Goal: Answer question/provide support: Share knowledge or assist other users

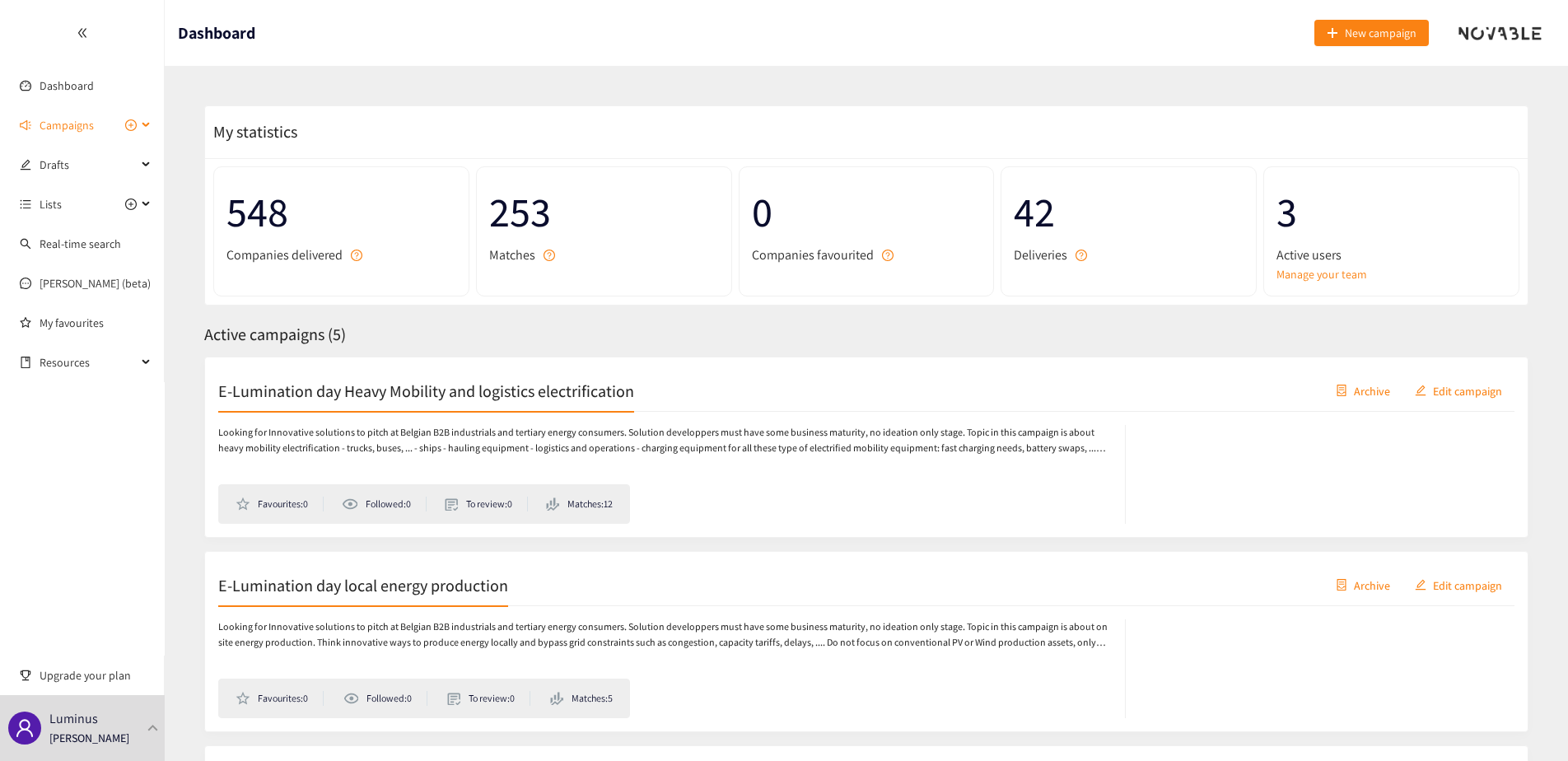
click at [96, 130] on span "Campaigns" at bounding box center [87, 125] width 97 height 33
click at [90, 172] on link "E-Lumination day Heavy Mobility and logistics electrification" at bounding box center [184, 164] width 291 height 14
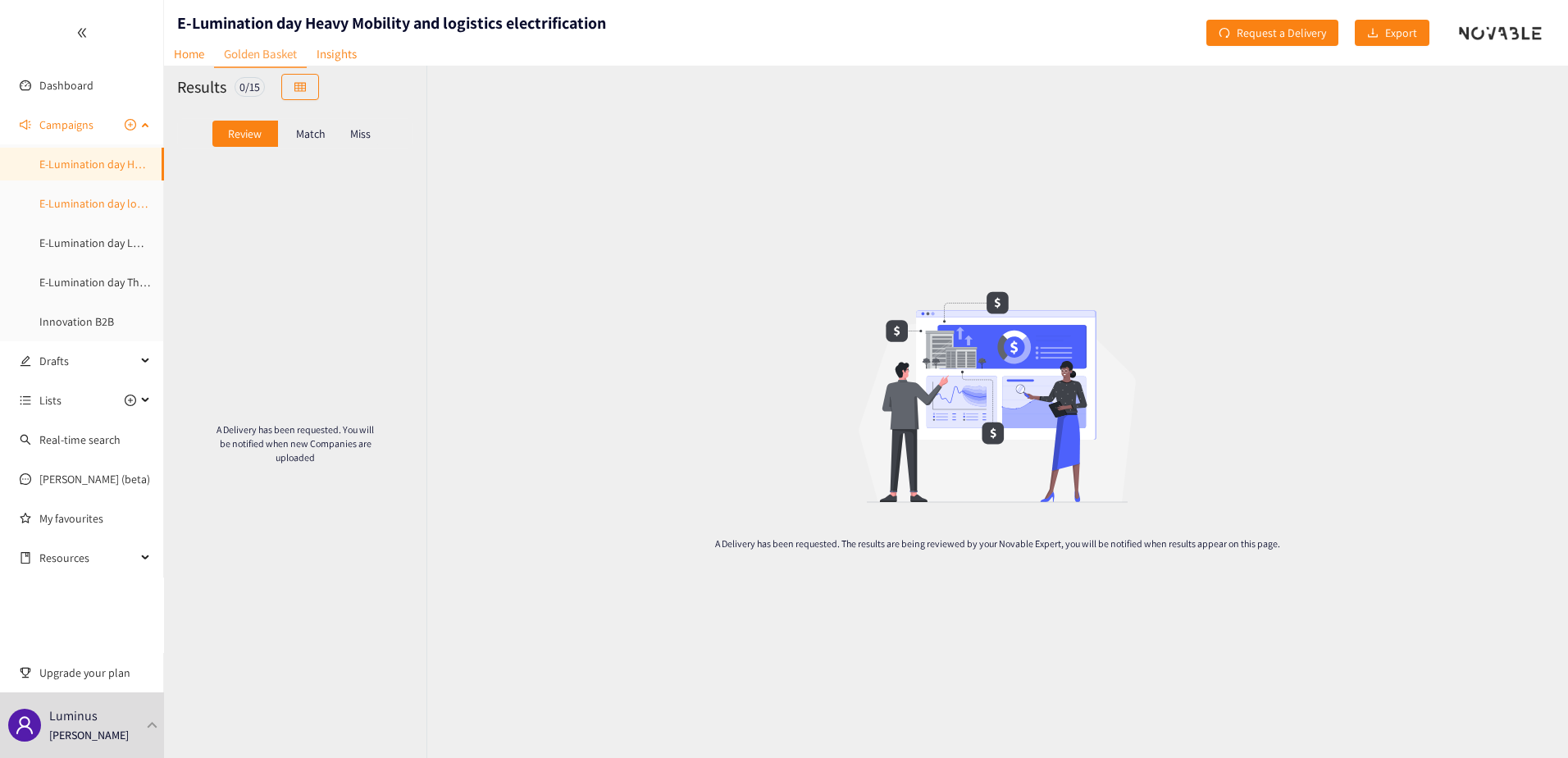
click at [91, 209] on link "E-Lumination day local energy production" at bounding box center [141, 203] width 204 height 14
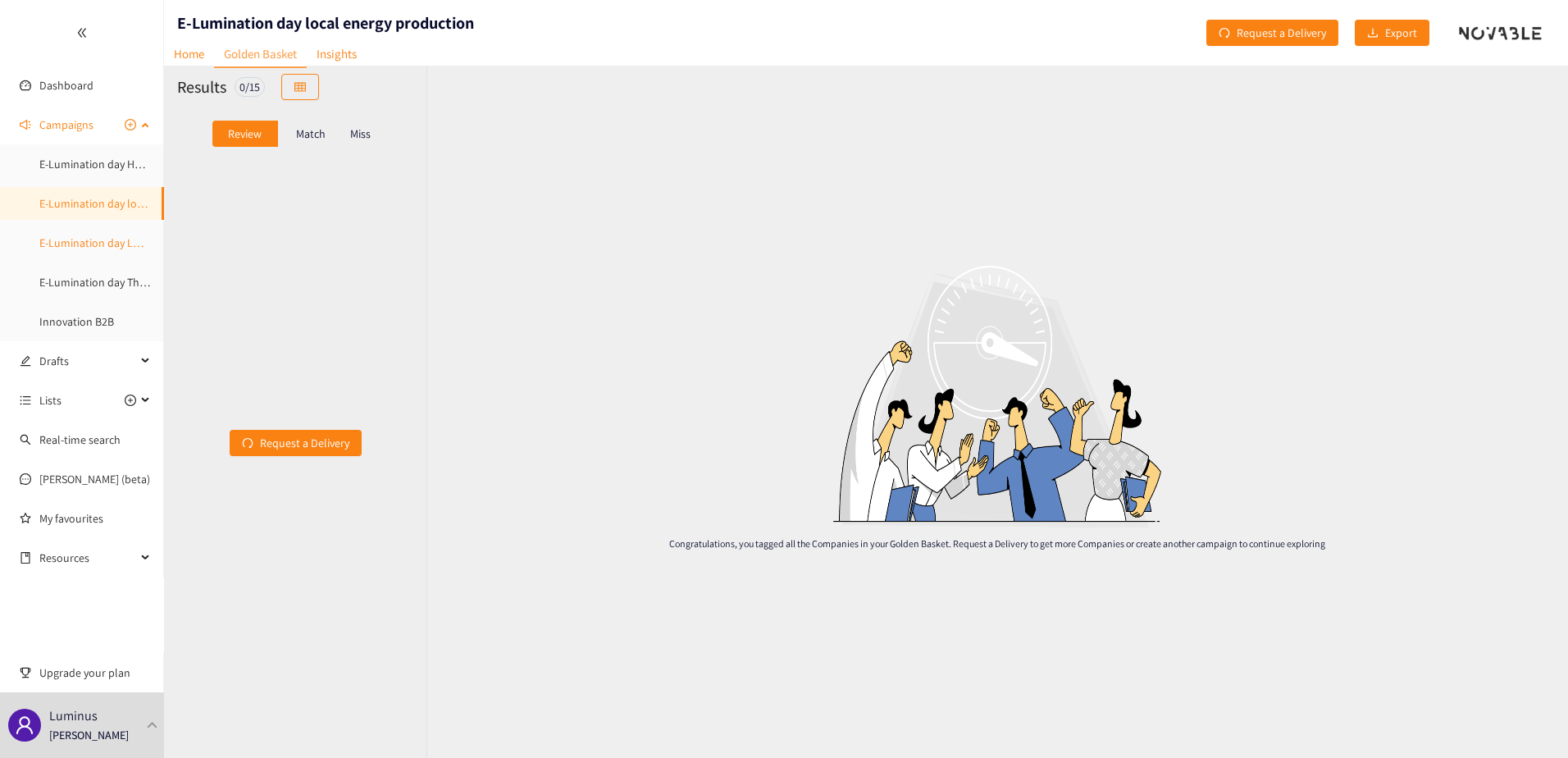
click at [91, 242] on link "E-Lumination day LDES" at bounding box center [95, 242] width 112 height 14
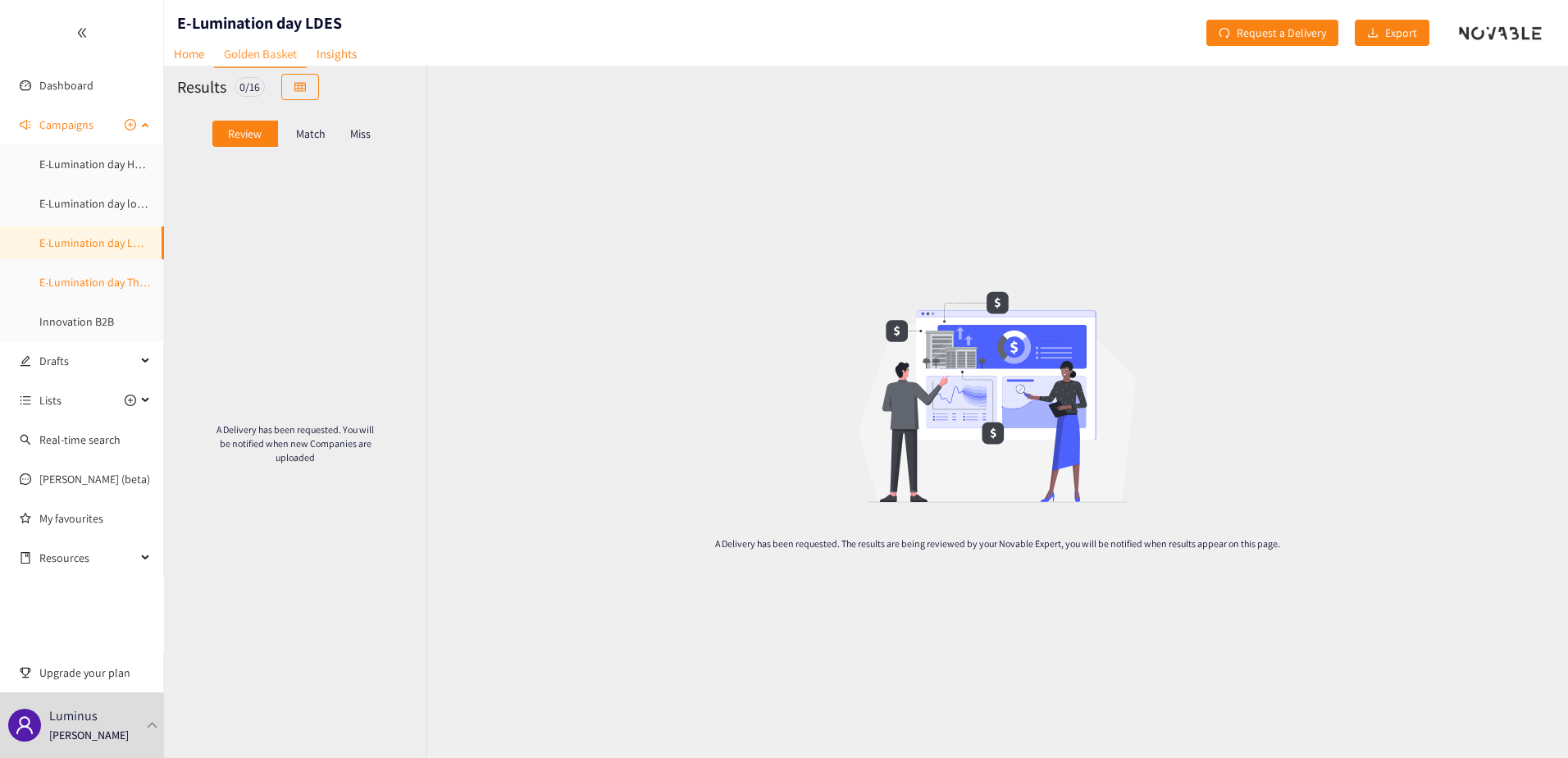
click at [86, 278] on link "E-Lumination day Thermal Energy" at bounding box center [121, 281] width 164 height 14
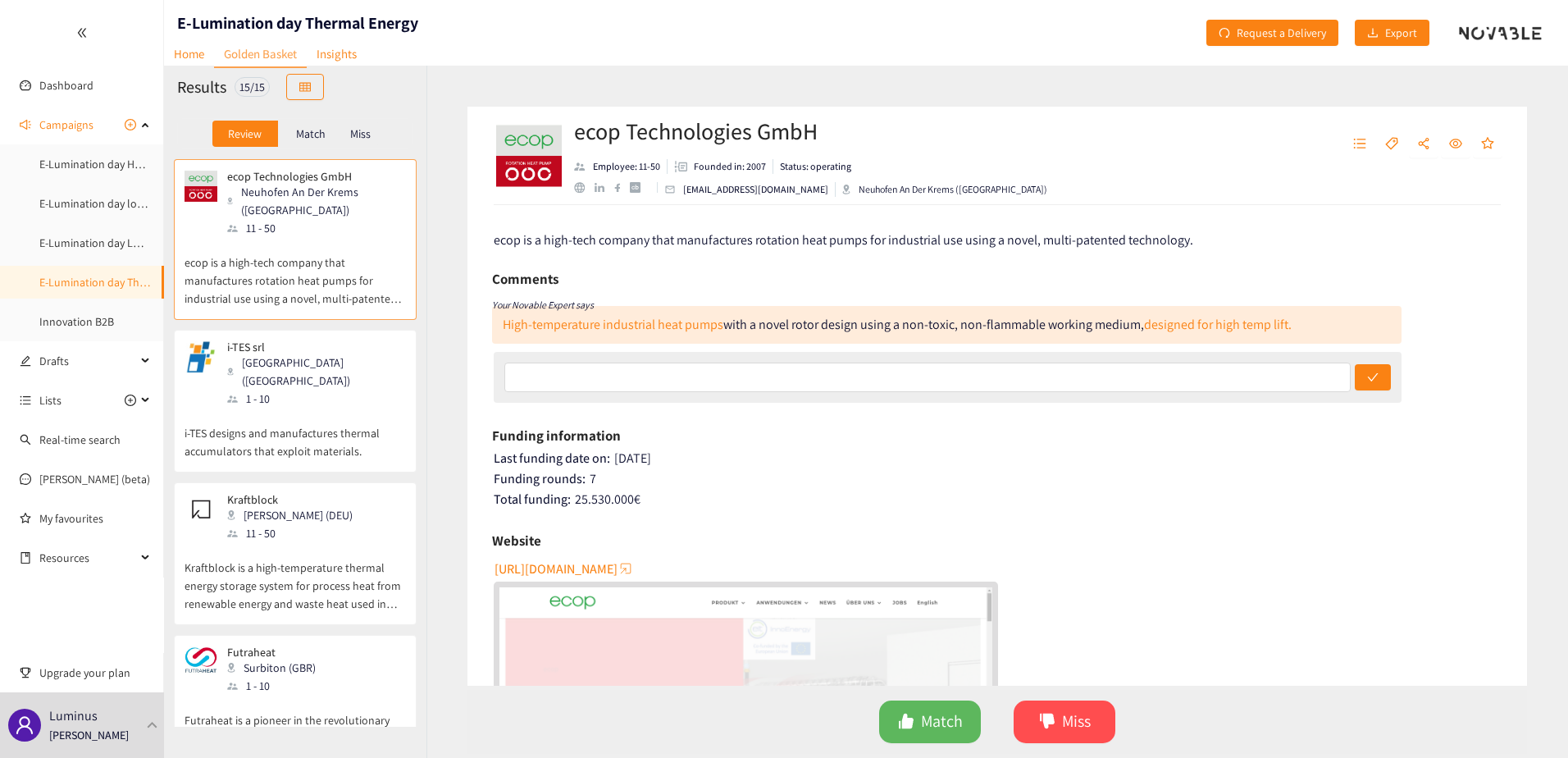
click at [331, 271] on p "ecop is a high-tech company that manufactures rotation heat pumps for industria…" at bounding box center [295, 273] width 221 height 71
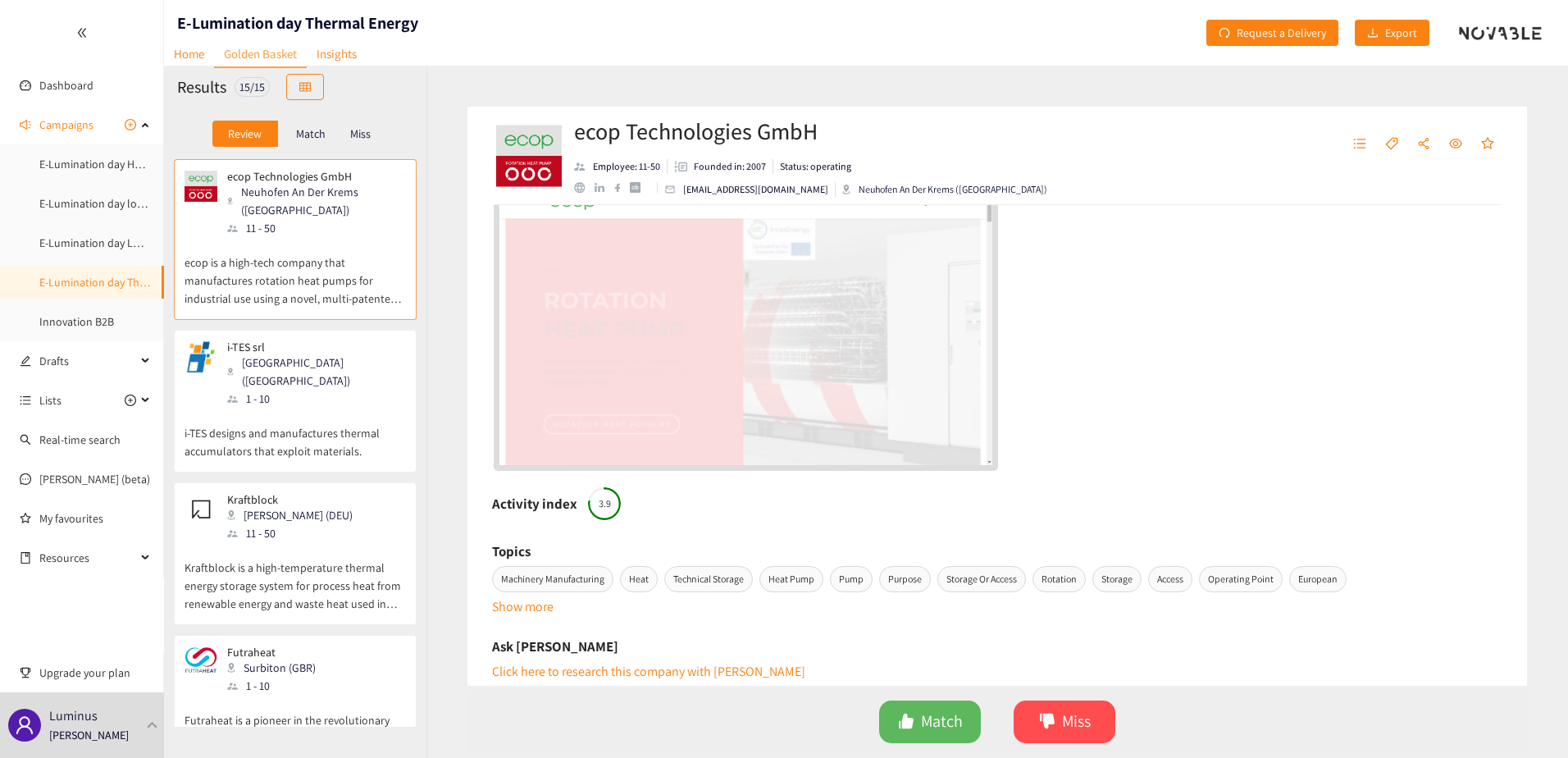
scroll to position [411, 0]
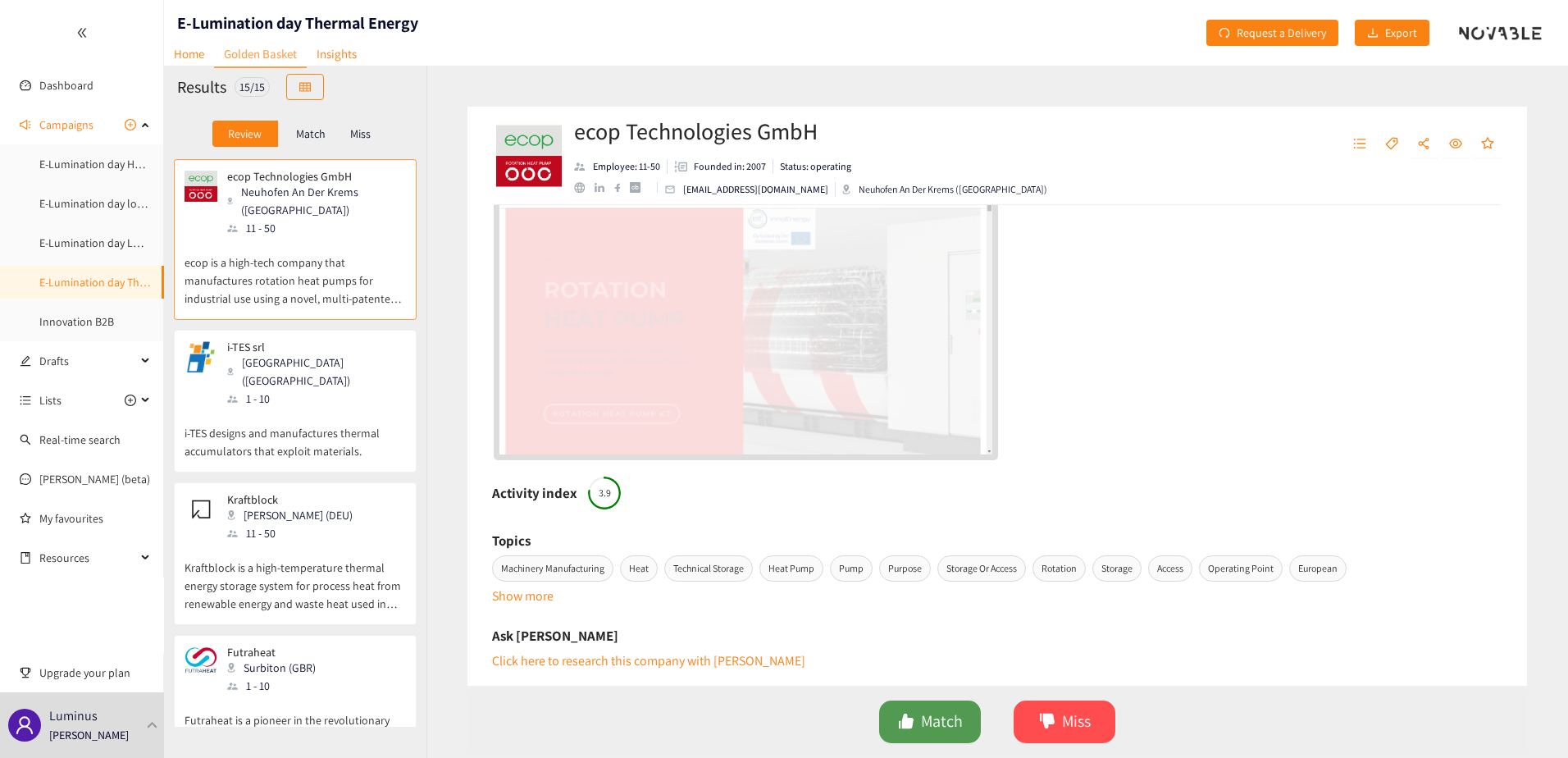
click at [955, 707] on button "Match" at bounding box center [930, 722] width 101 height 43
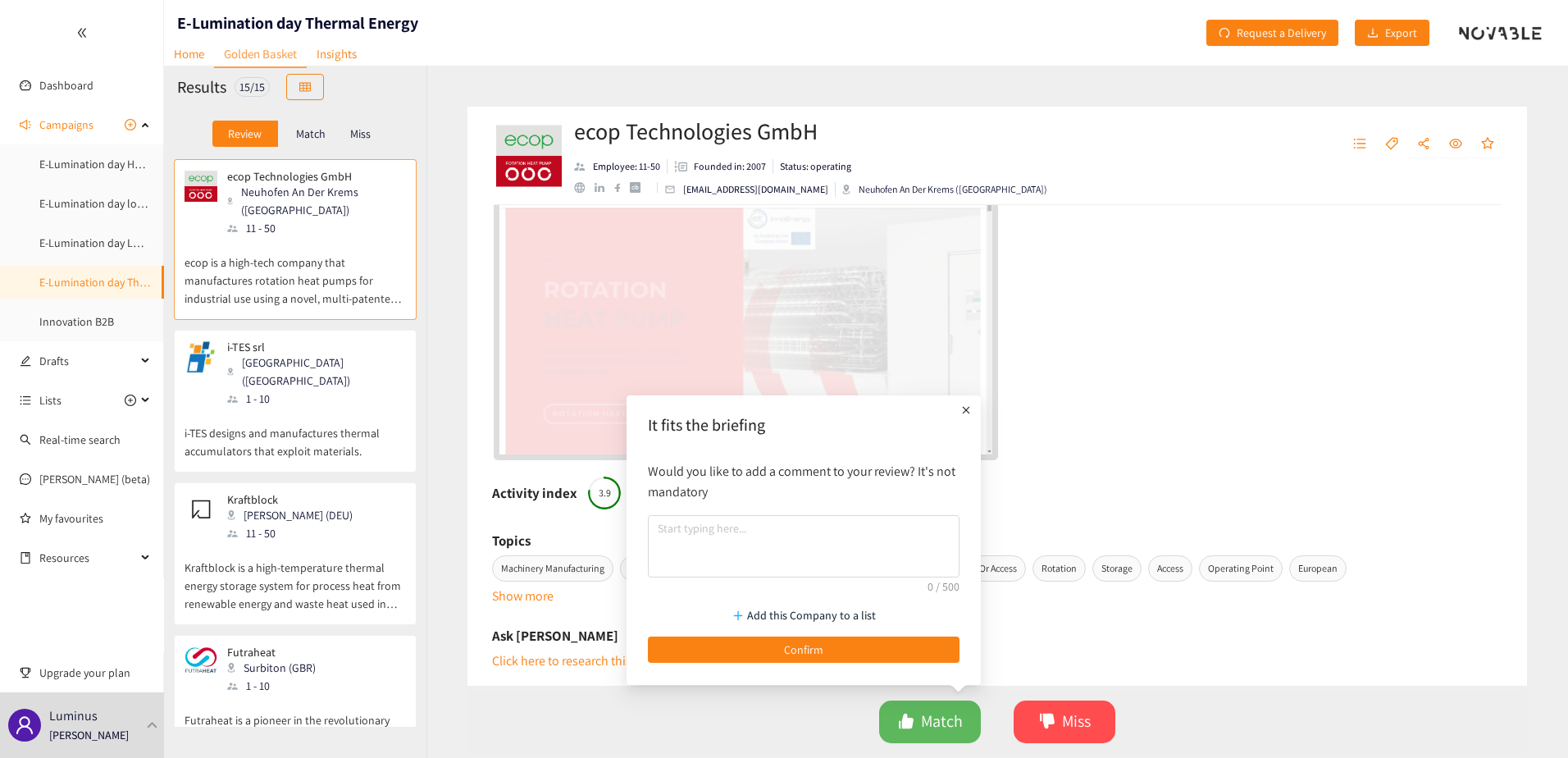
click at [1094, 359] on div "http://www.ecop.at" at bounding box center [998, 302] width 1009 height 315
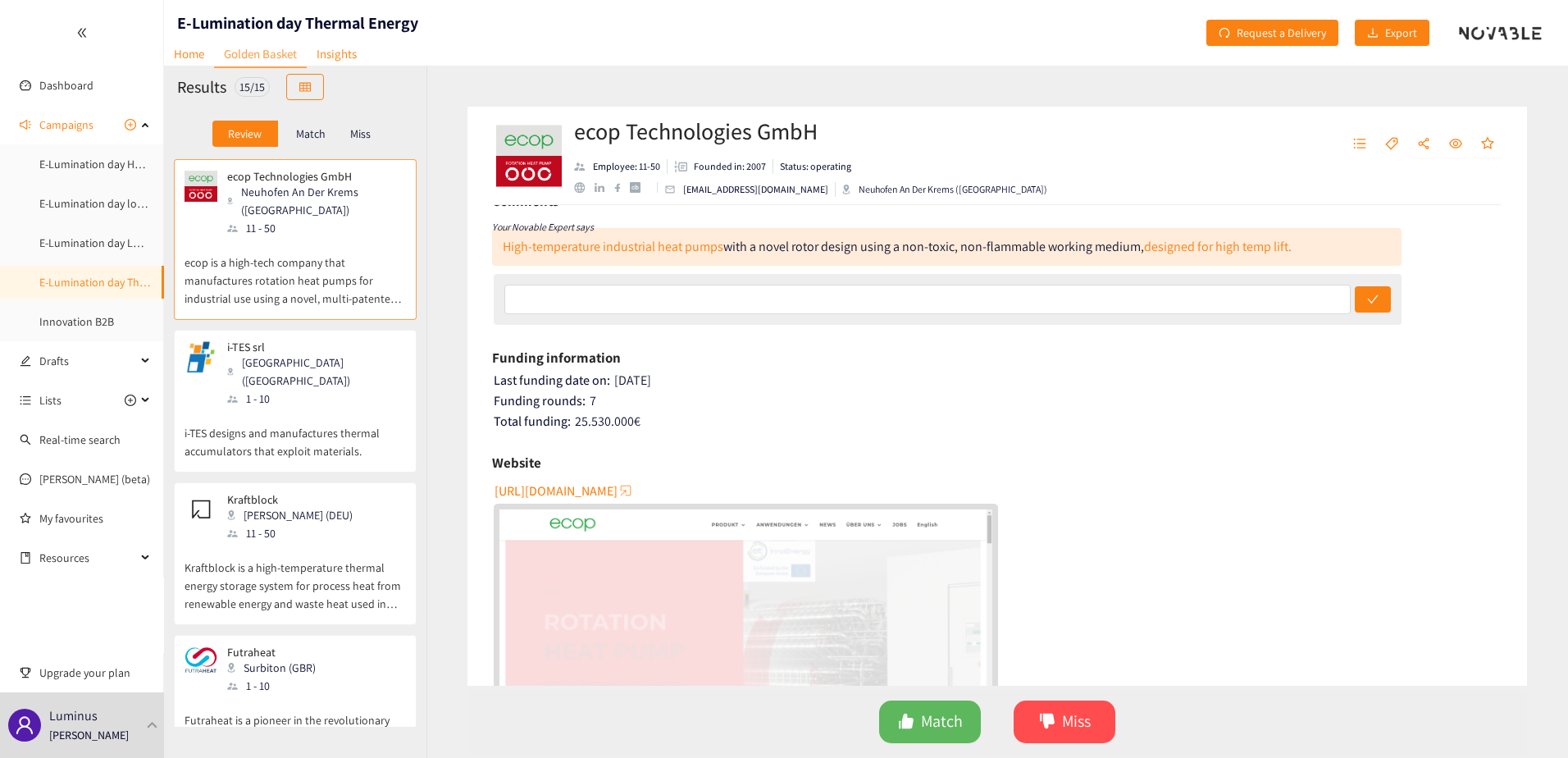
scroll to position [0, 0]
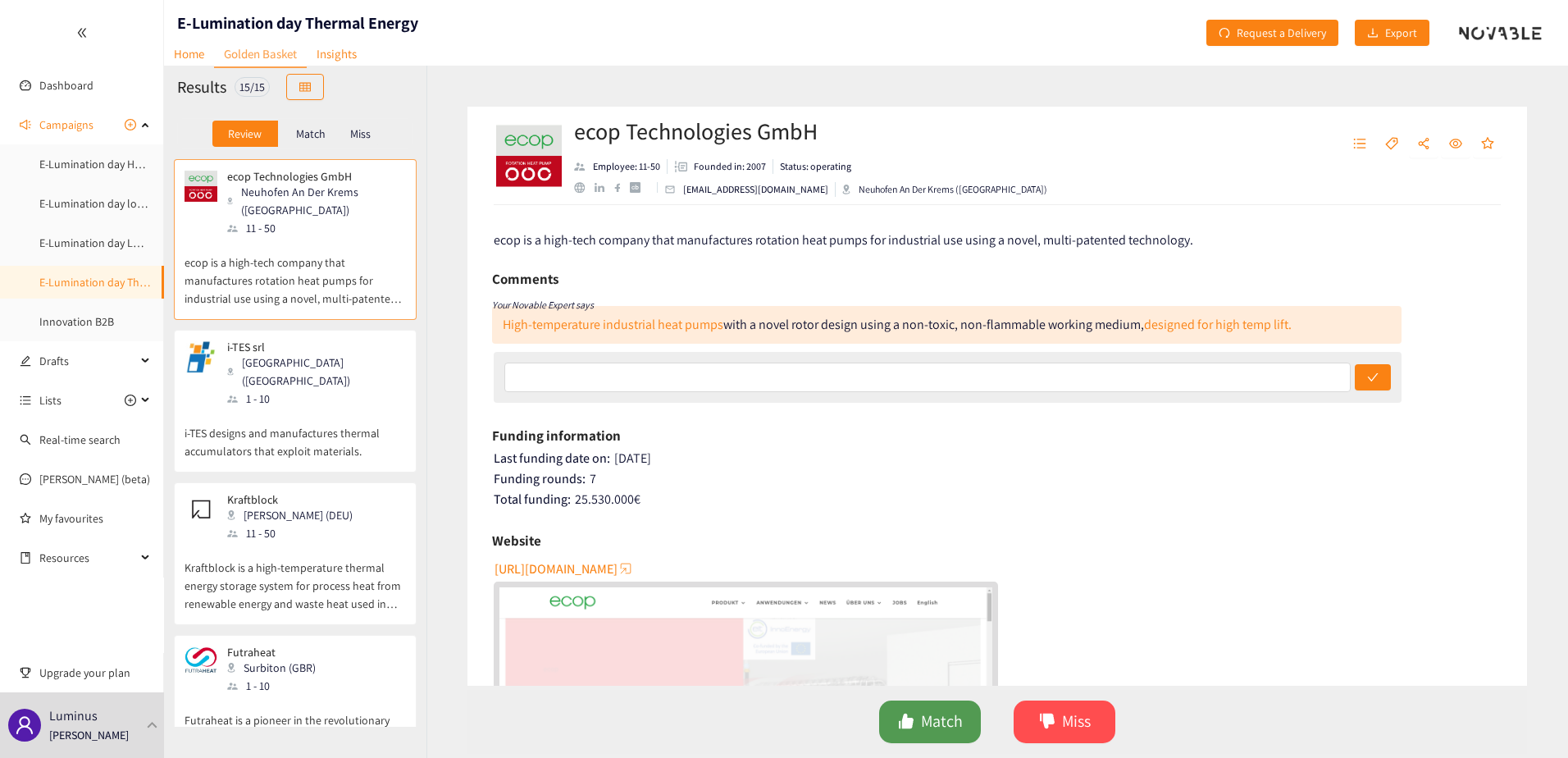
click at [955, 712] on span "Match" at bounding box center [942, 722] width 42 height 26
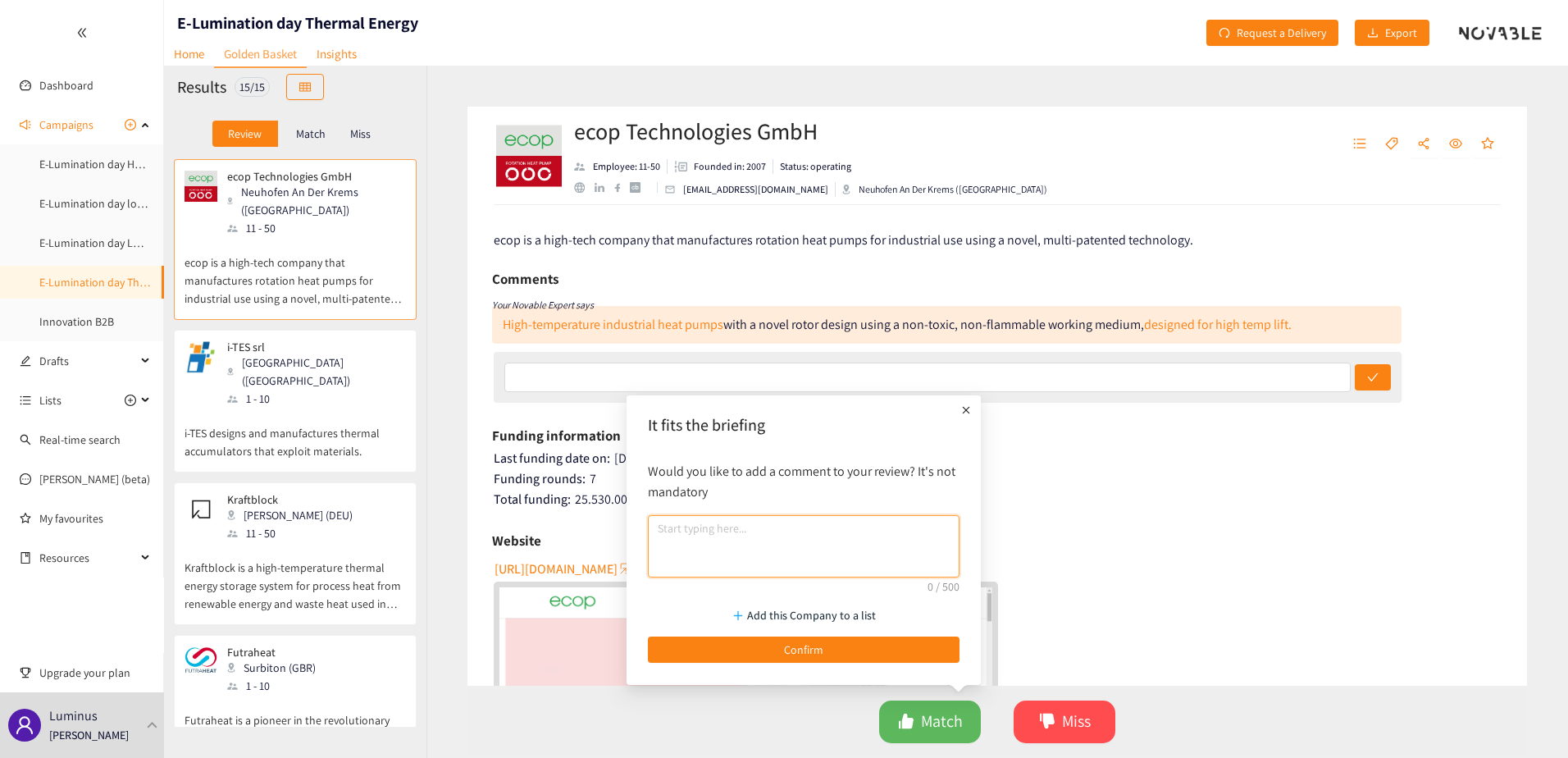
click at [850, 527] on textarea at bounding box center [804, 546] width 312 height 62
click at [880, 646] on button "Confirm" at bounding box center [804, 649] width 312 height 26
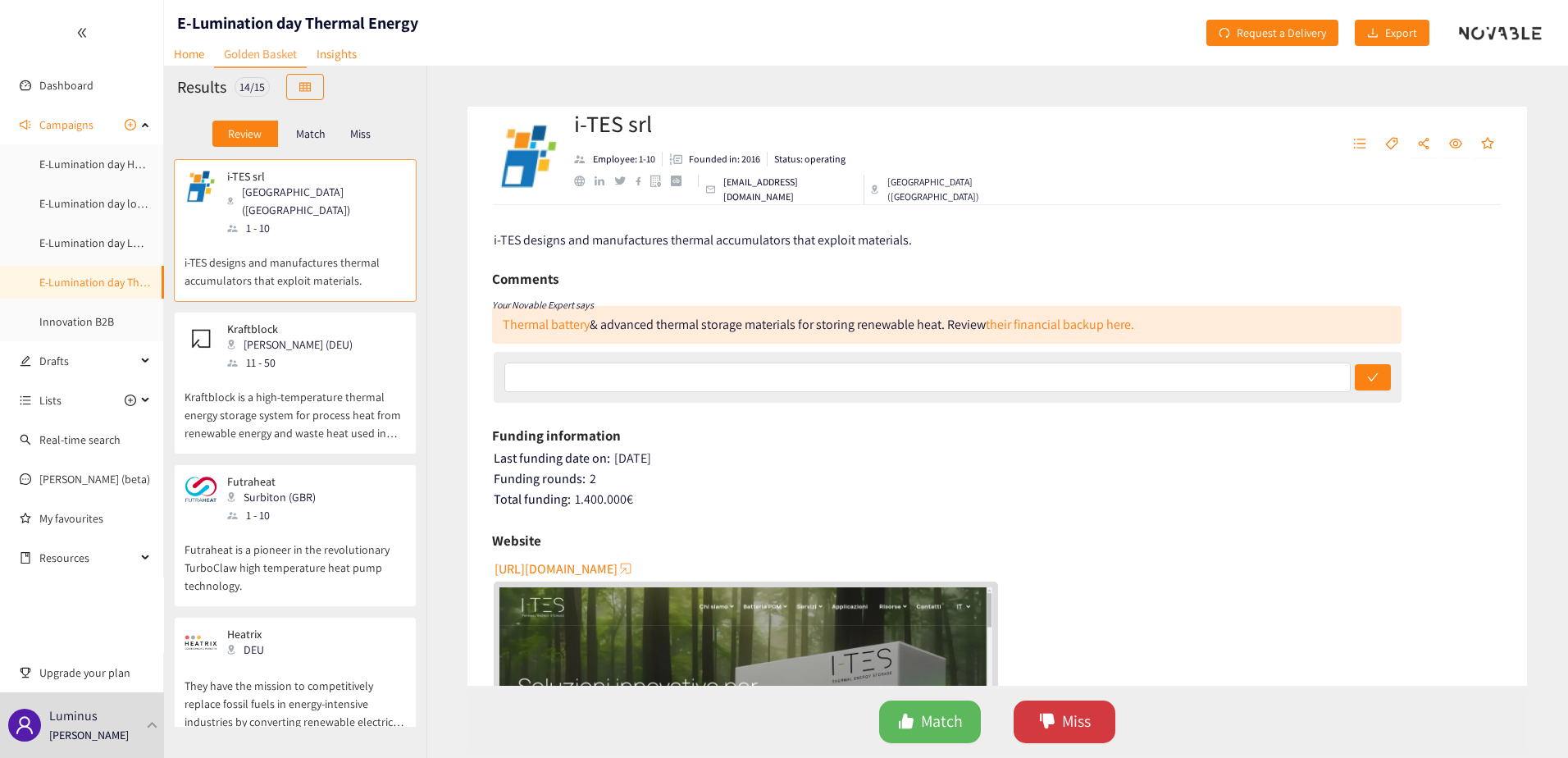
click at [1053, 722] on icon "dislike" at bounding box center [1047, 721] width 14 height 14
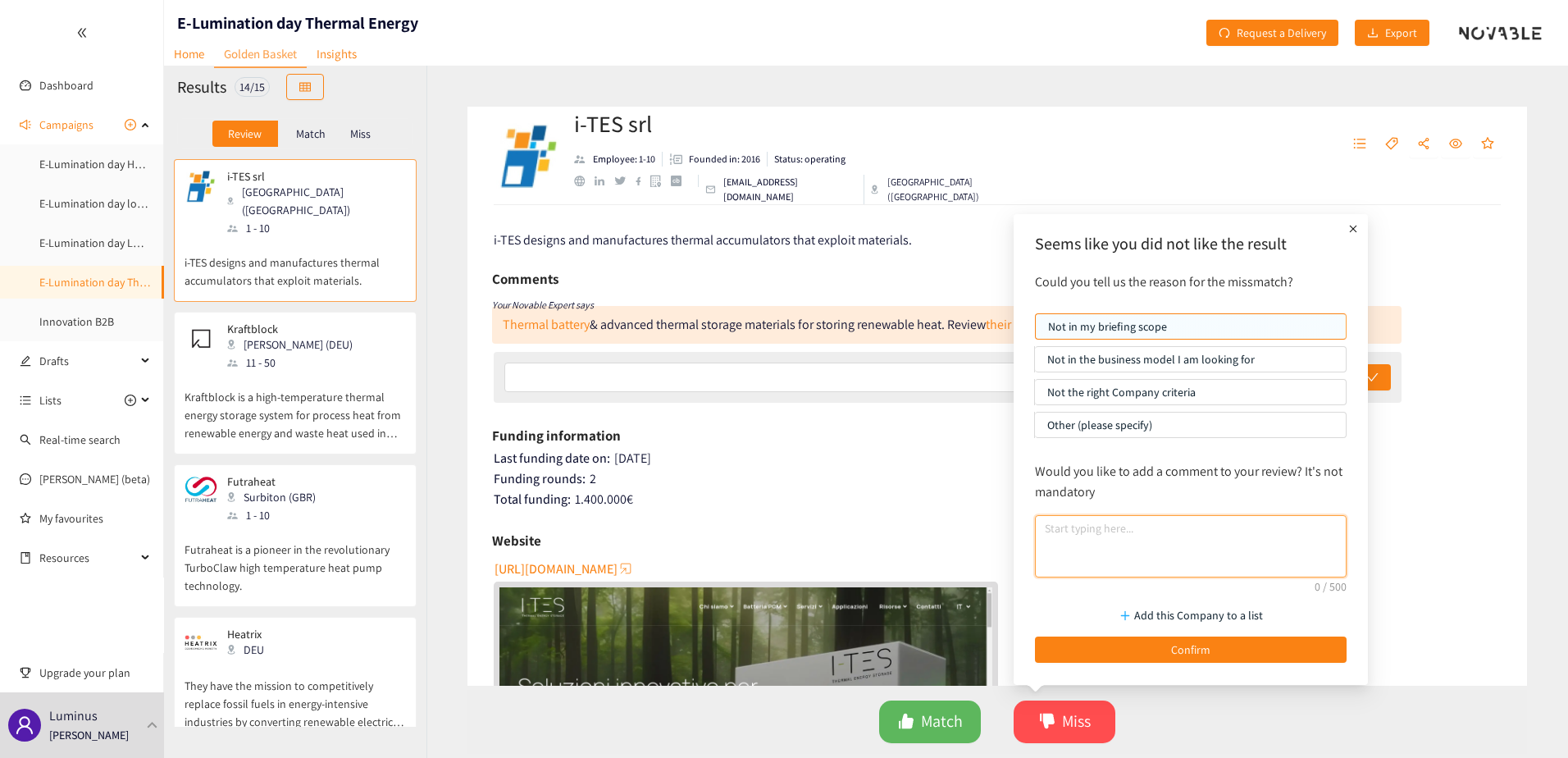
click at [1063, 529] on textarea at bounding box center [1191, 546] width 312 height 62
type textarea "TES, not right category"
drag, startPoint x: 1162, startPoint y: 524, endPoint x: 1040, endPoint y: 551, distance: 125.0
click at [1035, 528] on textarea "TES, not right category" at bounding box center [1191, 546] width 312 height 62
click at [946, 713] on span "Match" at bounding box center [942, 722] width 42 height 26
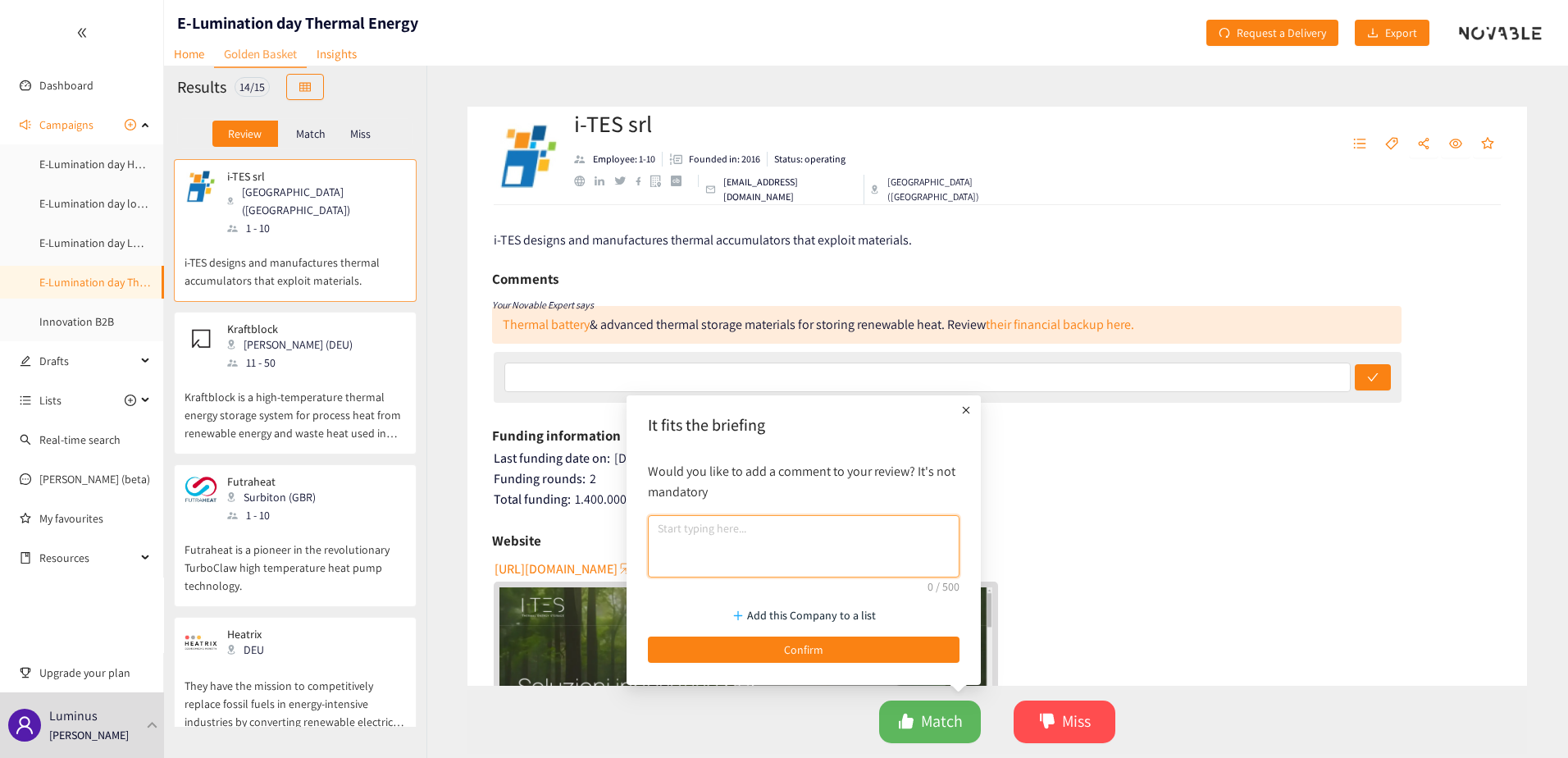
click at [803, 546] on textarea at bounding box center [804, 546] width 312 height 62
paste textarea "TES, not right category"
click at [700, 525] on textarea "TES, not right category" at bounding box center [804, 546] width 312 height 62
type textarea "TES, more LDES search"
click at [758, 537] on textarea "TES, more LDES search" at bounding box center [804, 546] width 312 height 62
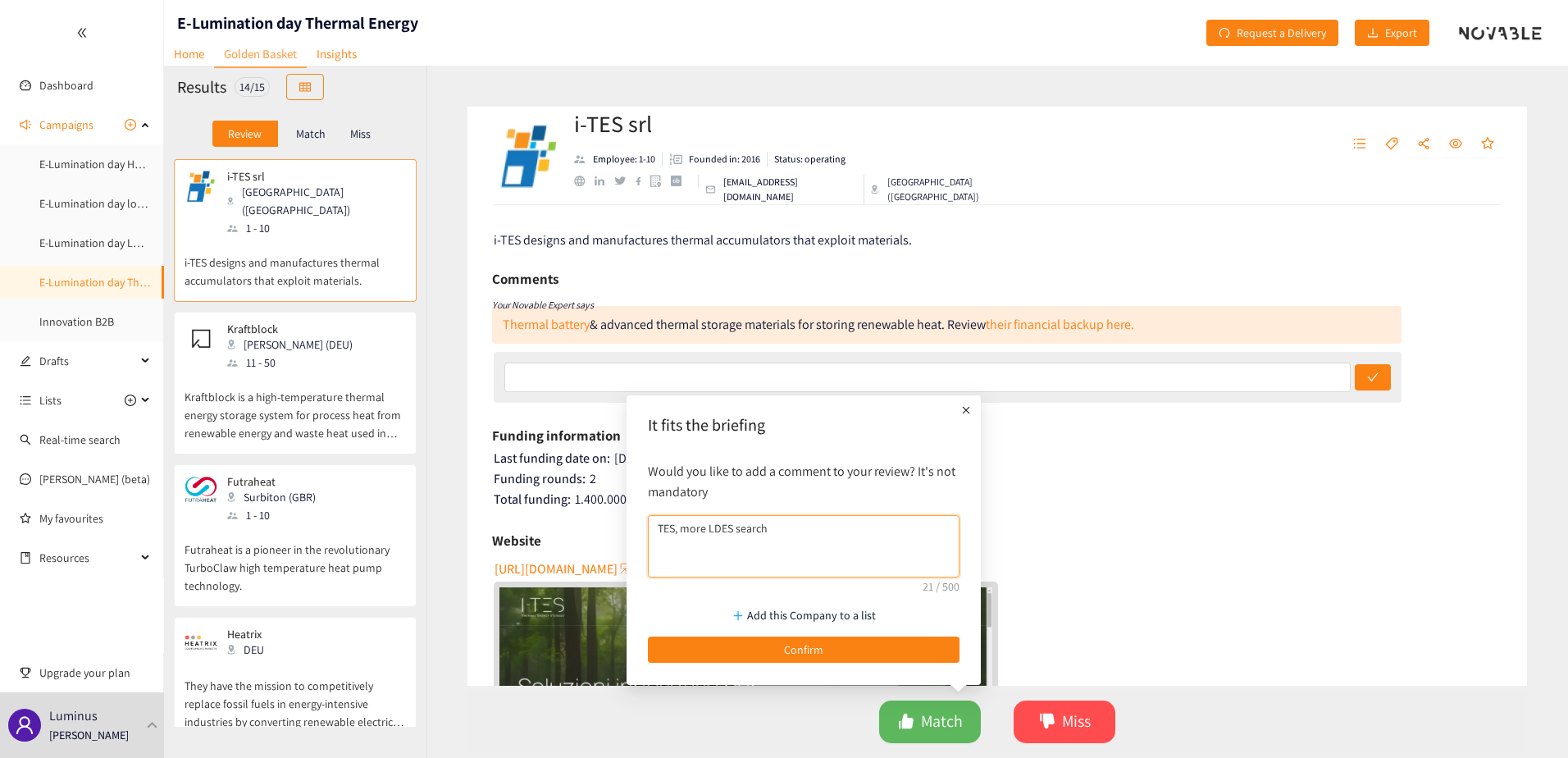
click at [758, 537] on textarea "TES, more LDES search" at bounding box center [804, 546] width 312 height 62
click at [1053, 718] on icon "dislike" at bounding box center [1047, 721] width 16 height 16
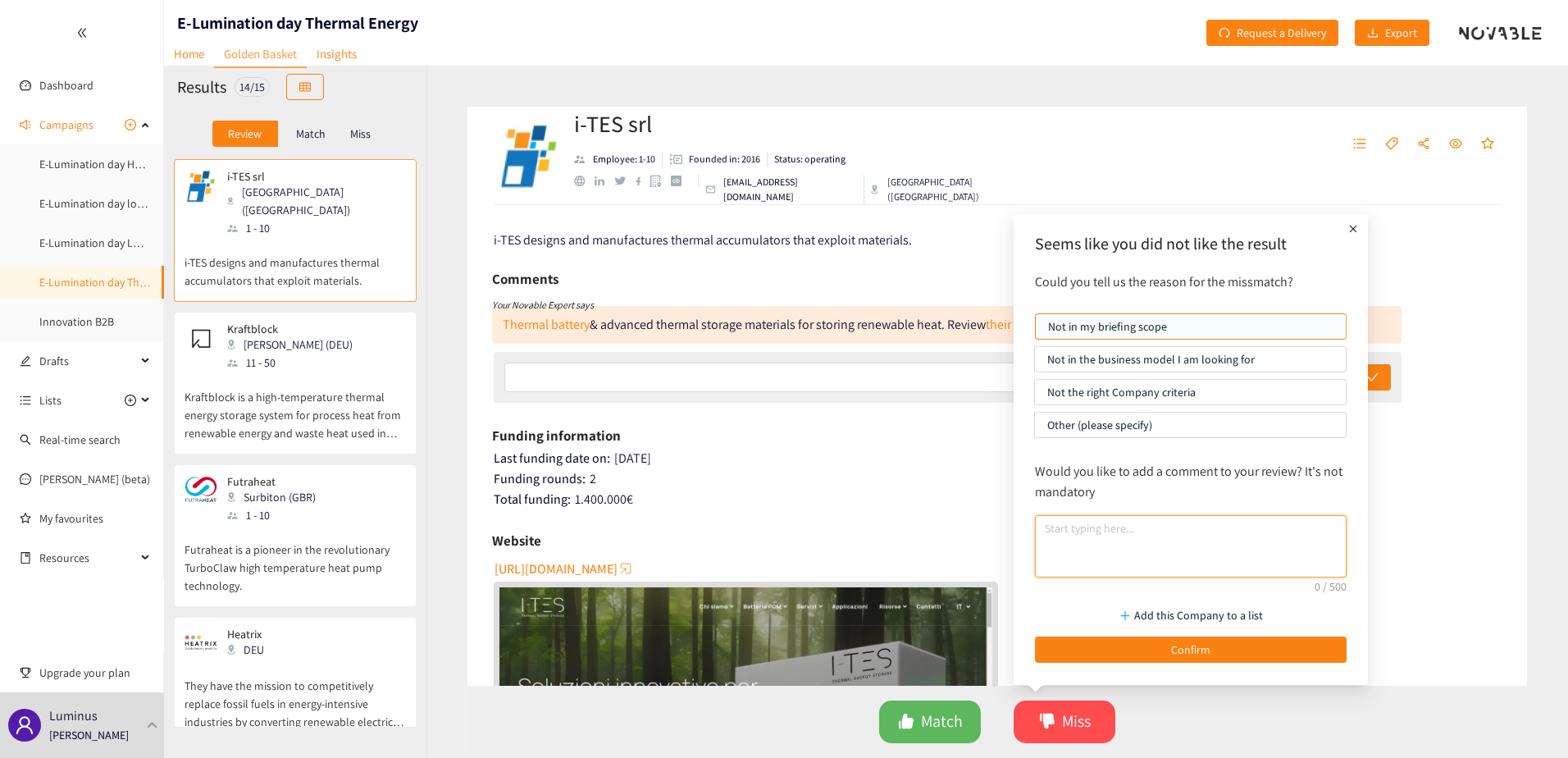
click at [1128, 548] on textarea at bounding box center [1191, 546] width 312 height 62
paste textarea "TES, more LDES search"
type textarea "TES, more LDES search"
click at [1128, 635] on div "Add this Company to a list Confirm" at bounding box center [1190, 630] width 328 height 81
drag, startPoint x: 1088, startPoint y: 635, endPoint x: 798, endPoint y: 544, distance: 303.9
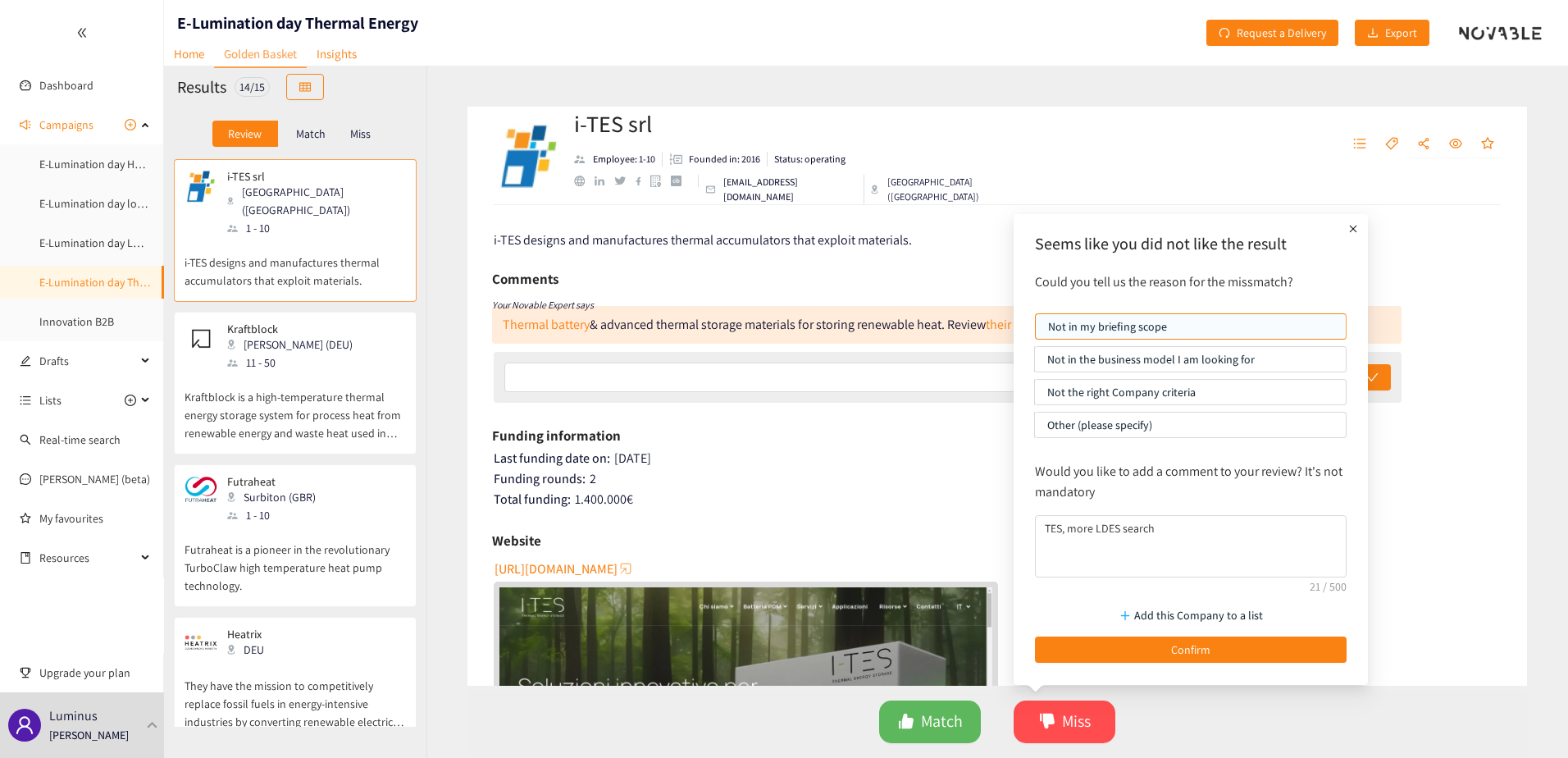
click at [1088, 635] on div "Add this Company to a list Confirm" at bounding box center [1190, 630] width 328 height 81
click at [1068, 647] on button "Confirm" at bounding box center [1191, 649] width 312 height 26
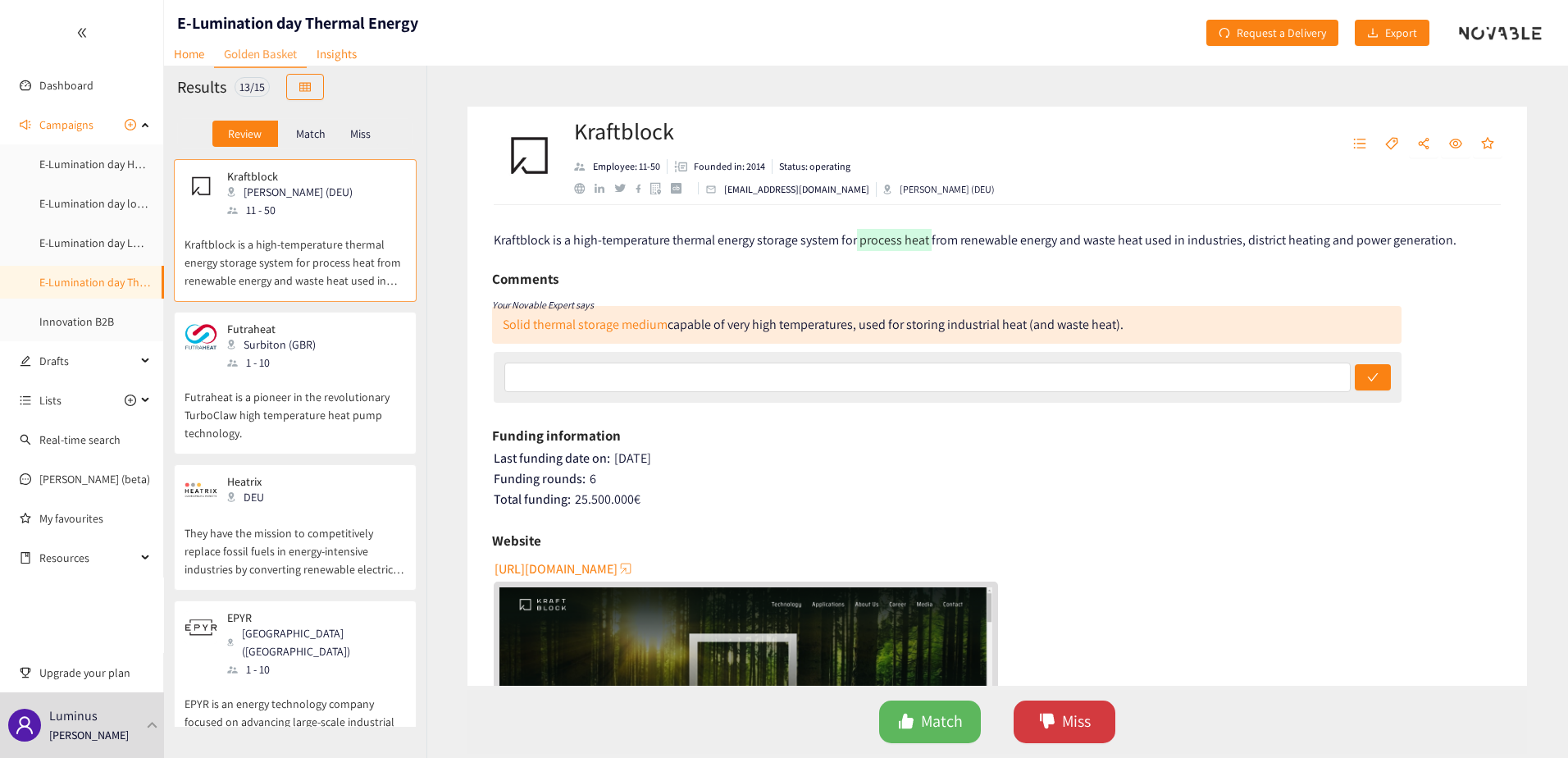
click at [1064, 717] on span "Miss" at bounding box center [1076, 722] width 29 height 26
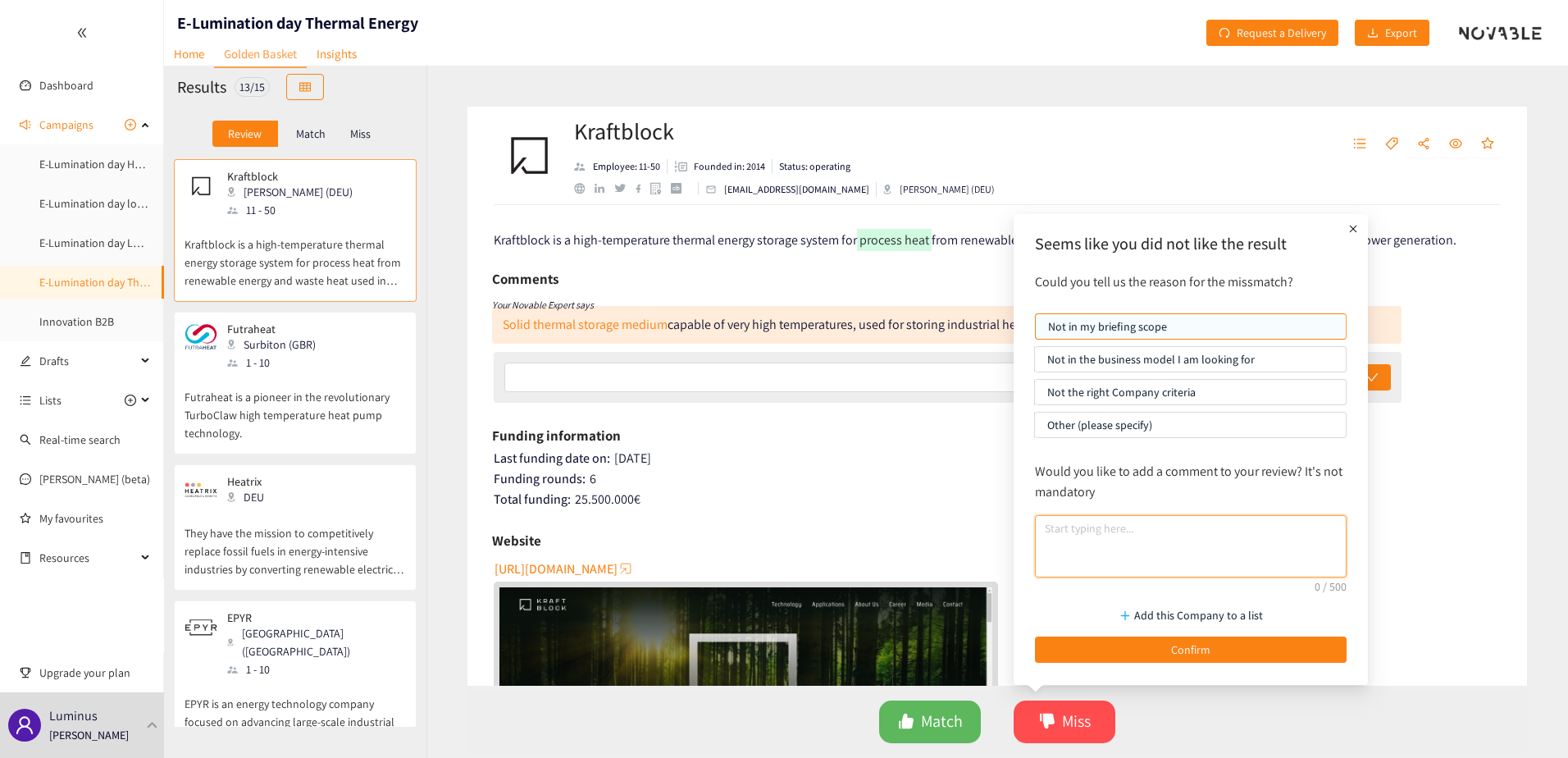
click at [1106, 535] on textarea at bounding box center [1191, 546] width 312 height 62
paste textarea "TES, more LDES search"
type textarea "TES, more LDES search"
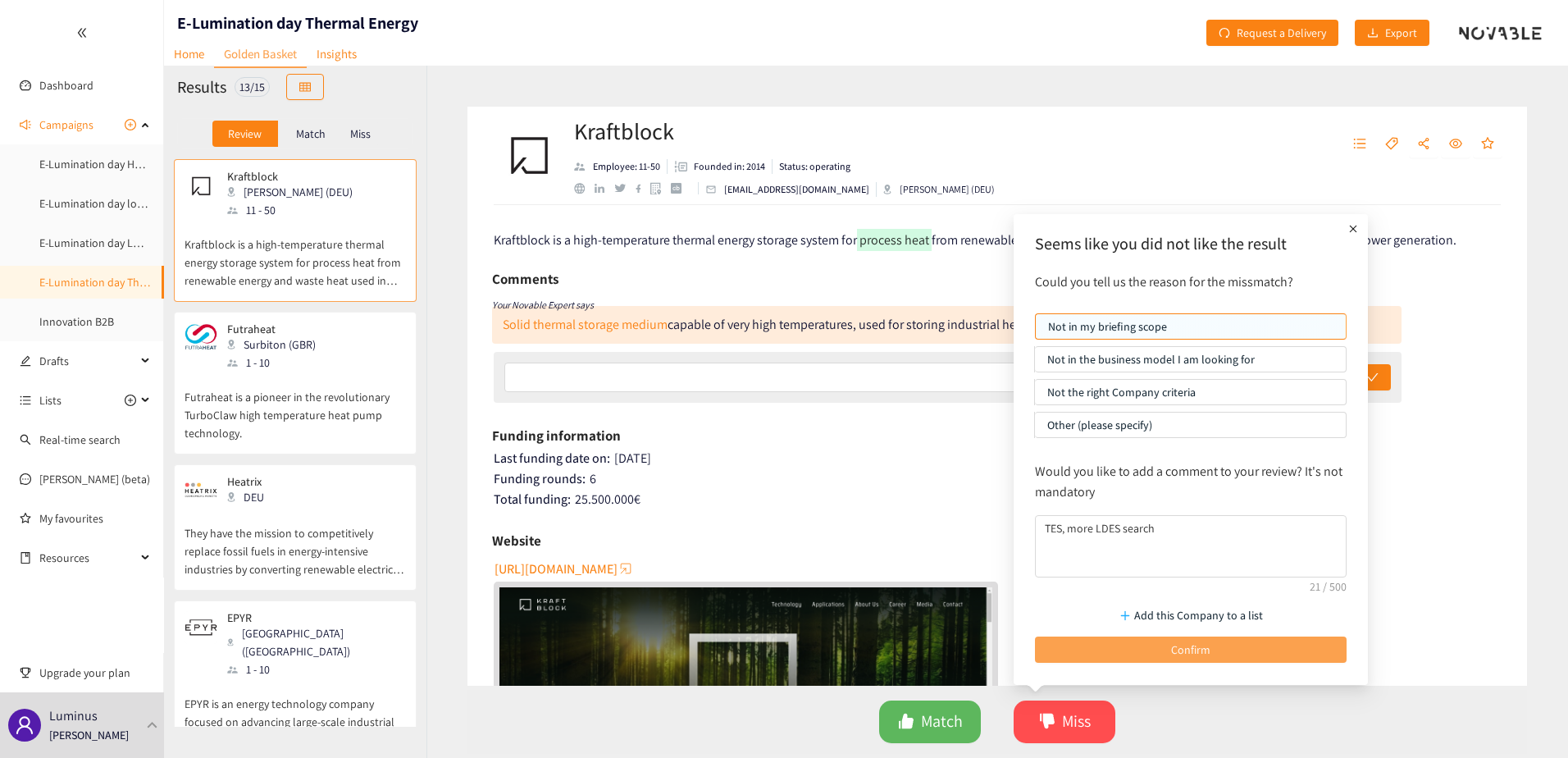
click at [1145, 640] on button "Confirm" at bounding box center [1191, 649] width 312 height 26
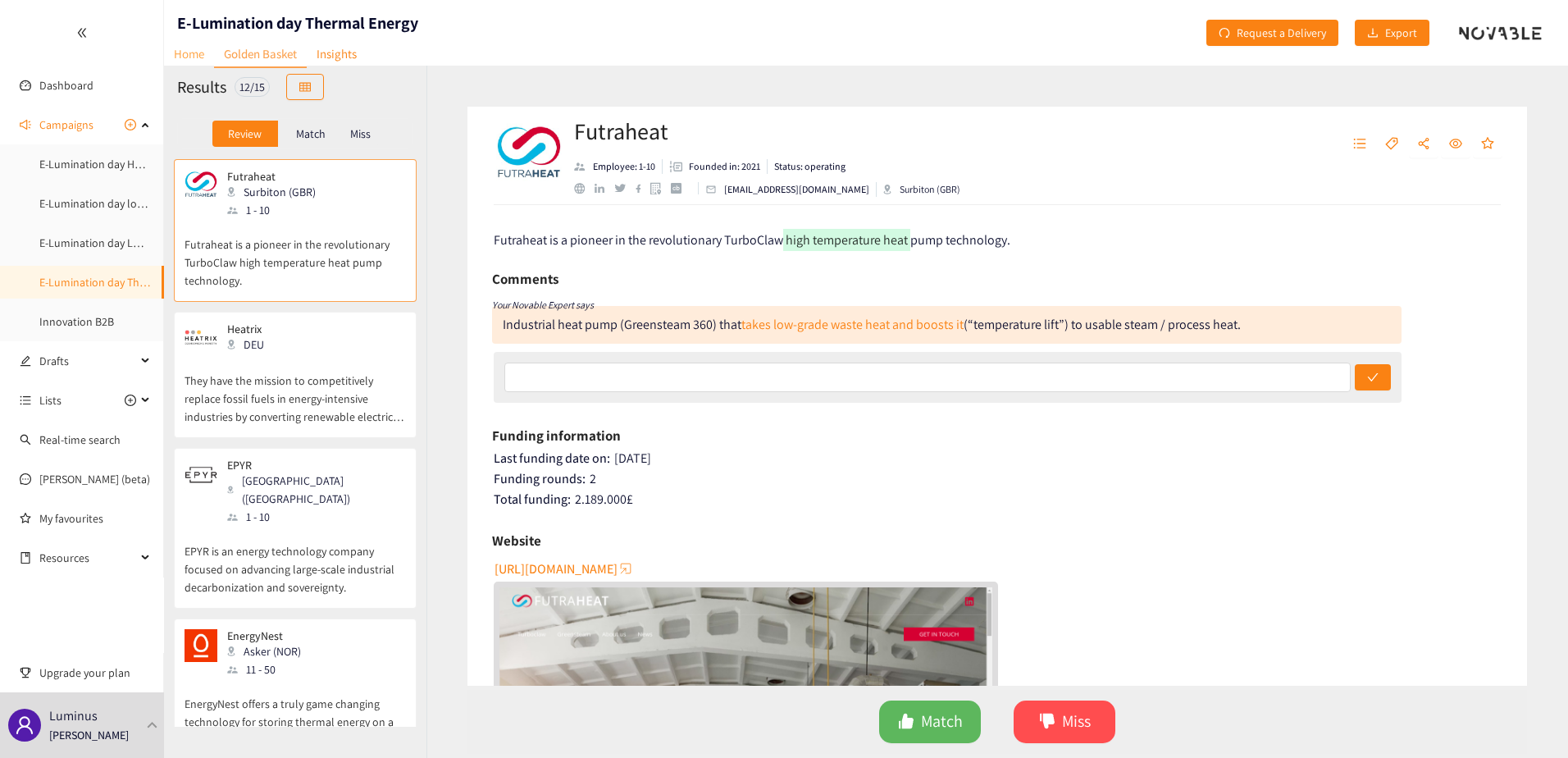
click at [193, 50] on link "Home" at bounding box center [188, 54] width 50 height 26
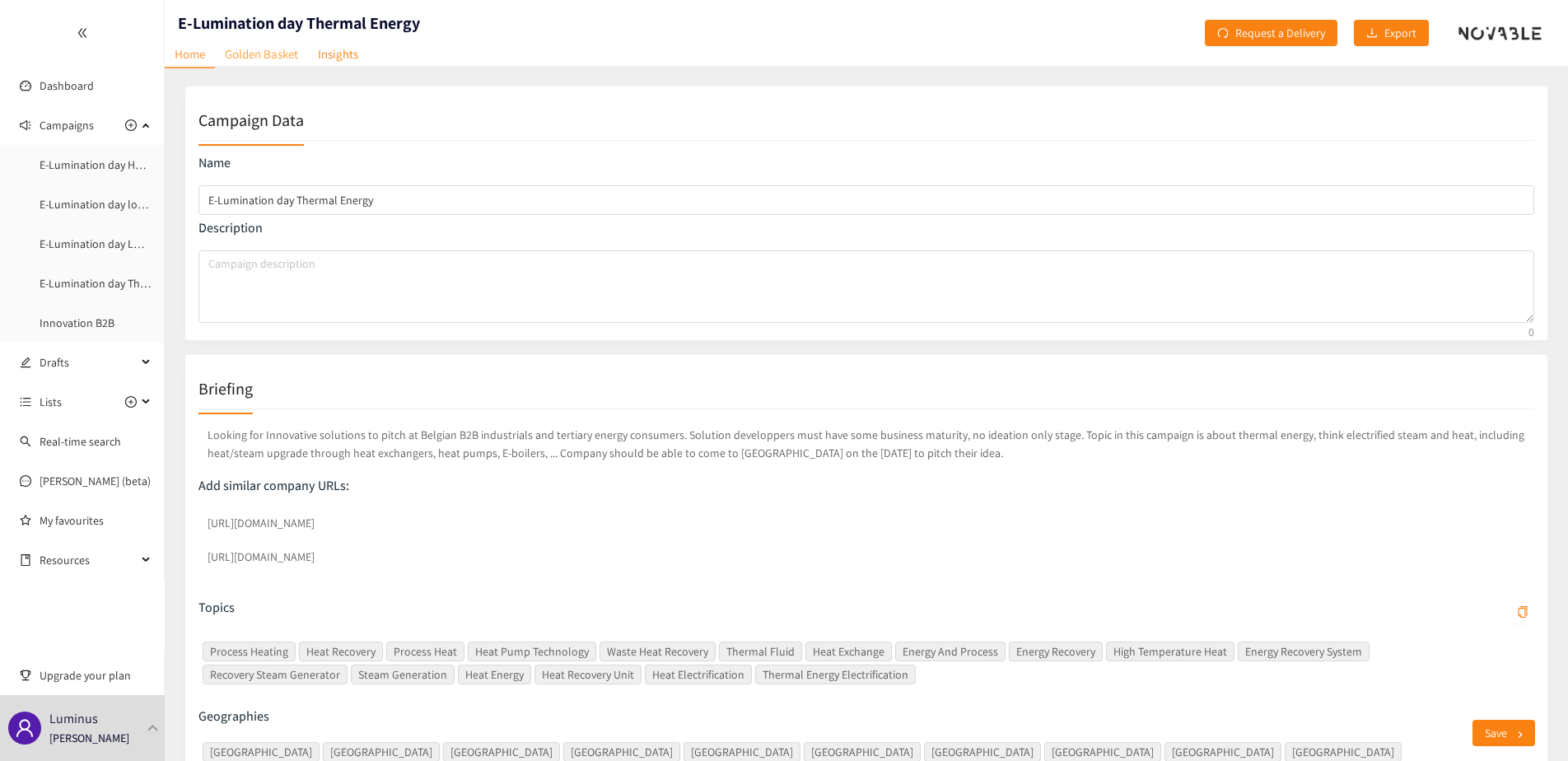
click at [257, 48] on link "Golden Basket" at bounding box center [261, 54] width 93 height 26
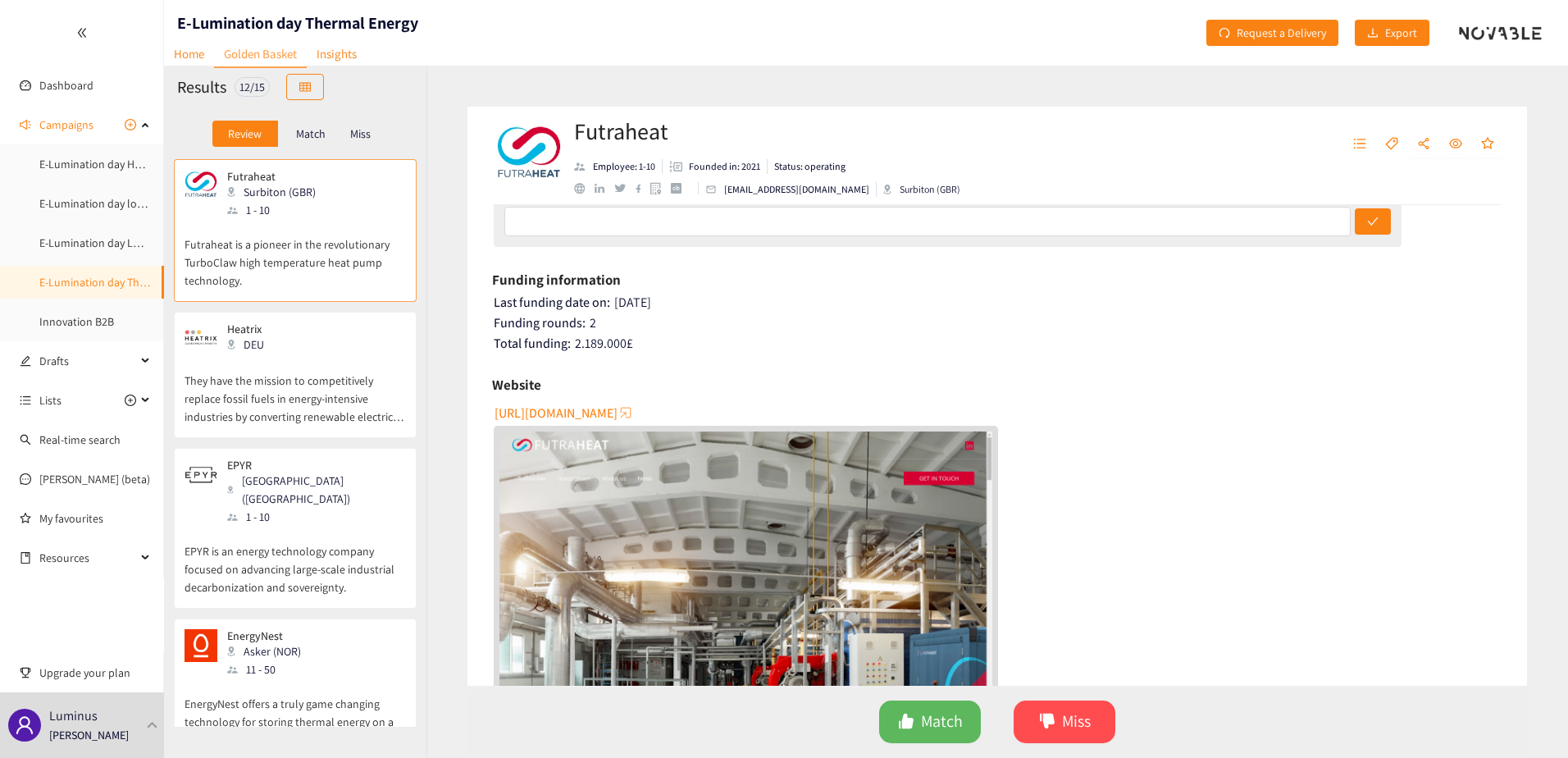
scroll to position [157, 0]
click at [578, 409] on span "https://futraheat.com" at bounding box center [556, 412] width 123 height 20
click at [959, 714] on span "Match" at bounding box center [942, 722] width 42 height 26
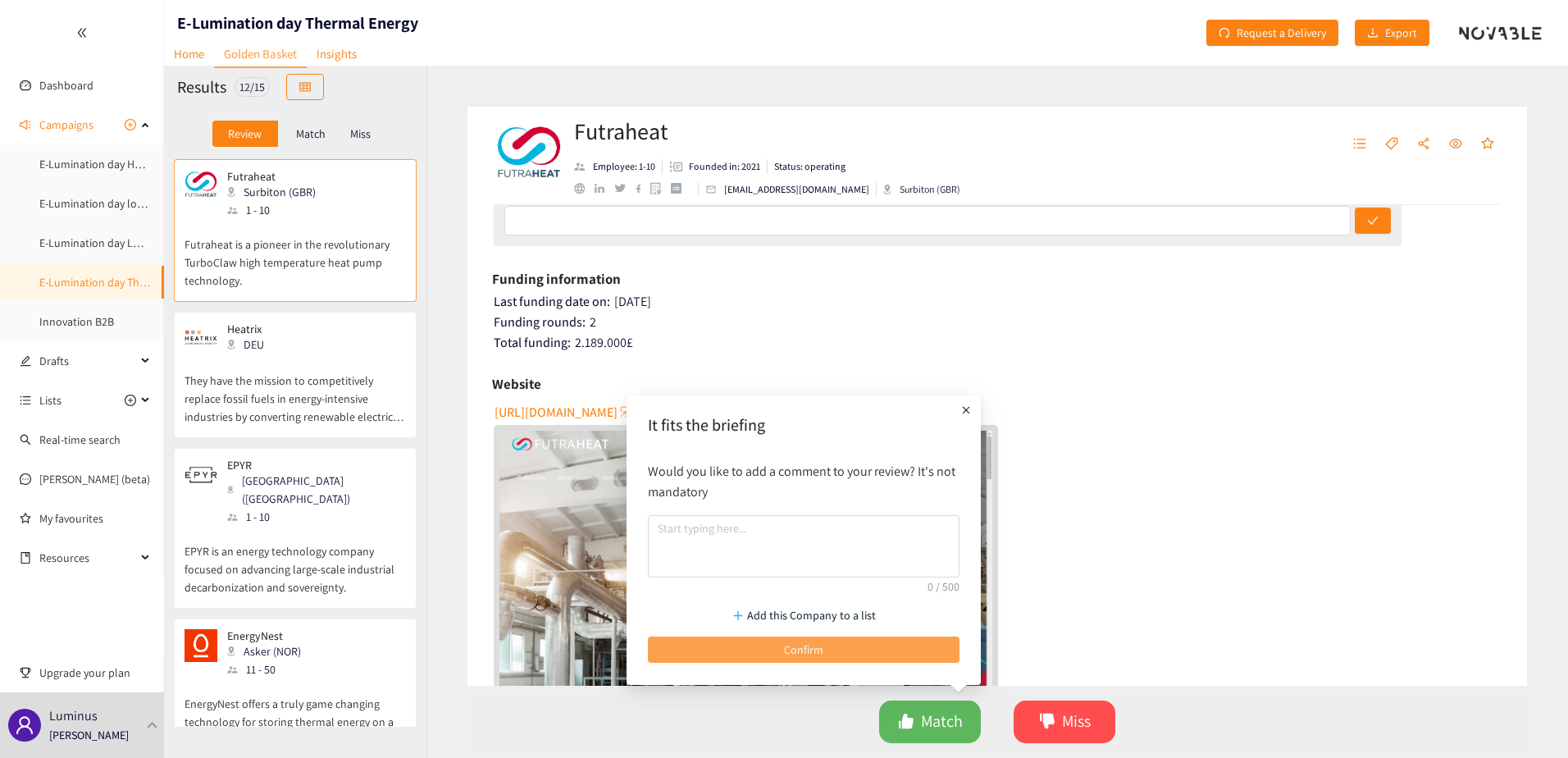
drag, startPoint x: 883, startPoint y: 646, endPoint x: 567, endPoint y: 471, distance: 361.2
click at [882, 646] on button "Confirm" at bounding box center [804, 649] width 312 height 26
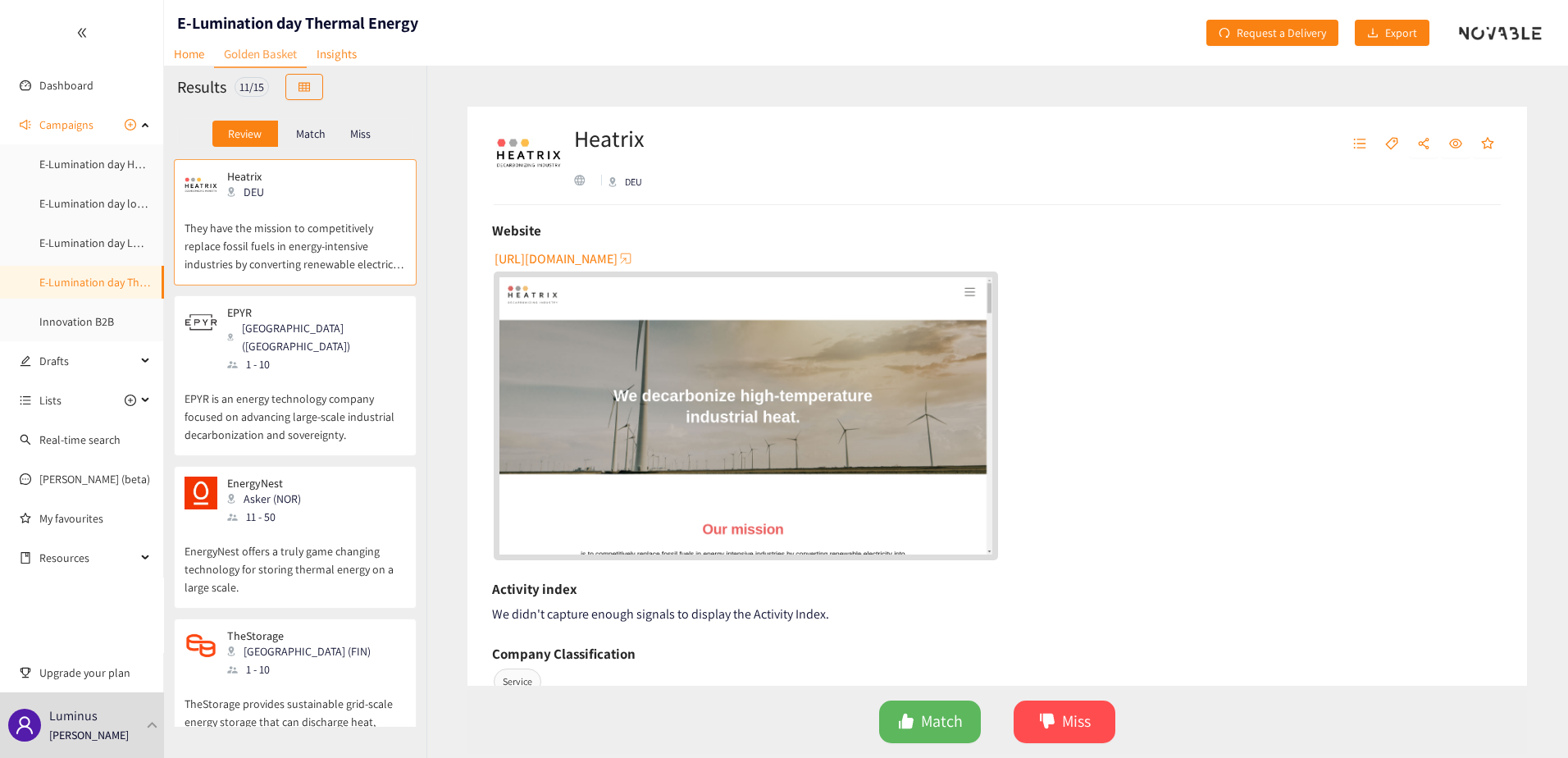
scroll to position [246, 0]
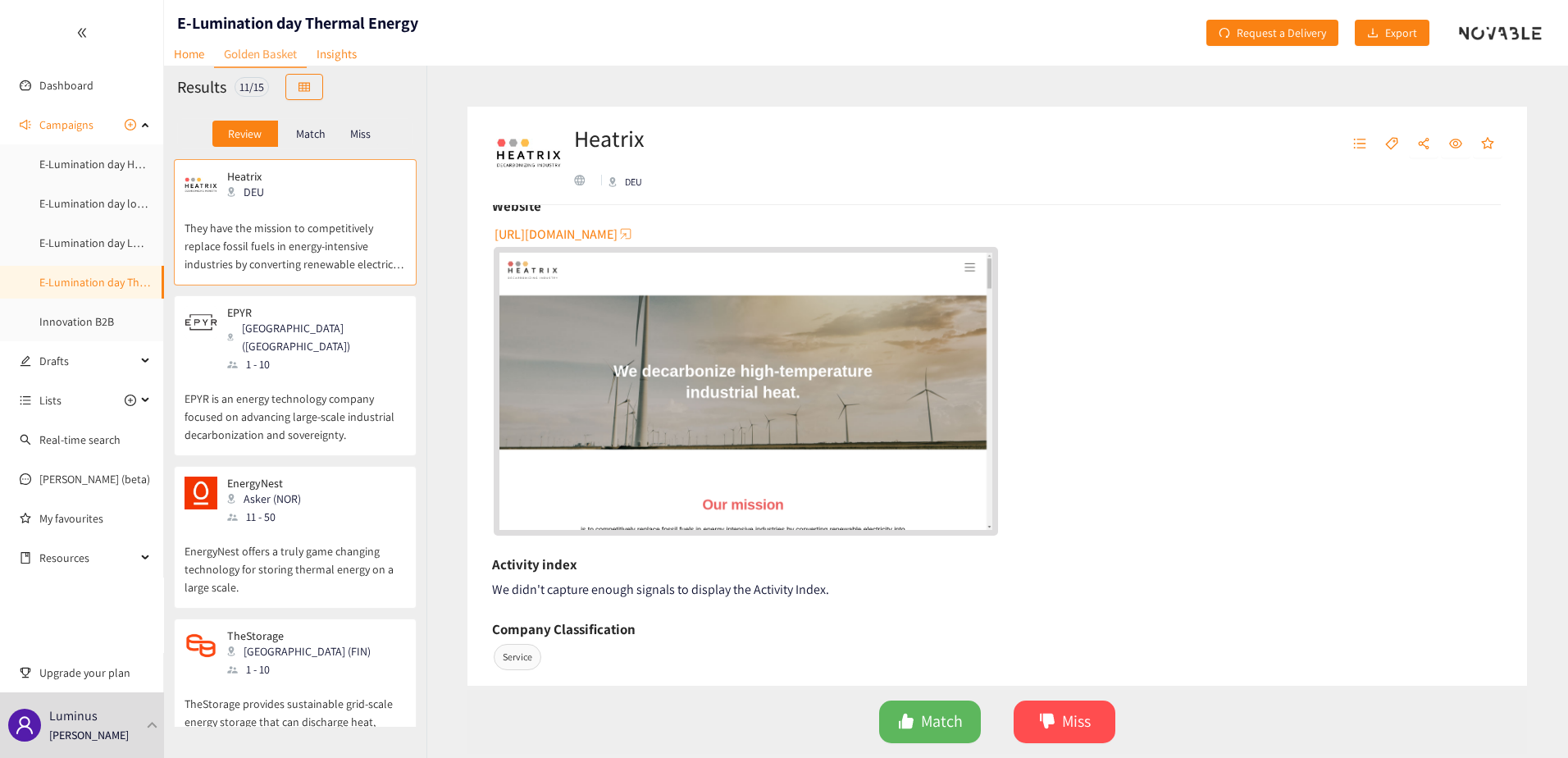
click at [541, 237] on span "https://heatrix.de" at bounding box center [556, 234] width 123 height 20
drag, startPoint x: 1057, startPoint y: 692, endPoint x: 1059, endPoint y: 700, distance: 8.2
click at [1057, 692] on div "Match Miss" at bounding box center [997, 722] width 1059 height 64
click at [1061, 708] on button "Miss" at bounding box center [1064, 722] width 101 height 43
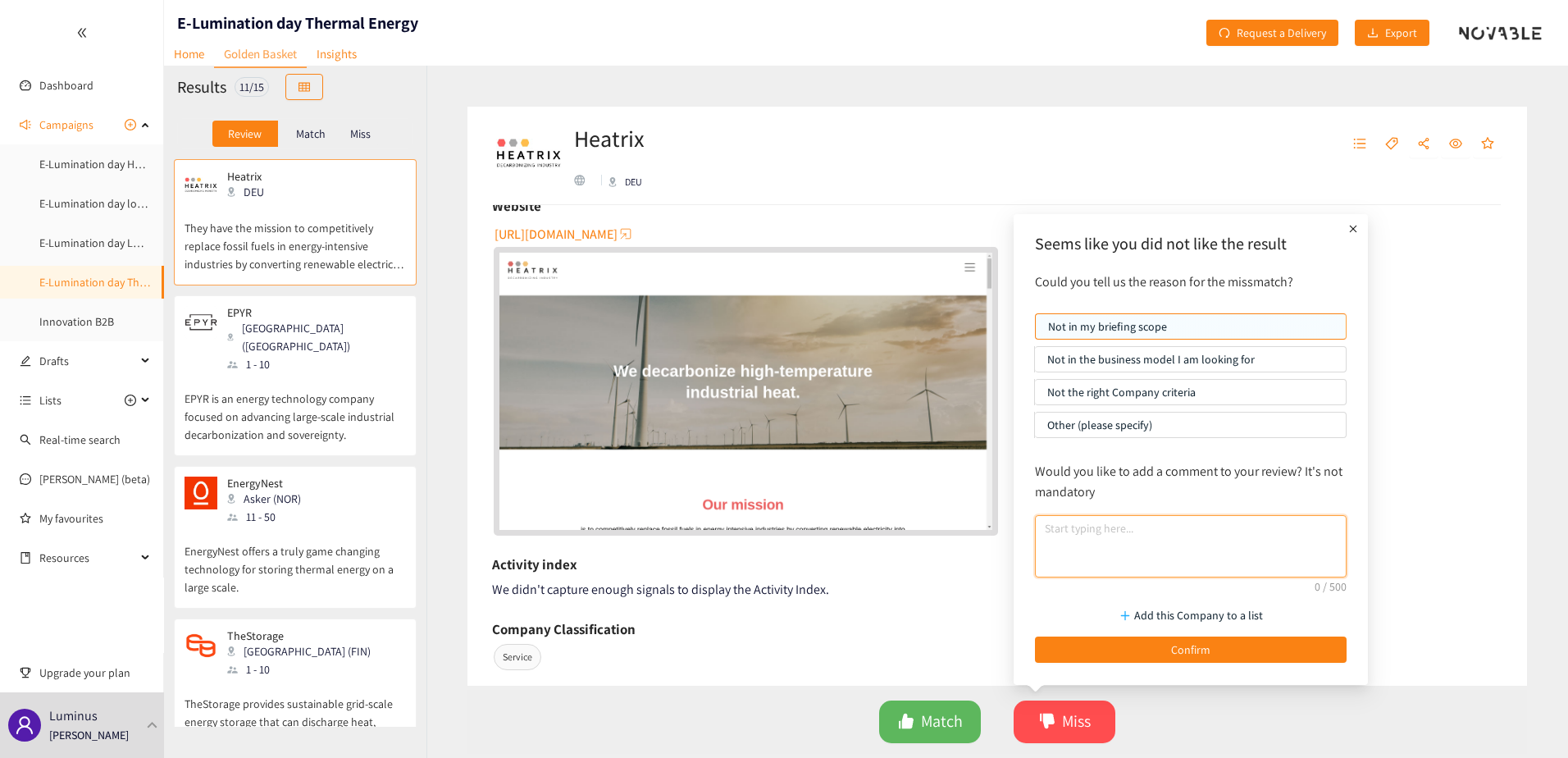
click at [1083, 543] on textarea at bounding box center [1191, 546] width 312 height 62
paste textarea "https://futraheat.com/?utm_source=NovableDotCom&utm_campaign=StartupScouting"
click at [1083, 543] on textarea "https://futraheat.com/?utm_source=NovableDotCom&utm_campaign=StartupScouting" at bounding box center [1191, 546] width 312 height 62
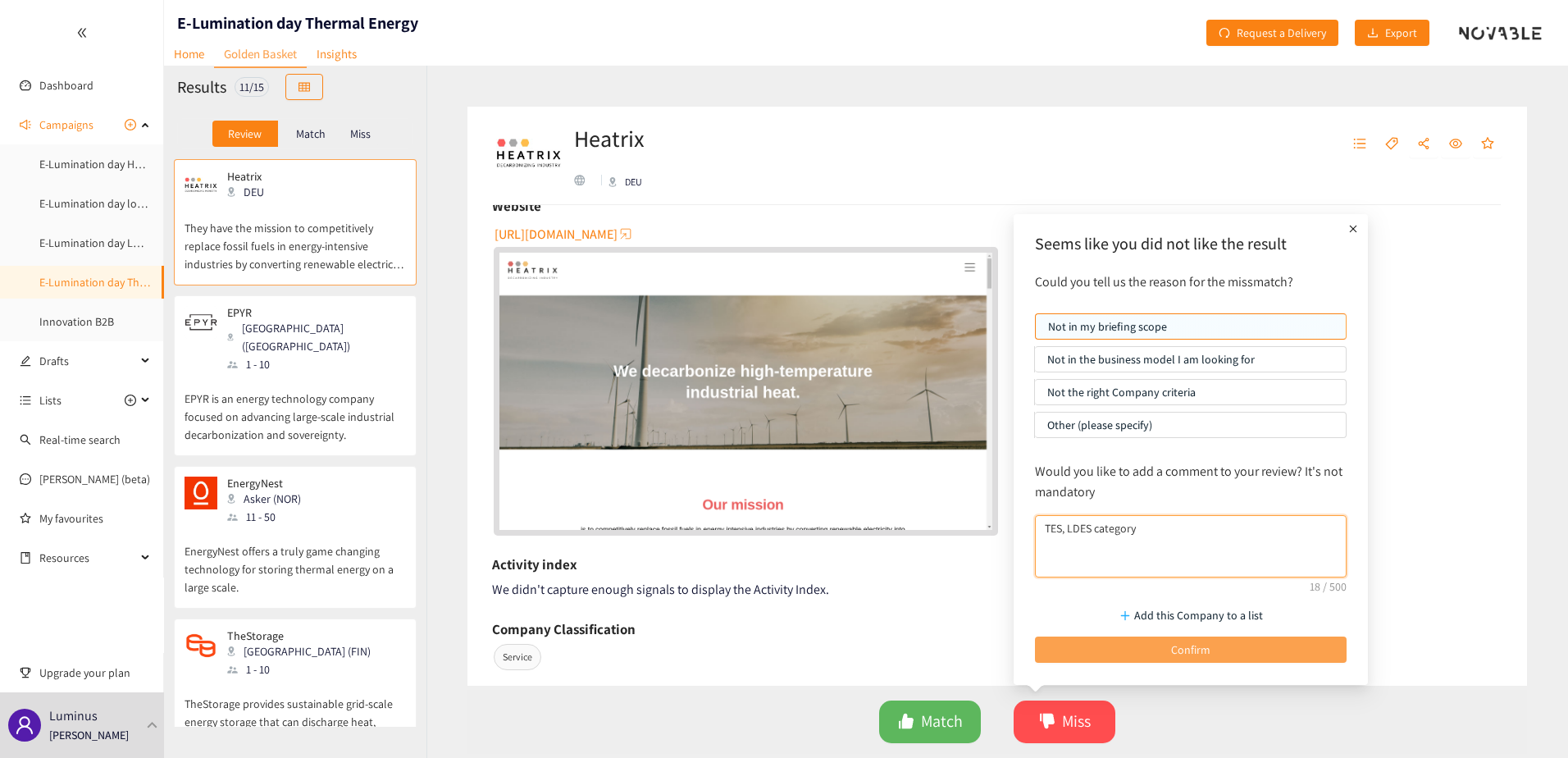
type textarea "TES, LDES category"
click at [1176, 643] on span "Confirm" at bounding box center [1190, 649] width 39 height 18
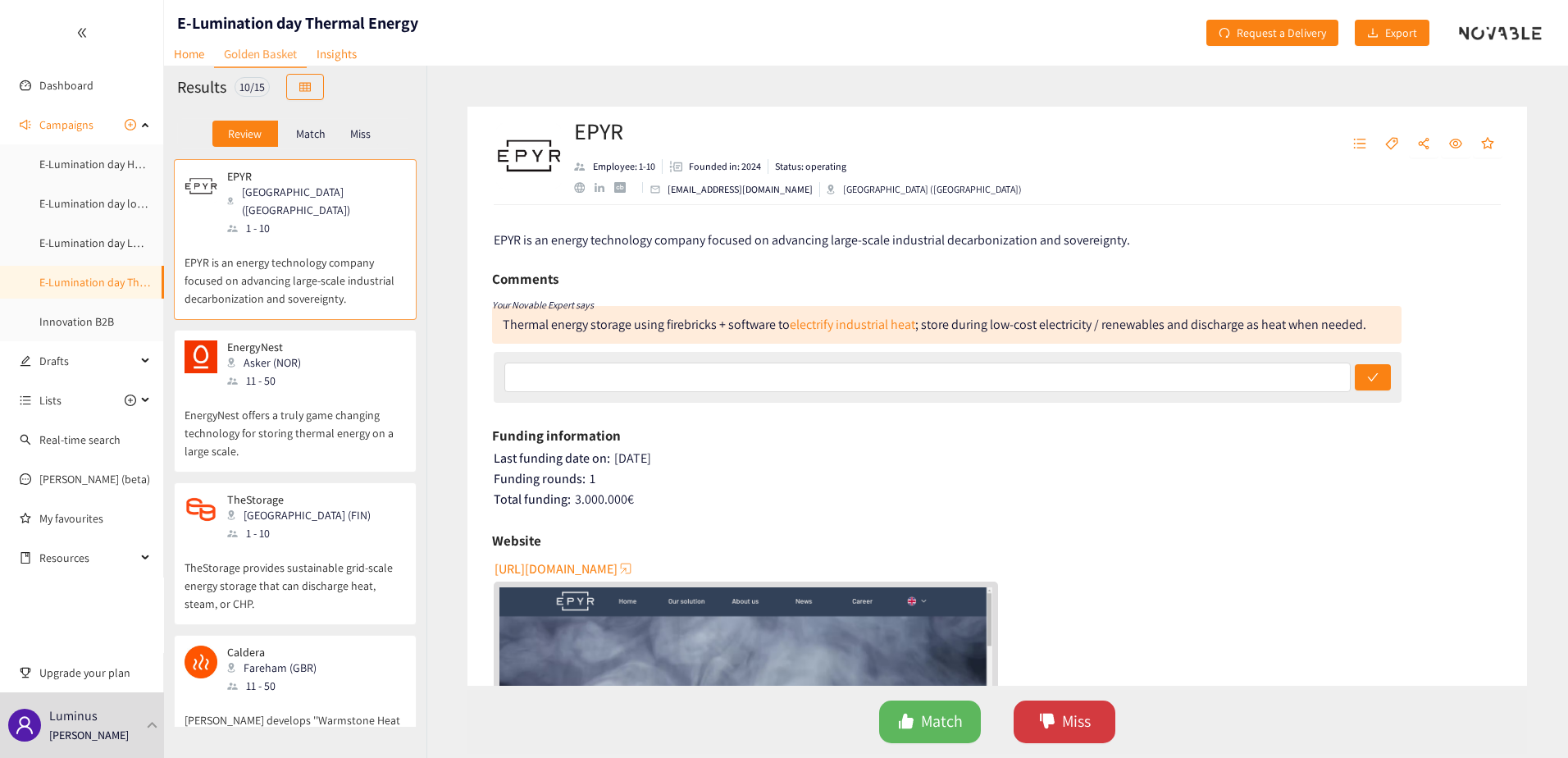
click at [1069, 721] on span "Miss" at bounding box center [1076, 722] width 29 height 26
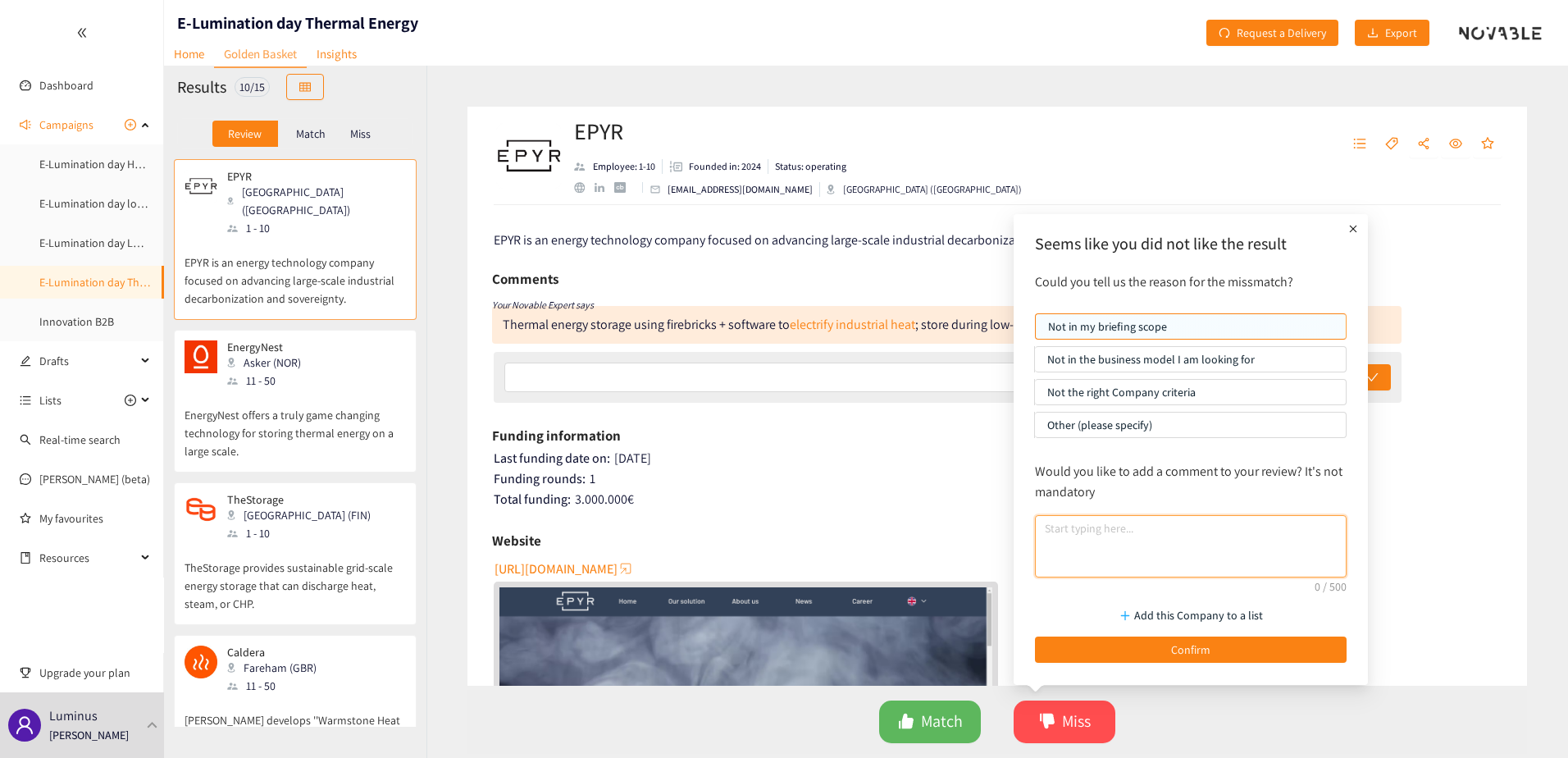
click at [1072, 541] on textarea at bounding box center [1191, 546] width 312 height 62
paste textarea "https://futraheat.com/?utm_source=NovableDotCom&utm_campaign=StartupScouting"
click at [1072, 541] on textarea "https://futraheat.com/?utm_source=NovableDotCom&utm_campaign=StartupScouting" at bounding box center [1191, 546] width 312 height 62
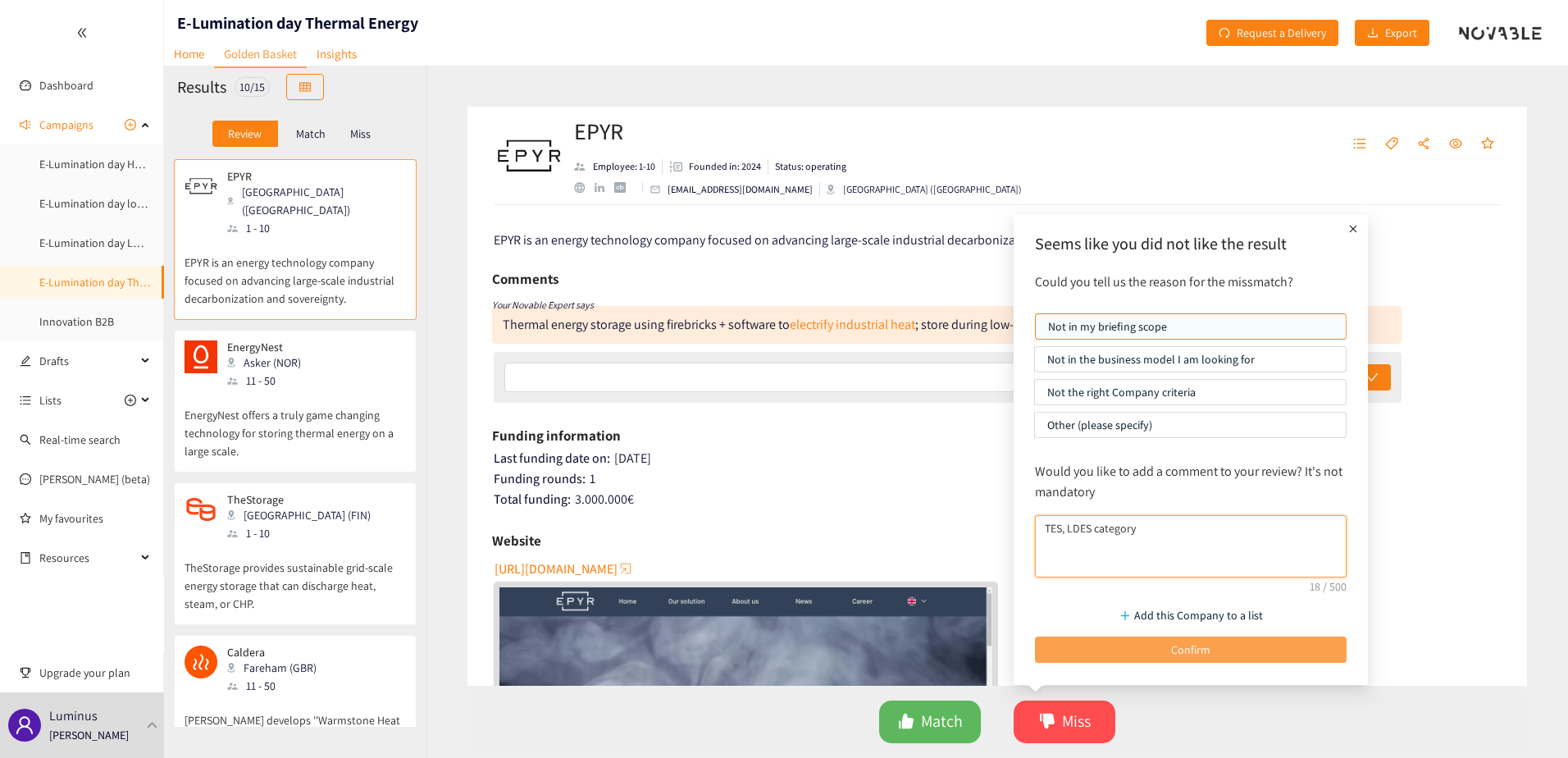
type textarea "TES, LDES category"
drag, startPoint x: 1140, startPoint y: 637, endPoint x: 1012, endPoint y: 609, distance: 131.0
click at [1140, 638] on button "Confirm" at bounding box center [1191, 649] width 312 height 26
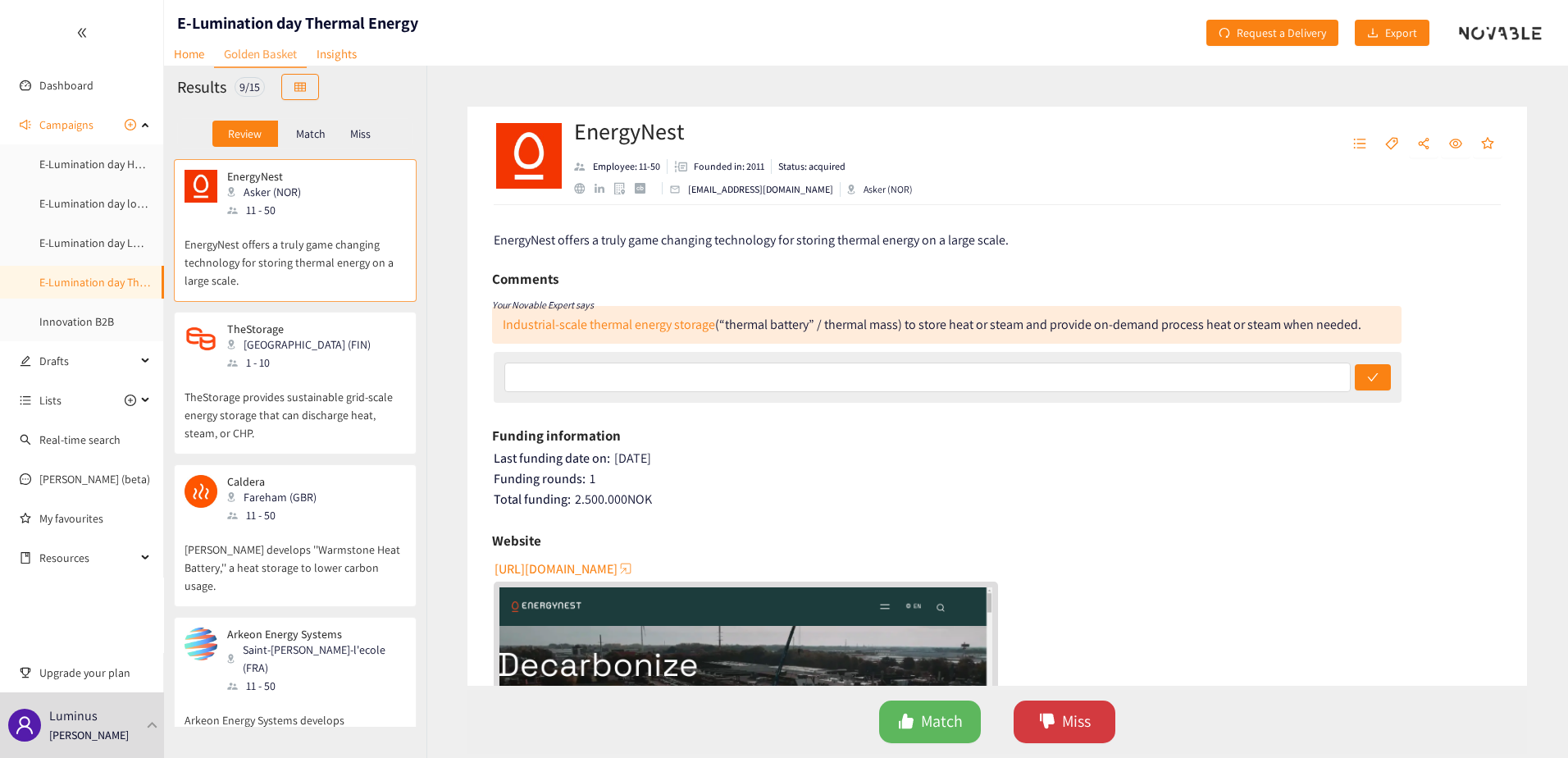
click at [1036, 715] on button "Miss" at bounding box center [1064, 722] width 101 height 43
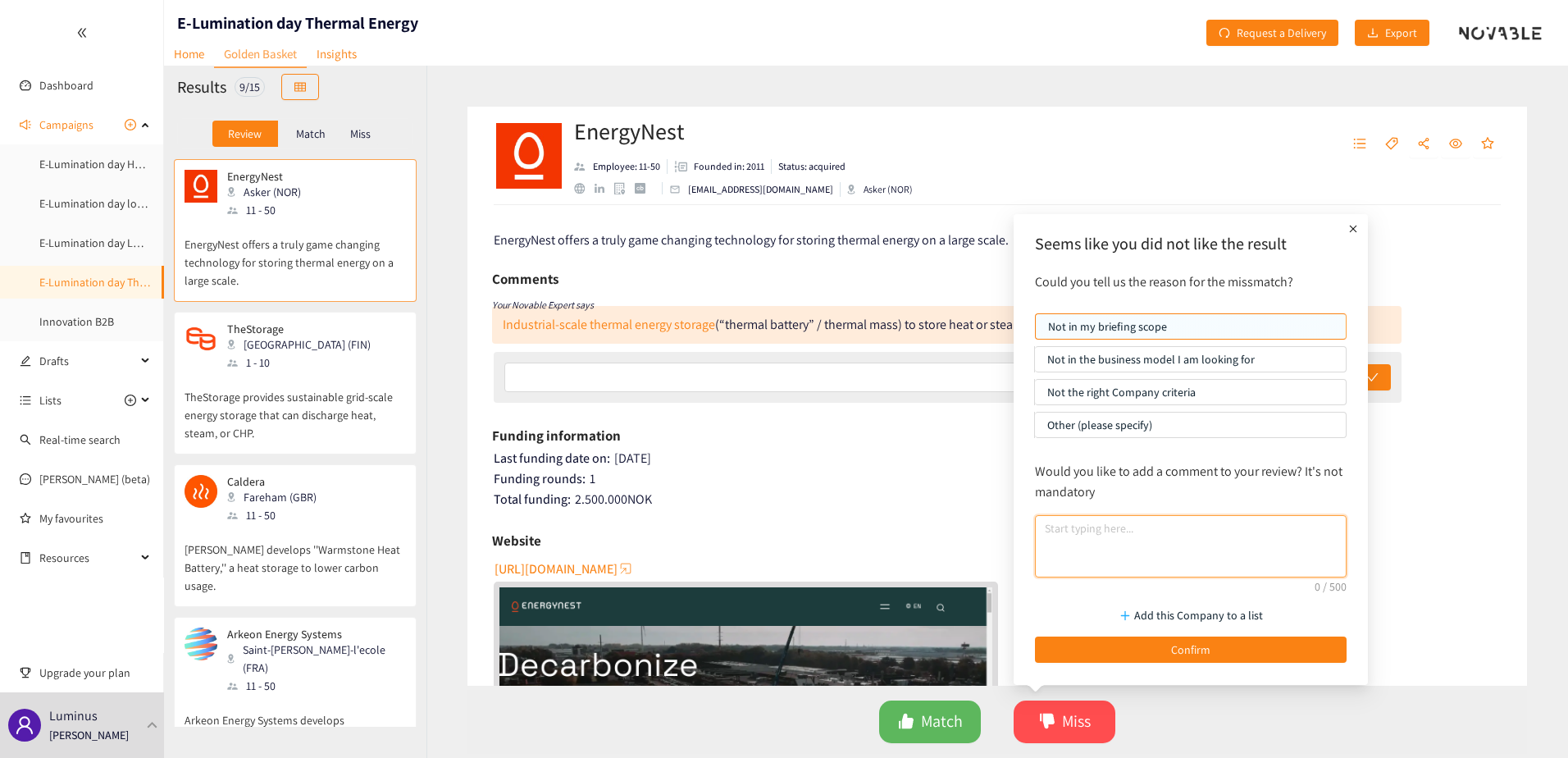
click at [1087, 535] on textarea at bounding box center [1191, 546] width 312 height 62
paste textarea "TES, LDES category"
type textarea "TES, LDES category"
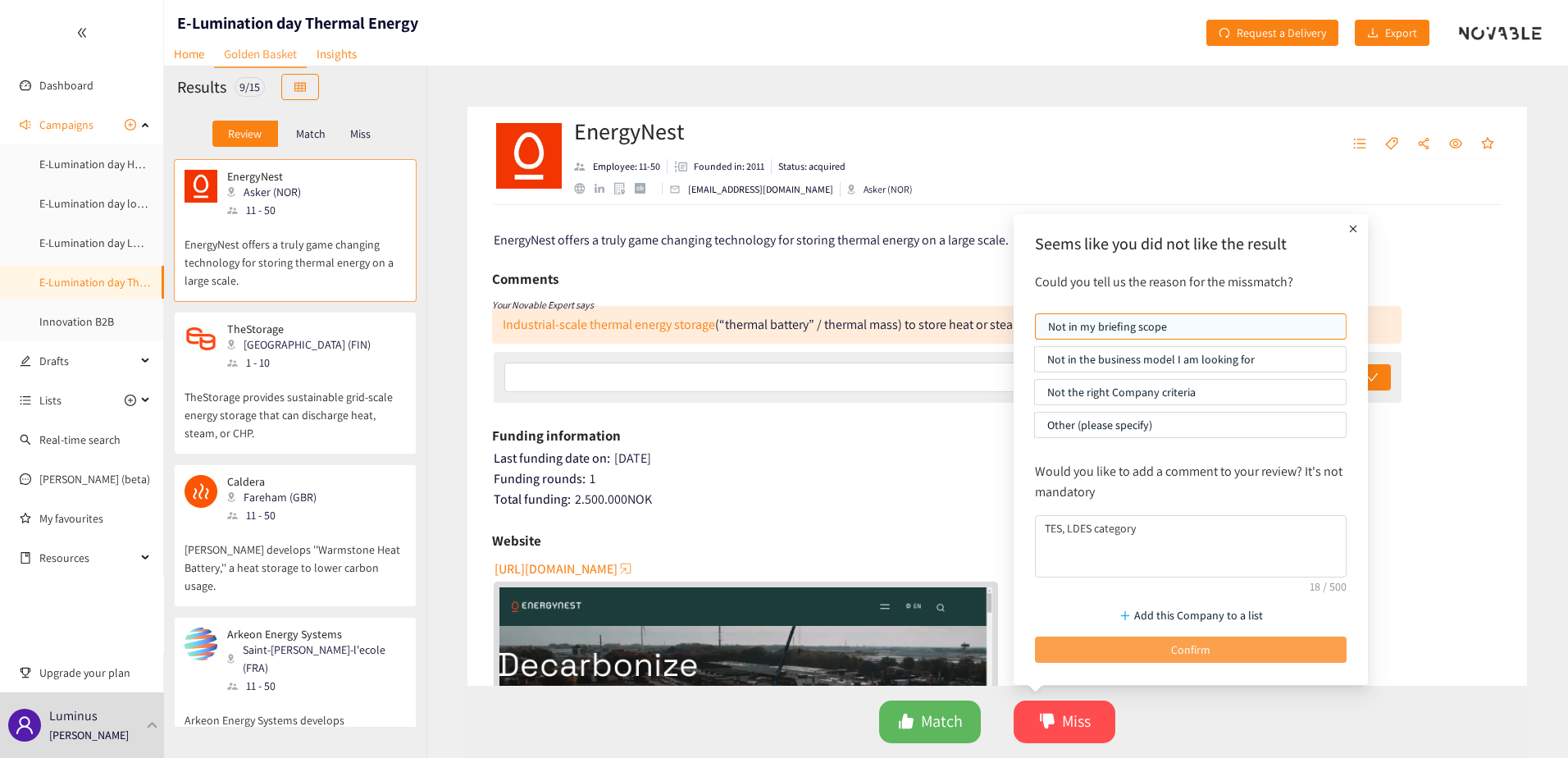
click at [1137, 652] on button "Confirm" at bounding box center [1191, 649] width 312 height 26
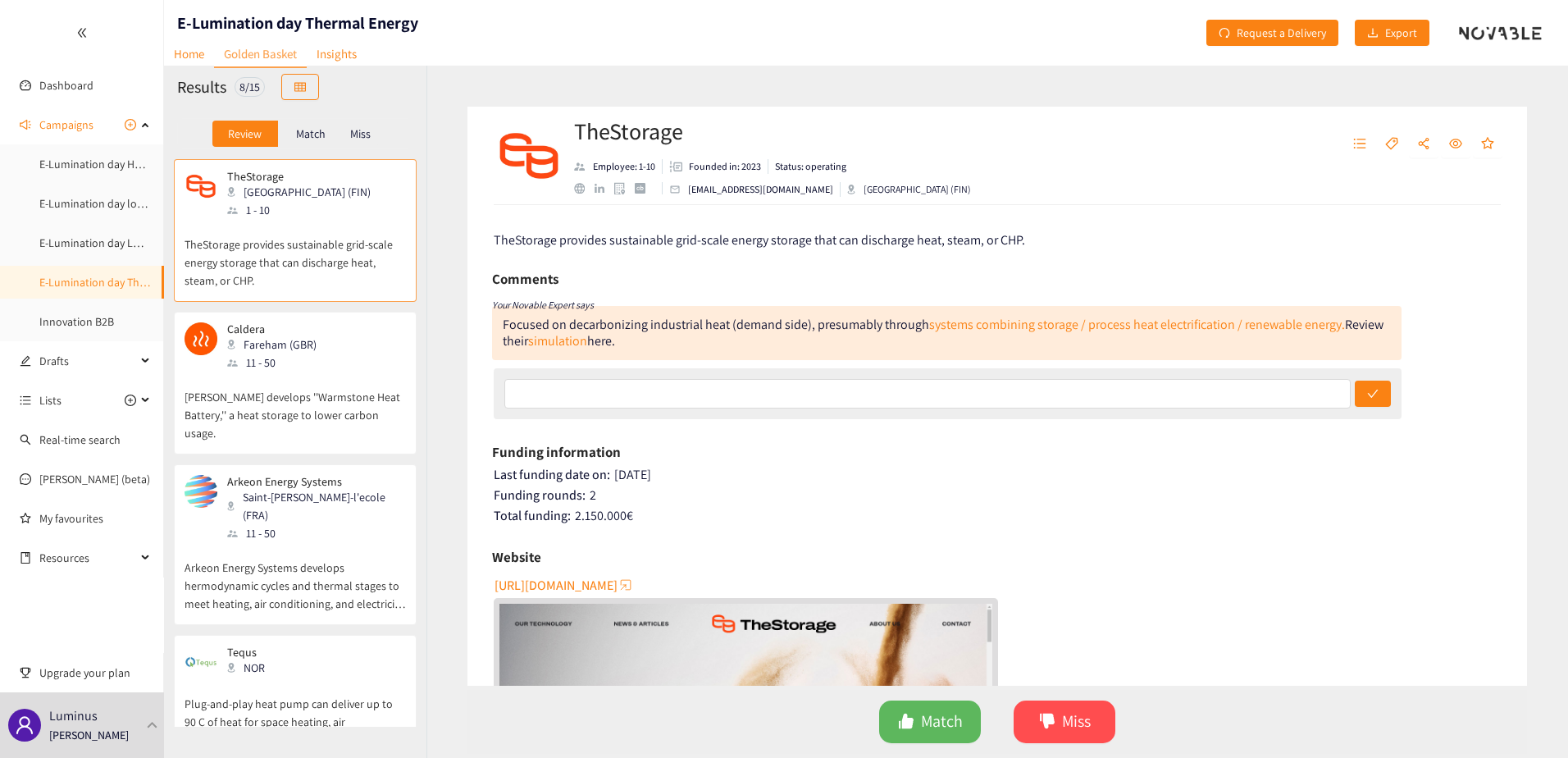
click at [583, 581] on span "https://www.thestorage.fi" at bounding box center [556, 585] width 123 height 20
click at [1097, 702] on button "Miss" at bounding box center [1064, 722] width 101 height 43
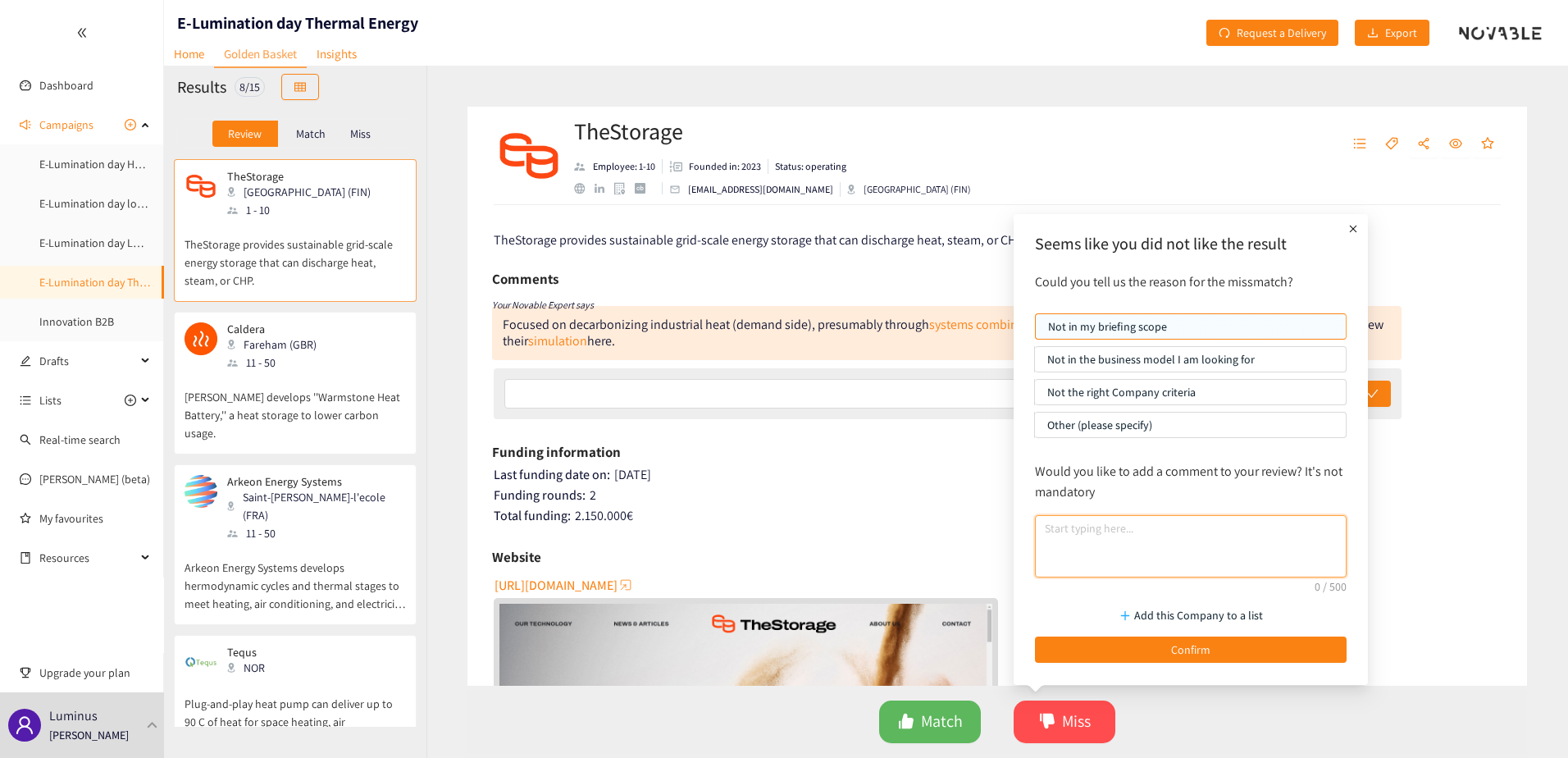
click at [1122, 525] on textarea at bounding box center [1191, 546] width 312 height 62
paste textarea "TES, LDES category"
type textarea "TES, LDES category"
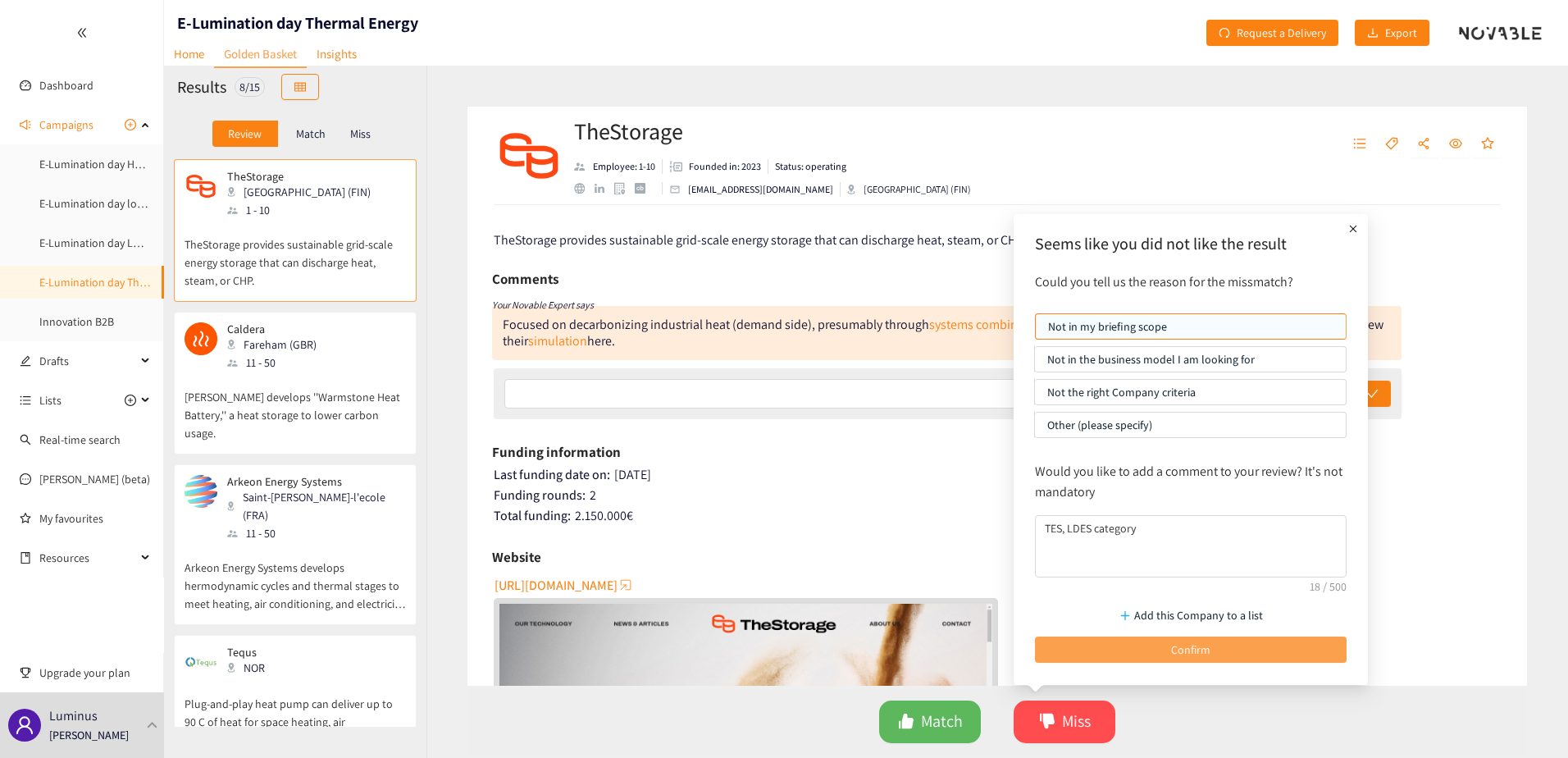
click at [1145, 650] on button "Confirm" at bounding box center [1191, 649] width 312 height 26
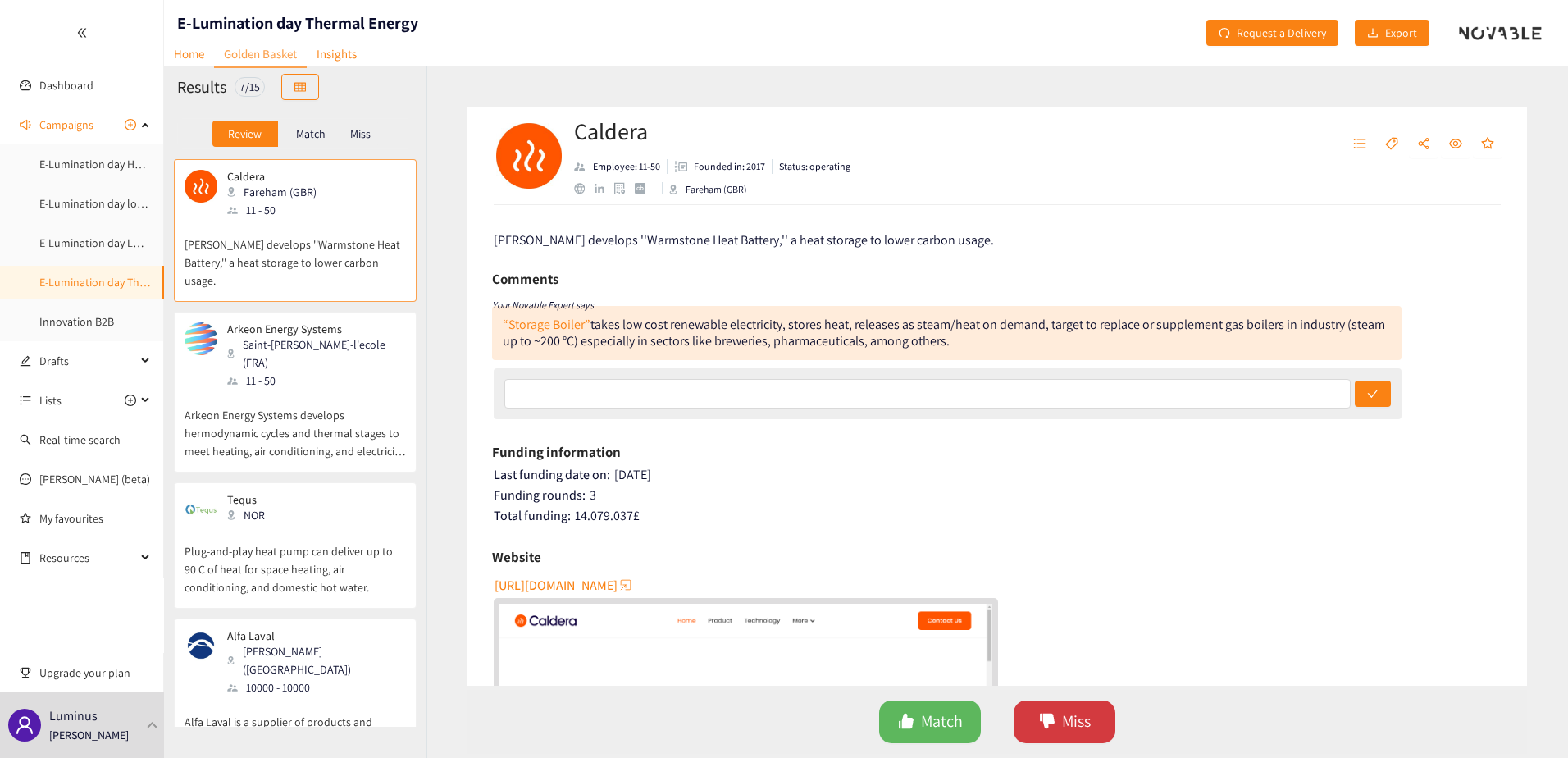
click at [1059, 717] on button "Miss" at bounding box center [1064, 722] width 101 height 43
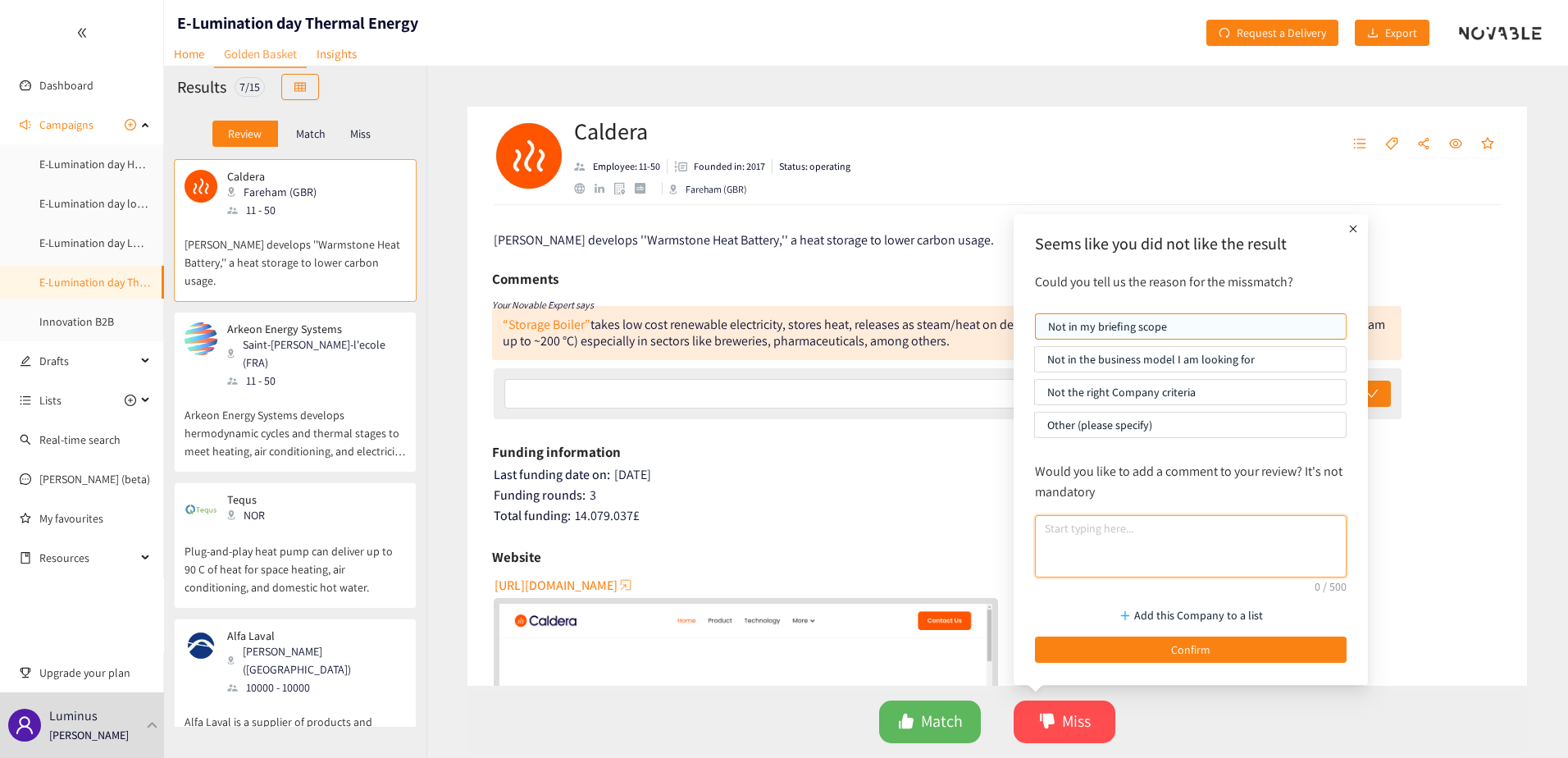
click at [1085, 554] on textarea at bounding box center [1191, 546] width 312 height 62
paste textarea "TES, LDES category"
type textarea "TES, LDES category"
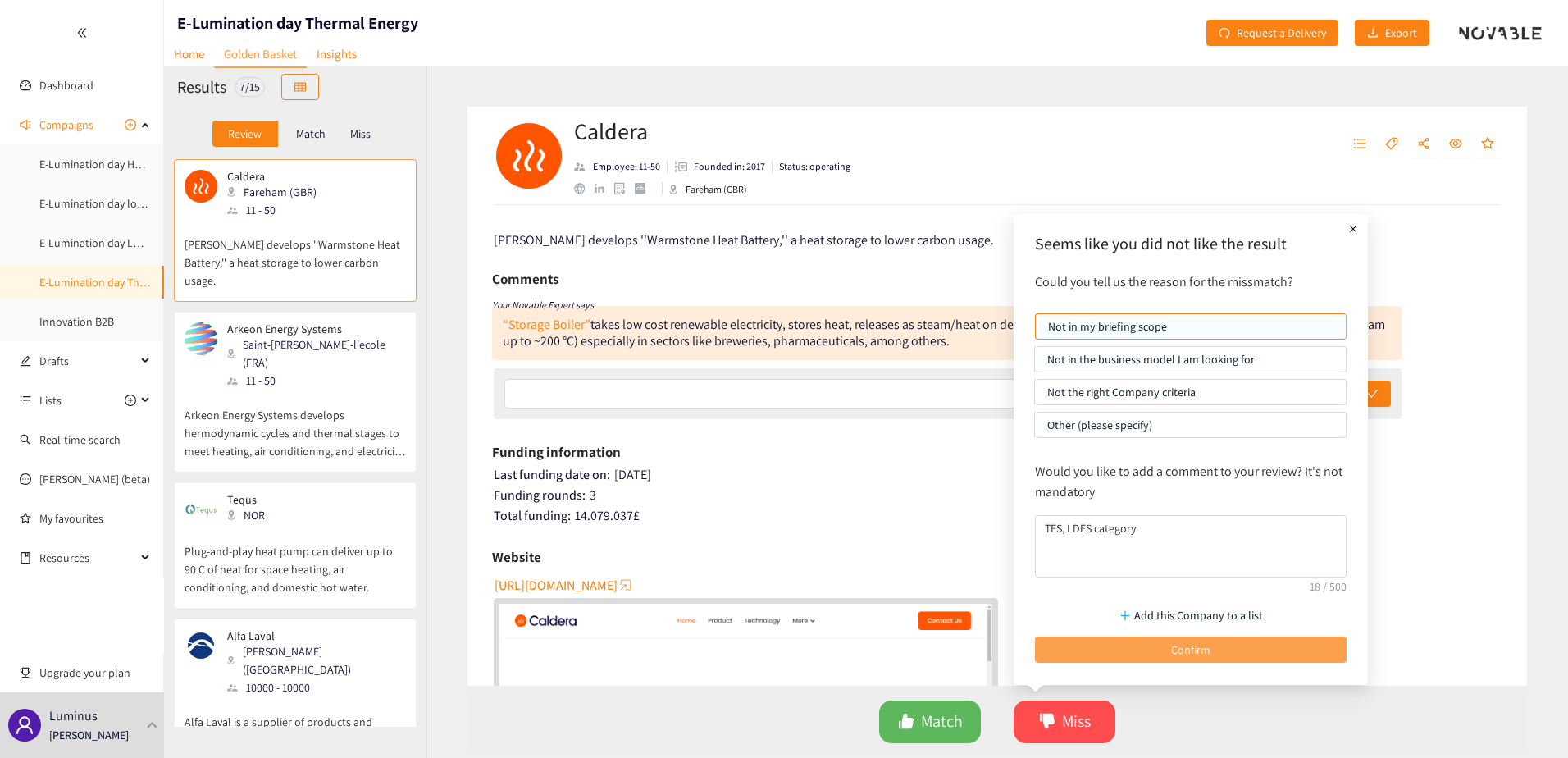
click at [1106, 652] on button "Confirm" at bounding box center [1191, 649] width 312 height 26
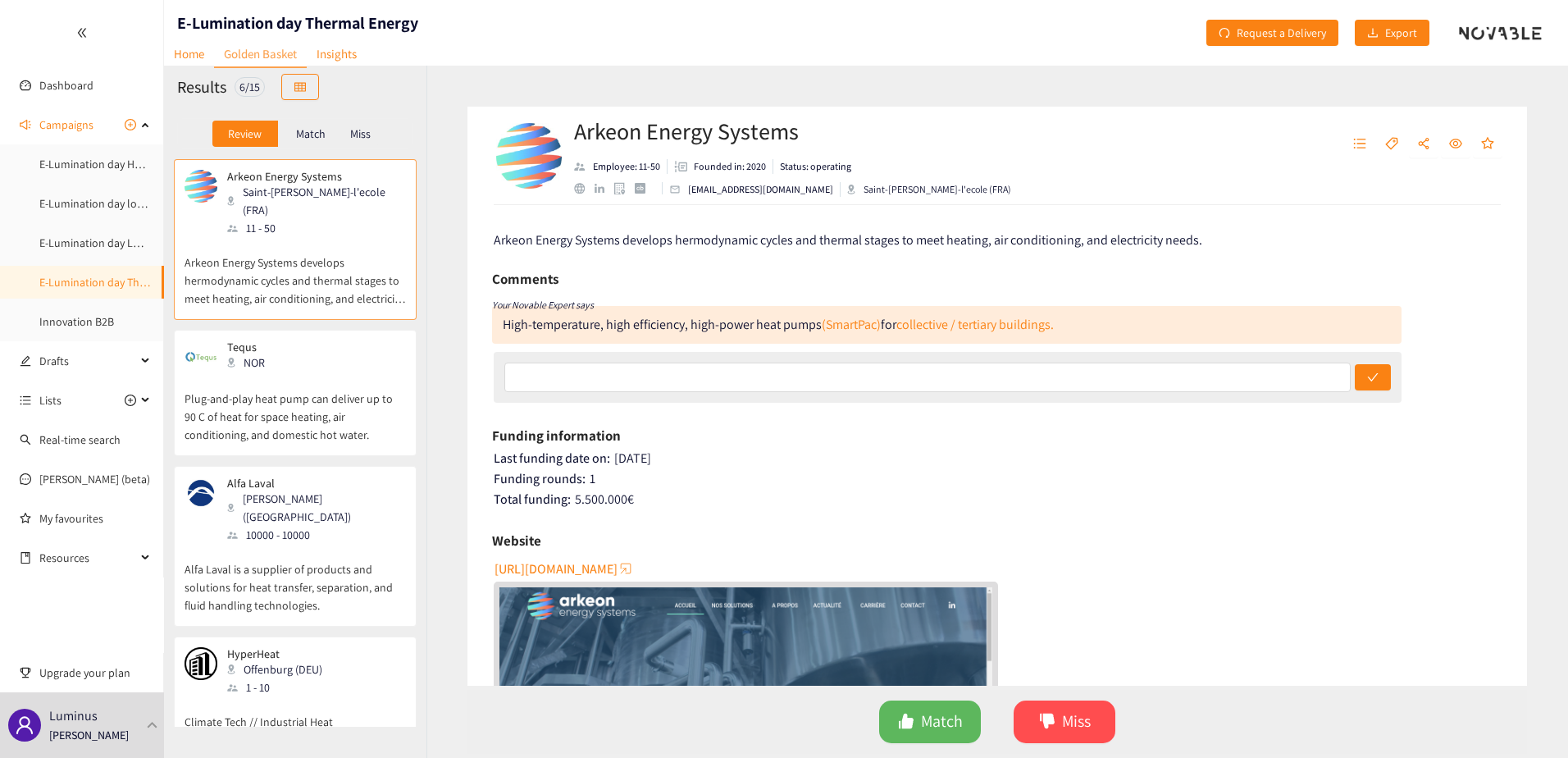
click at [592, 563] on span "https://www.arkeonenergy.com" at bounding box center [556, 568] width 123 height 20
click at [951, 719] on span "Match" at bounding box center [942, 722] width 42 height 26
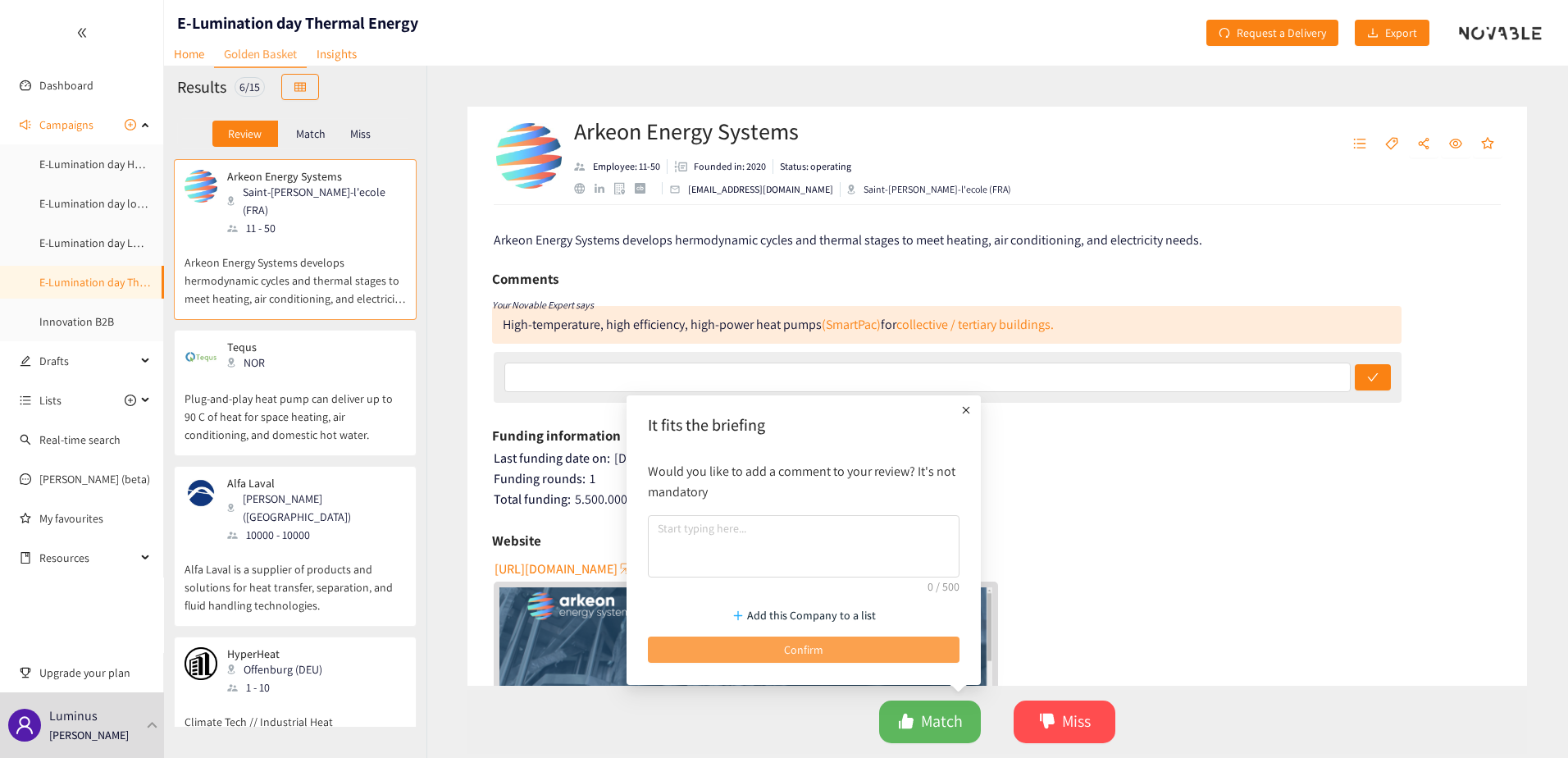
click at [842, 646] on button "Confirm" at bounding box center [804, 649] width 312 height 26
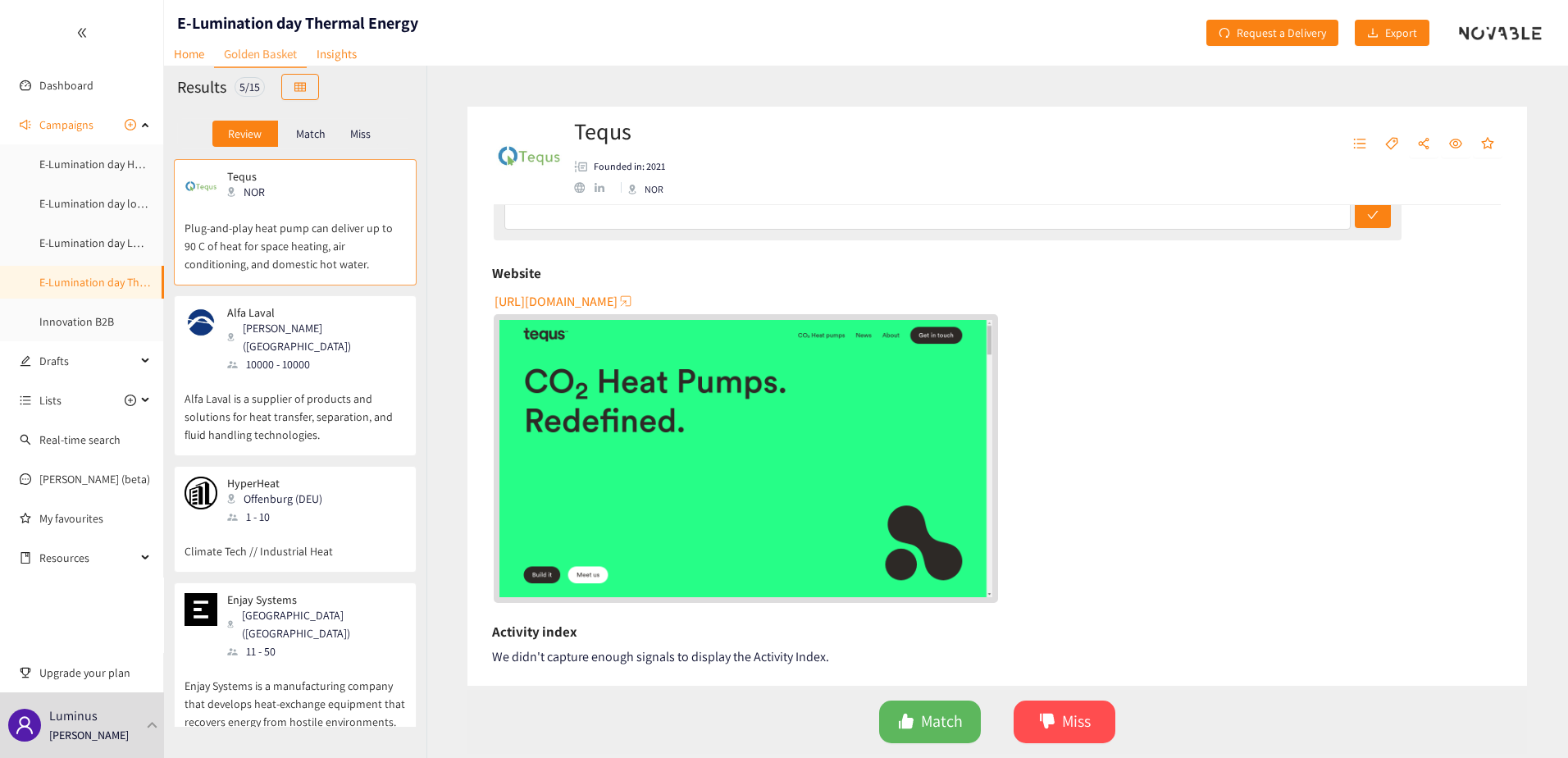
scroll to position [0, 0]
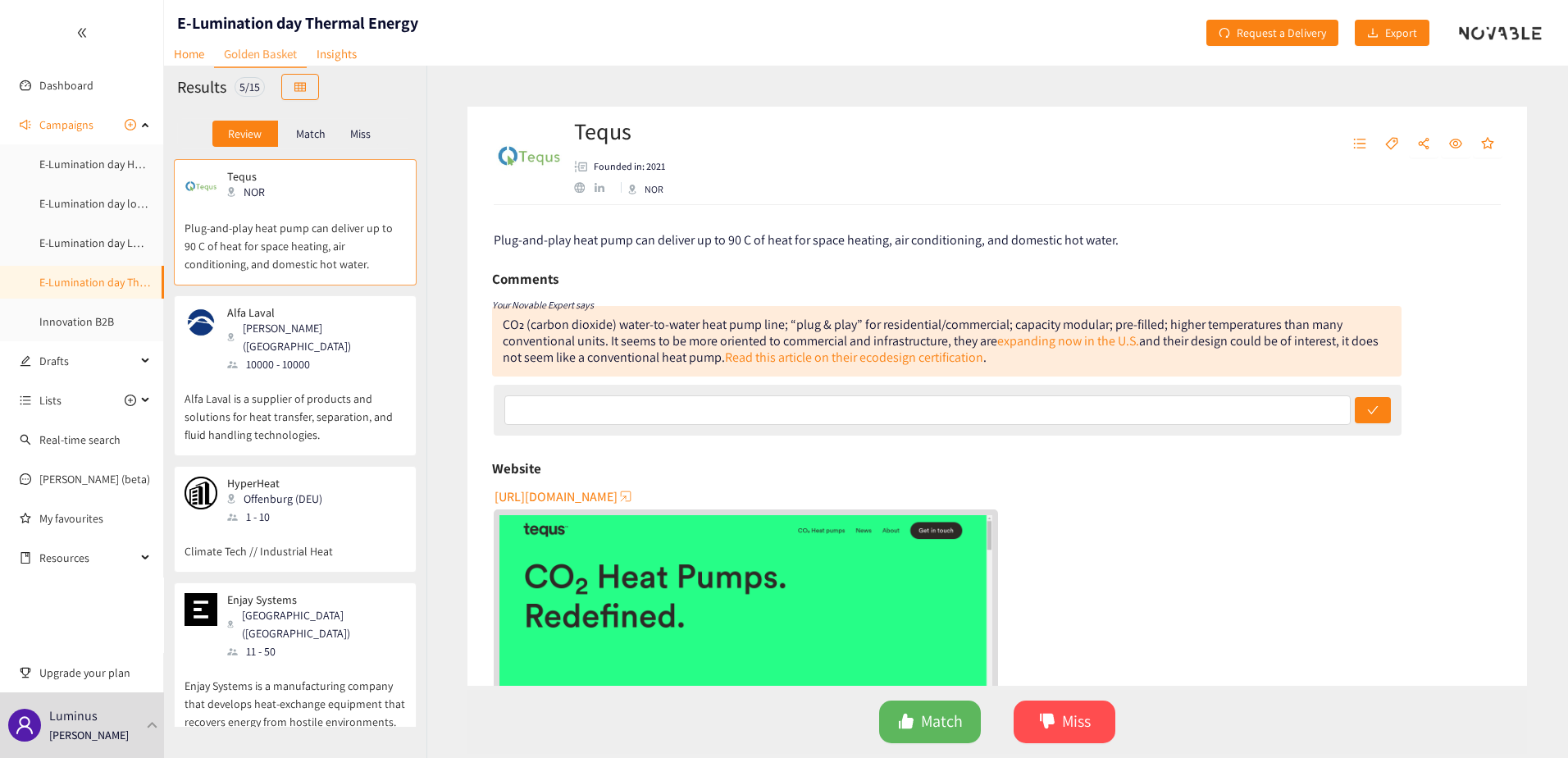
click at [564, 495] on span "https://www.tequs.com" at bounding box center [556, 496] width 123 height 20
click at [910, 347] on div "CO₂ (carbon dioxide) water-to-water heat pump line; “plug & play” for residenti…" at bounding box center [939, 341] width 875 height 50
click at [910, 354] on link "Read this article on their ecodesign certification" at bounding box center [854, 357] width 258 height 17
drag, startPoint x: 957, startPoint y: 714, endPoint x: 949, endPoint y: 702, distance: 14.4
click at [956, 714] on span "Match" at bounding box center [942, 722] width 42 height 26
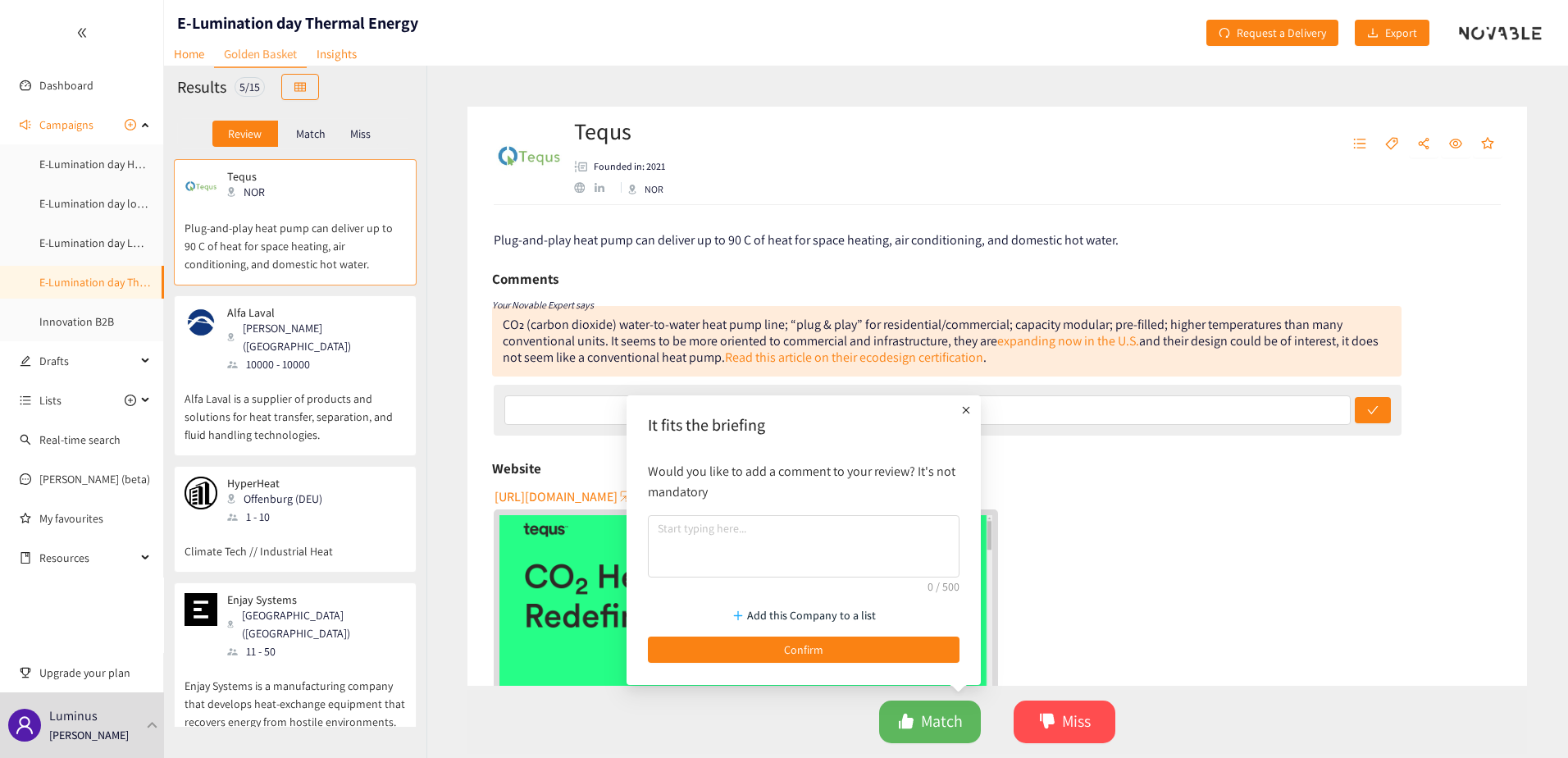
drag, startPoint x: 887, startPoint y: 640, endPoint x: 810, endPoint y: 585, distance: 94.6
click at [887, 640] on button "Confirm" at bounding box center [804, 649] width 312 height 26
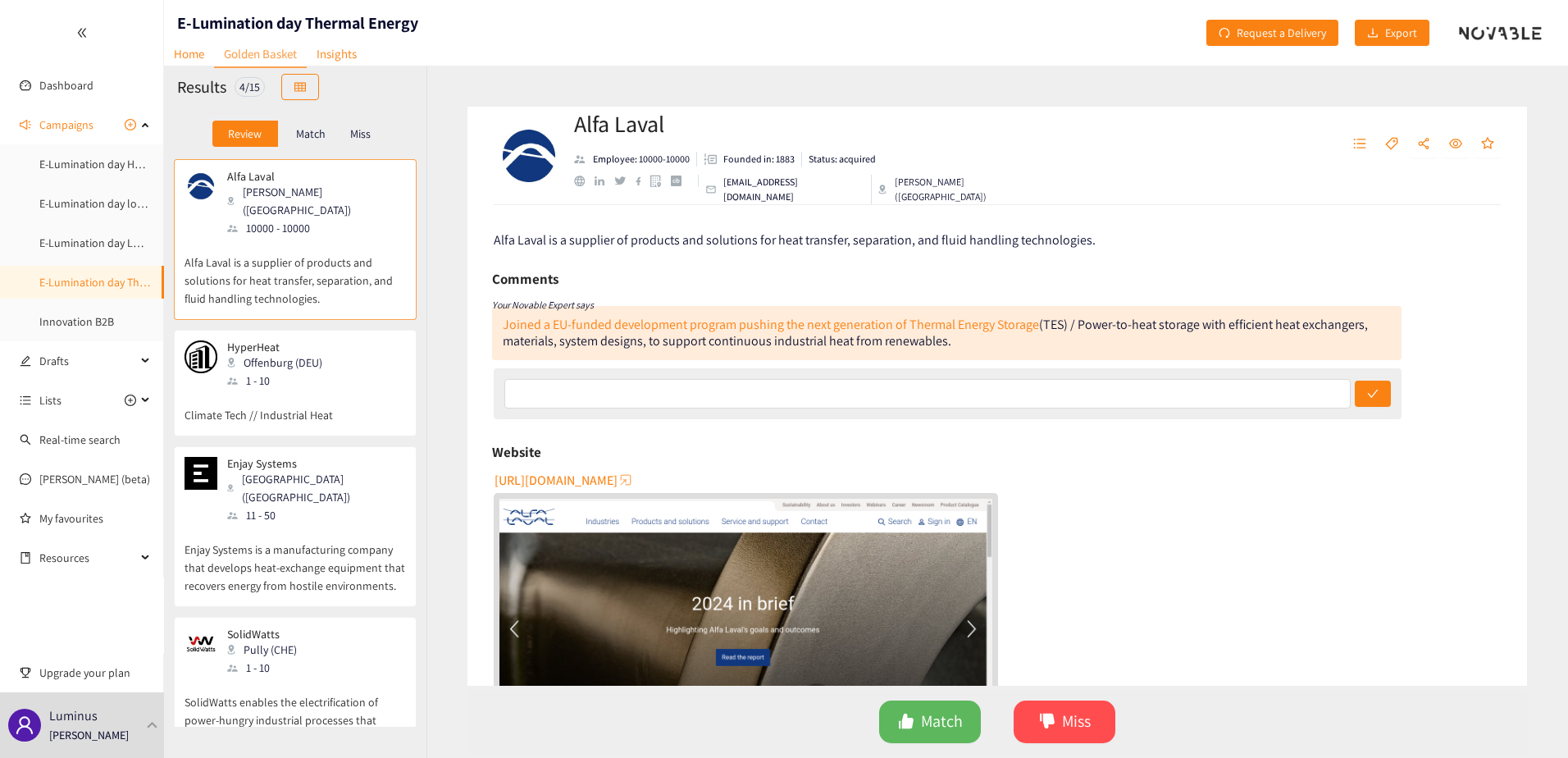
click at [594, 481] on span "http://www.alfalaval.com" at bounding box center [556, 479] width 123 height 20
drag, startPoint x: 1071, startPoint y: 712, endPoint x: 1070, endPoint y: 703, distance: 9.1
click at [1071, 712] on span "Miss" at bounding box center [1076, 722] width 29 height 26
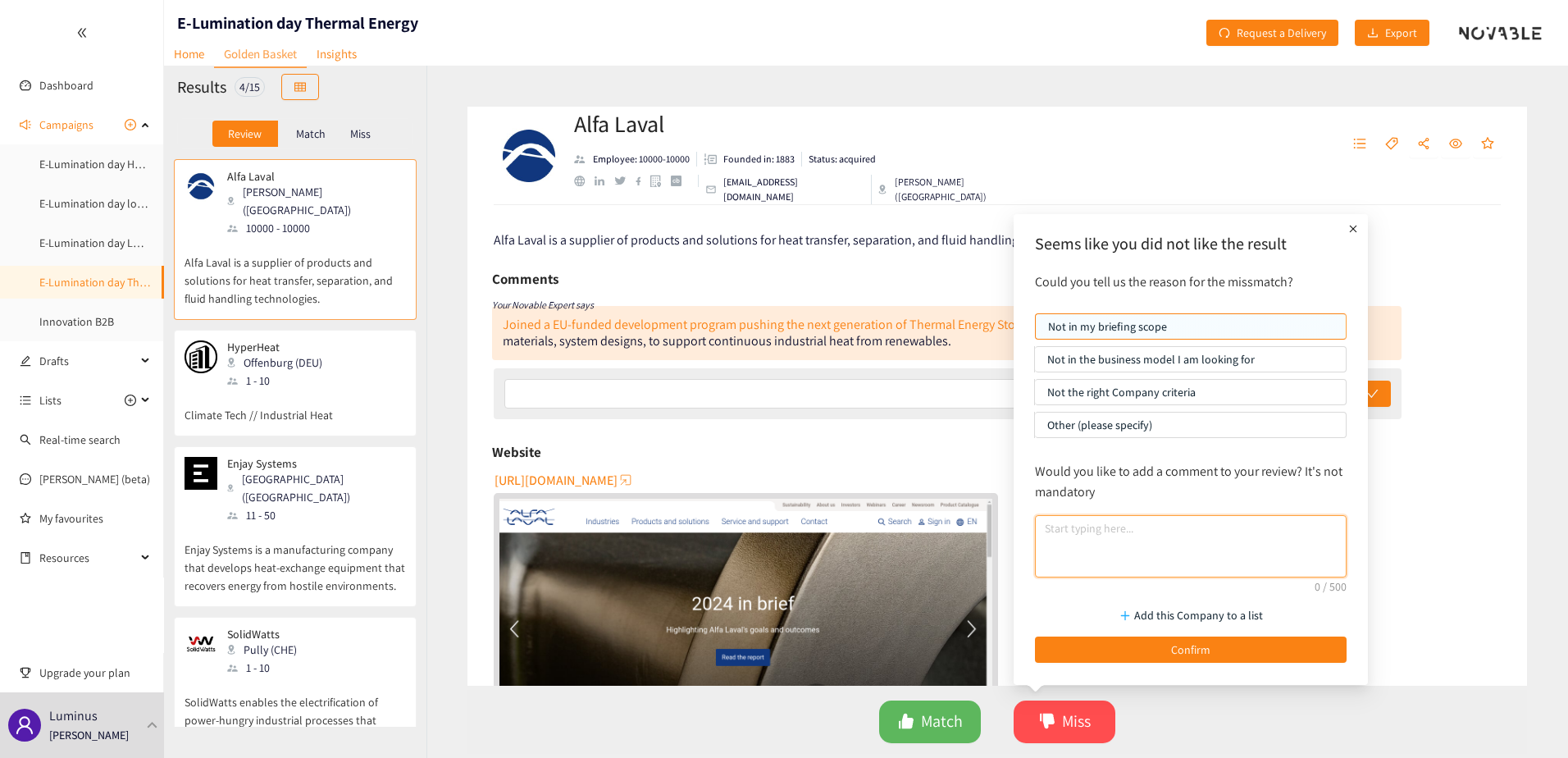
click at [1102, 542] on textarea at bounding box center [1191, 546] width 312 height 62
type textarea "TES, LDES category"
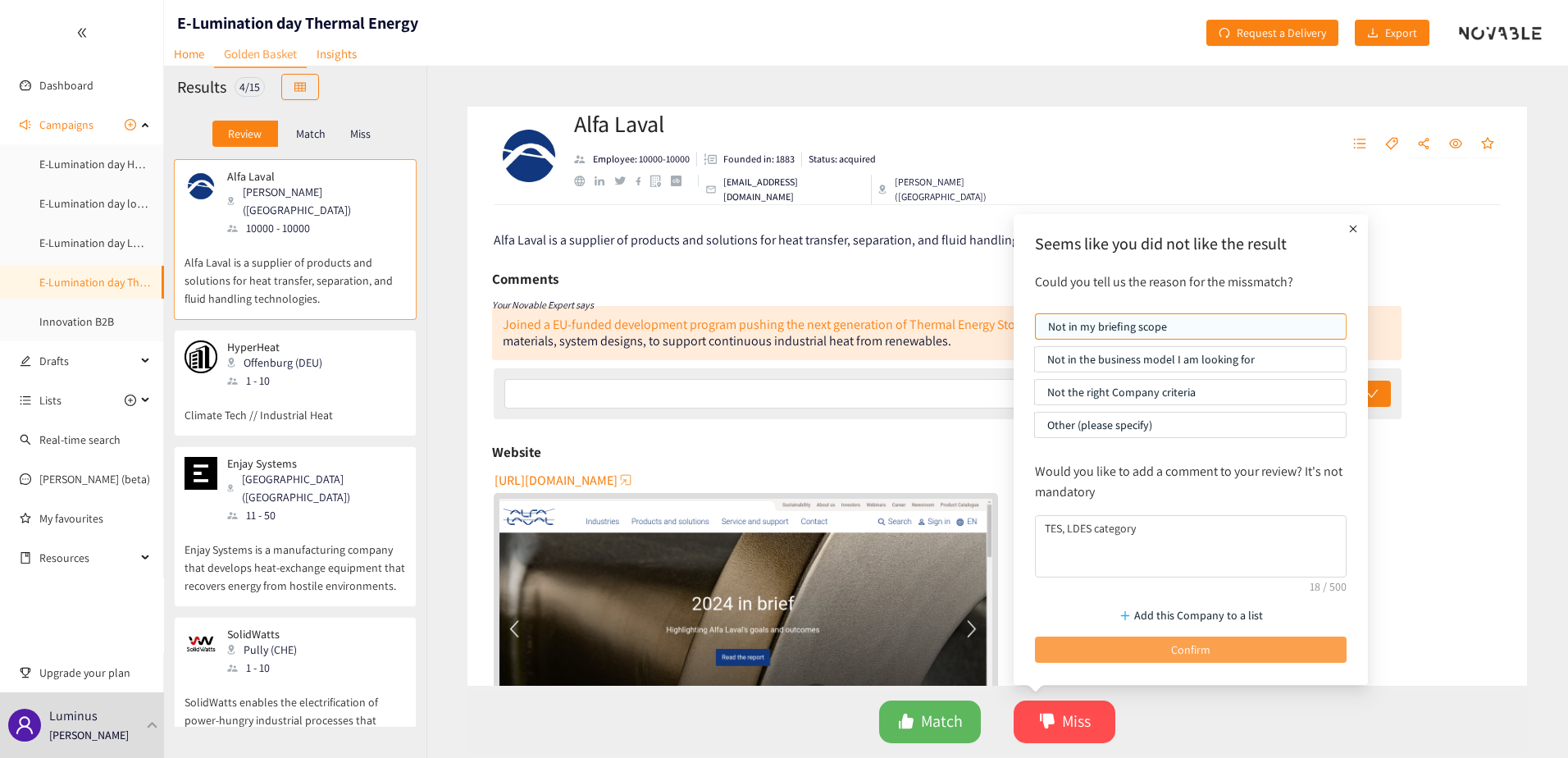
click at [1116, 648] on button "Confirm" at bounding box center [1191, 649] width 312 height 26
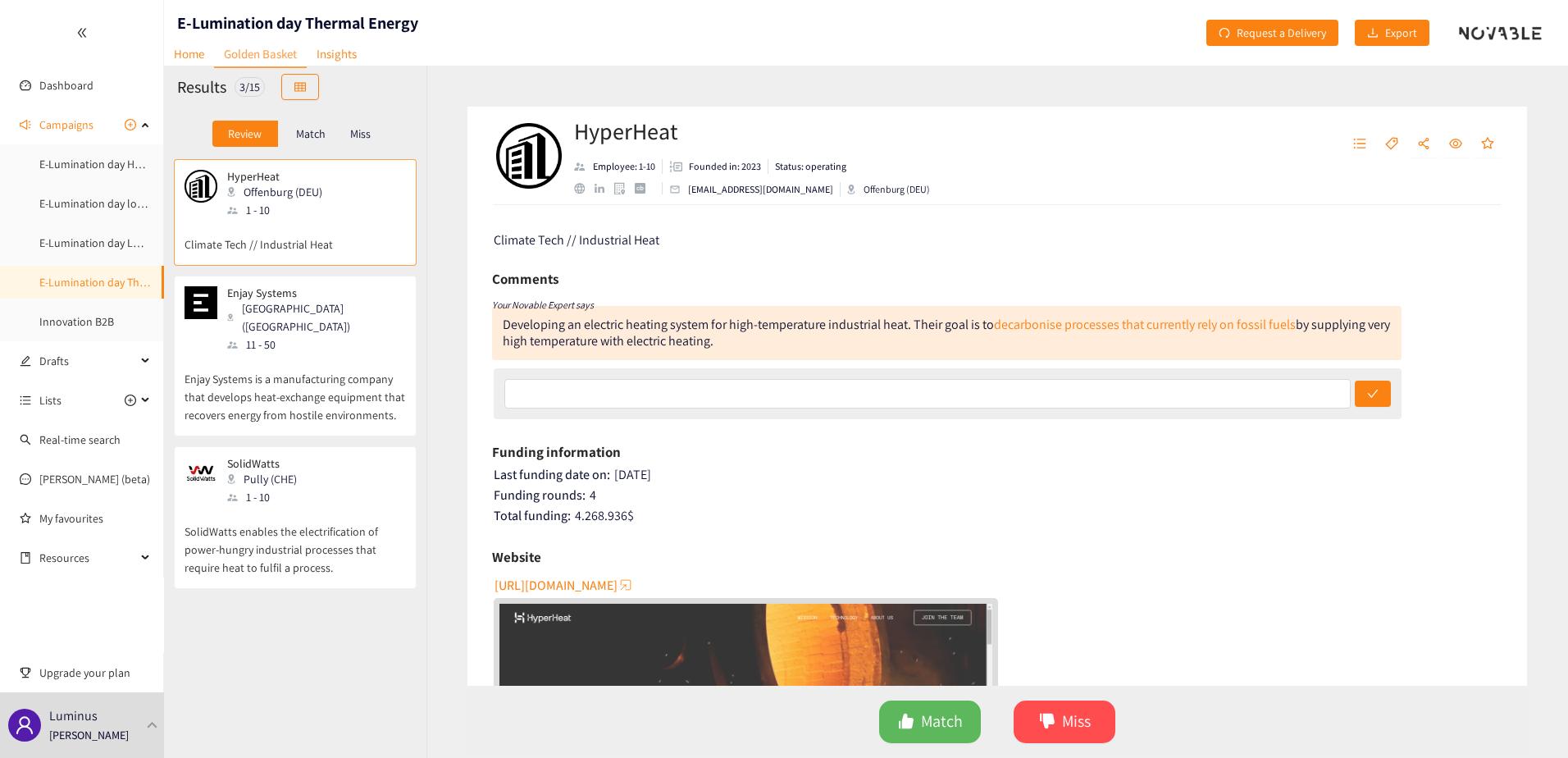
click at [576, 583] on span "https://hyperheat.de" at bounding box center [556, 585] width 123 height 20
click at [957, 730] on span "Match" at bounding box center [942, 722] width 42 height 26
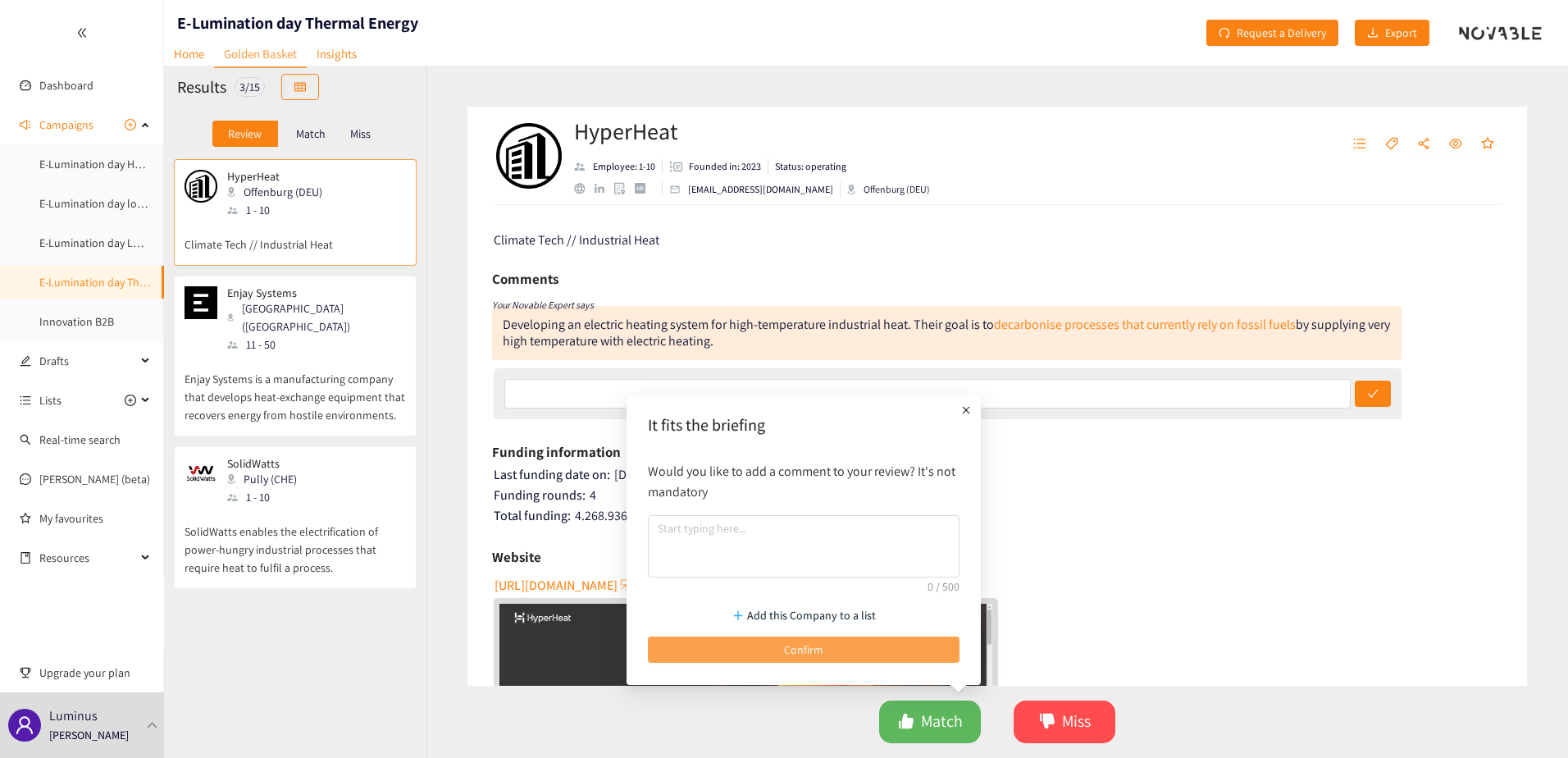
click at [907, 652] on button "Confirm" at bounding box center [804, 649] width 312 height 26
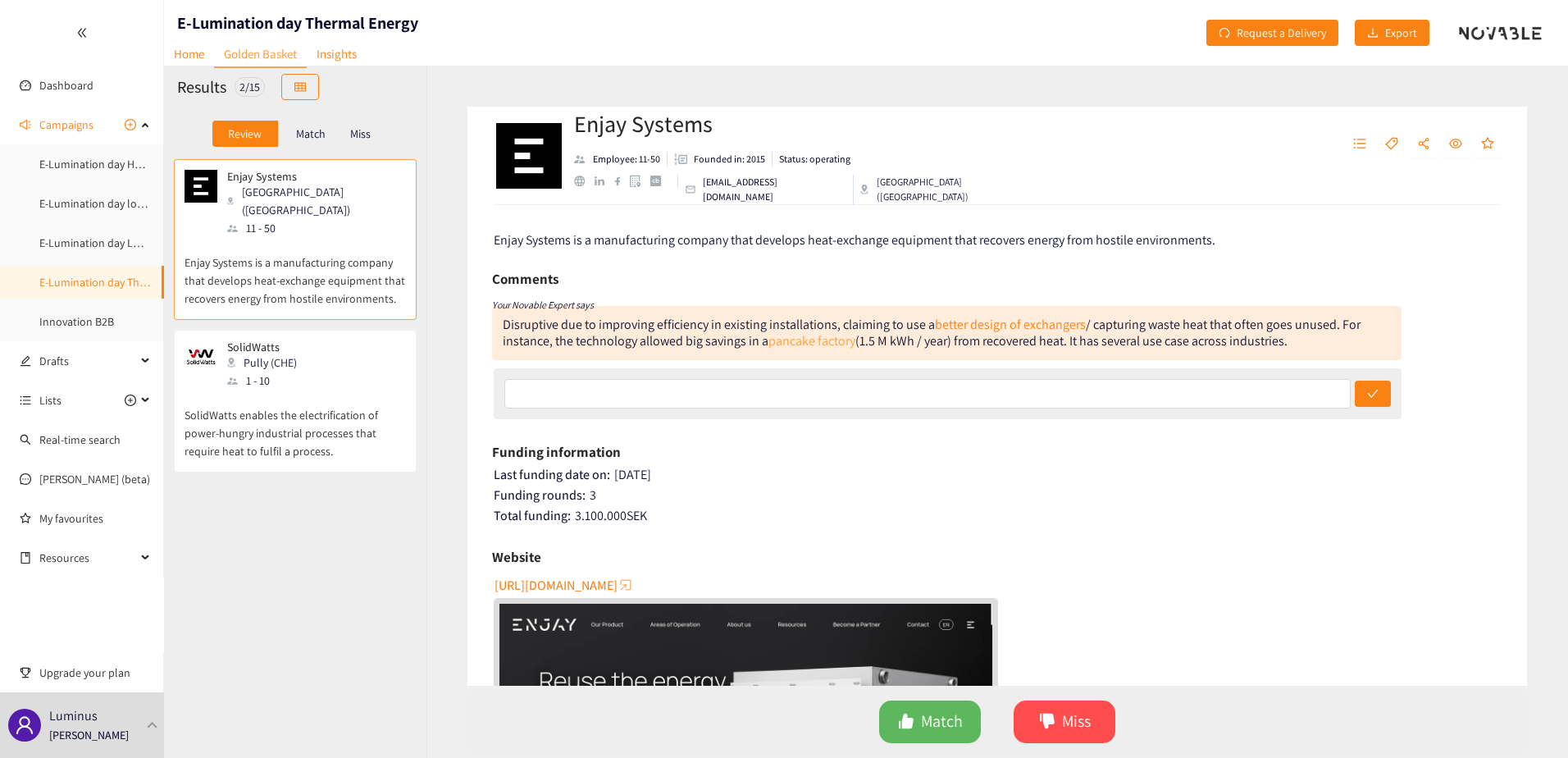
click at [837, 340] on link "pancake factory" at bounding box center [811, 341] width 87 height 17
drag, startPoint x: 639, startPoint y: 601, endPoint x: 639, endPoint y: 591, distance: 10.0
click at [639, 602] on div at bounding box center [745, 743] width 504 height 289
click at [617, 589] on span "https://www.enjaysystems.com" at bounding box center [556, 585] width 123 height 20
drag, startPoint x: 944, startPoint y: 715, endPoint x: 935, endPoint y: 708, distance: 11.4
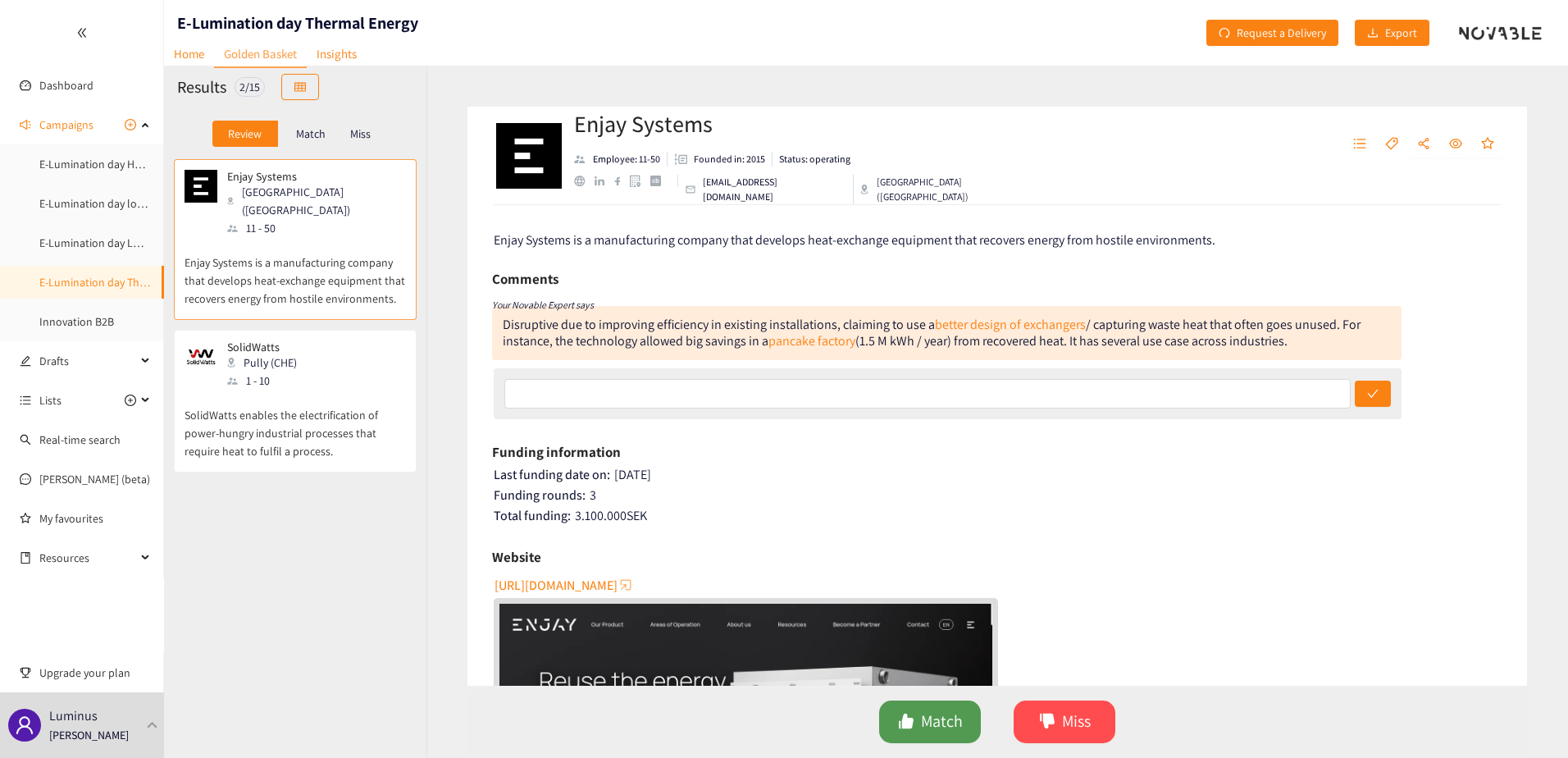
click at [944, 715] on span "Match" at bounding box center [942, 722] width 42 height 26
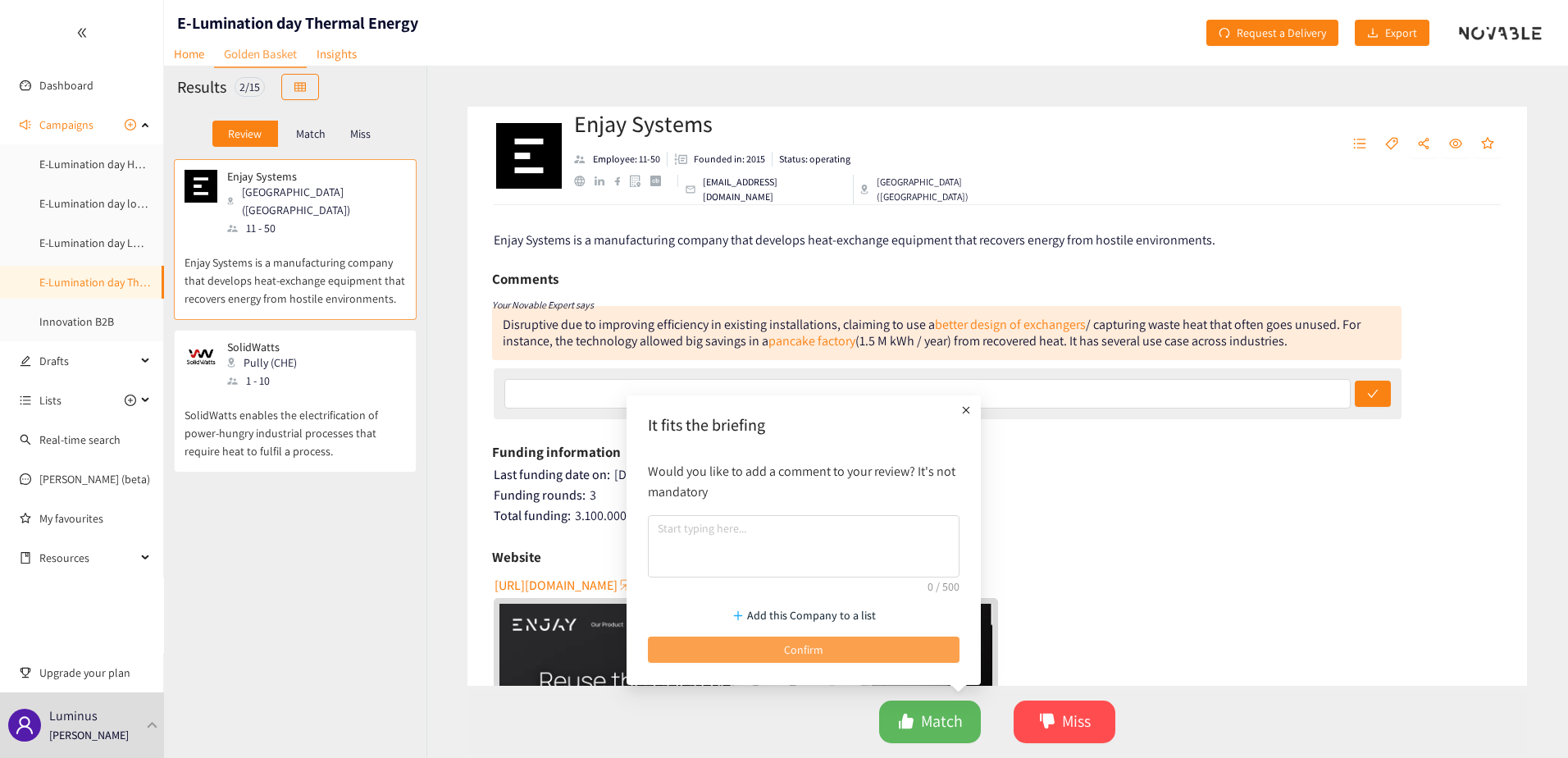
click at [801, 662] on button "Confirm" at bounding box center [804, 649] width 312 height 26
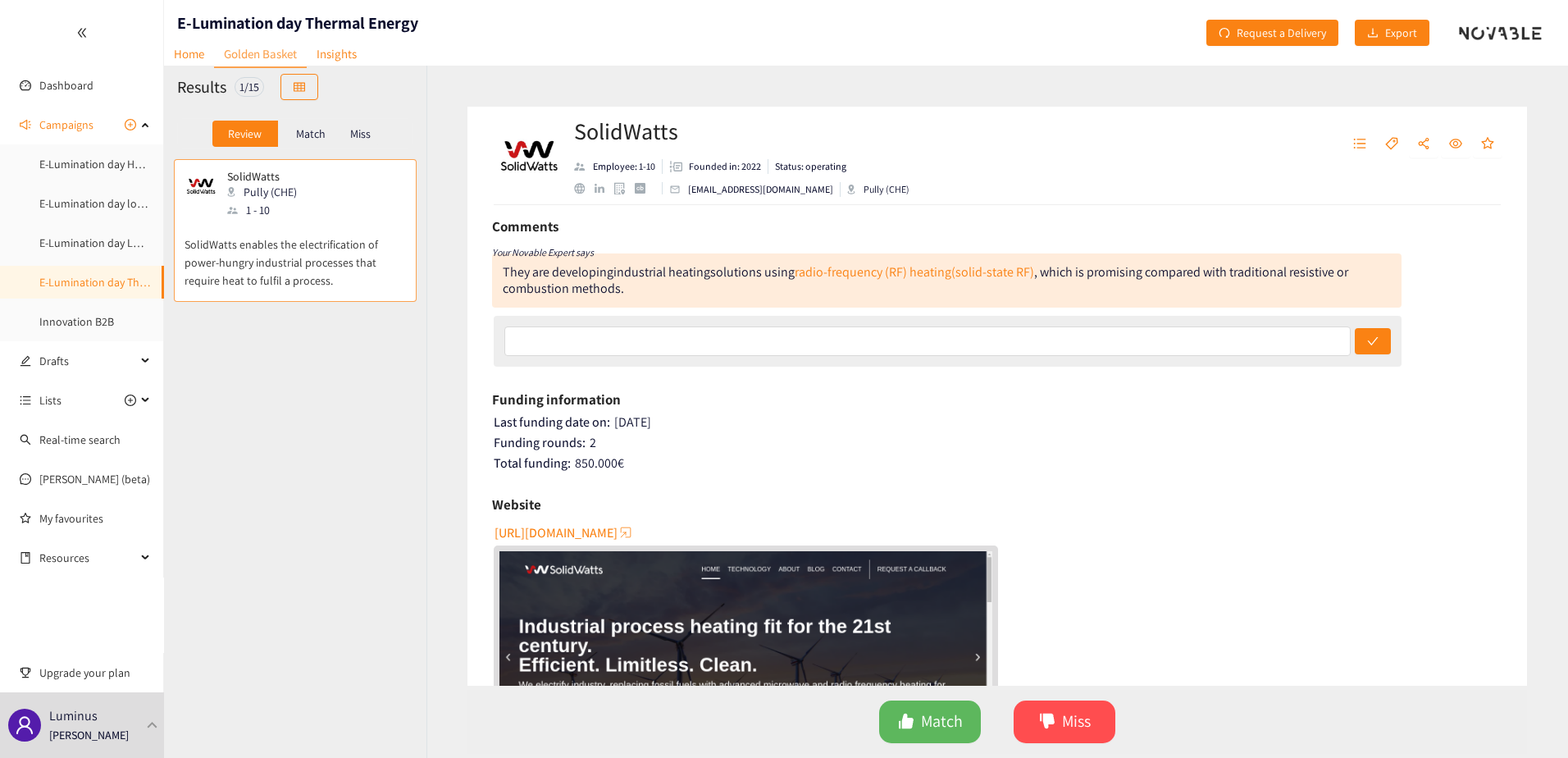
scroll to position [246, 0]
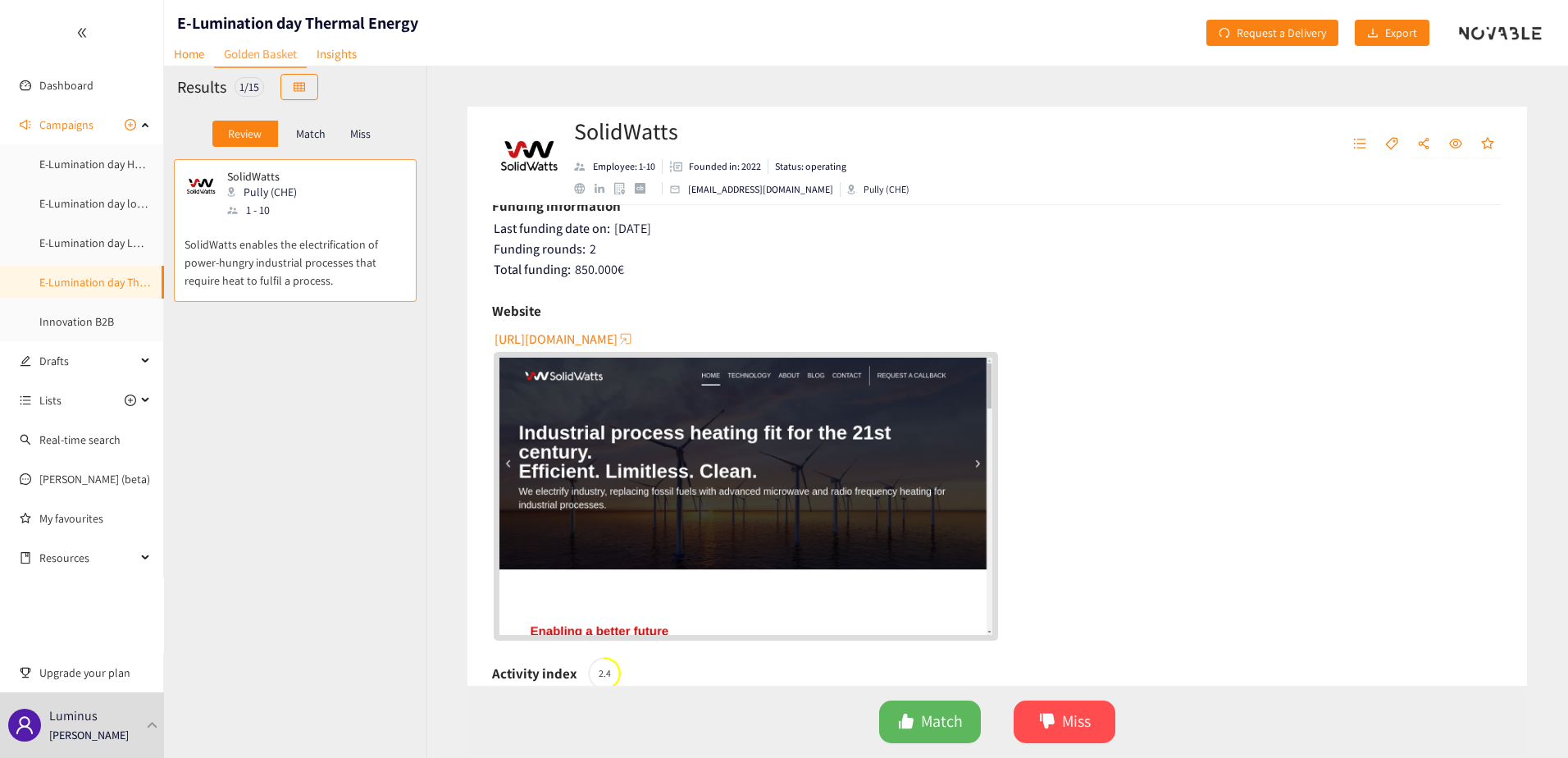
click at [556, 338] on span "https://solidwatts.ch" at bounding box center [556, 339] width 123 height 20
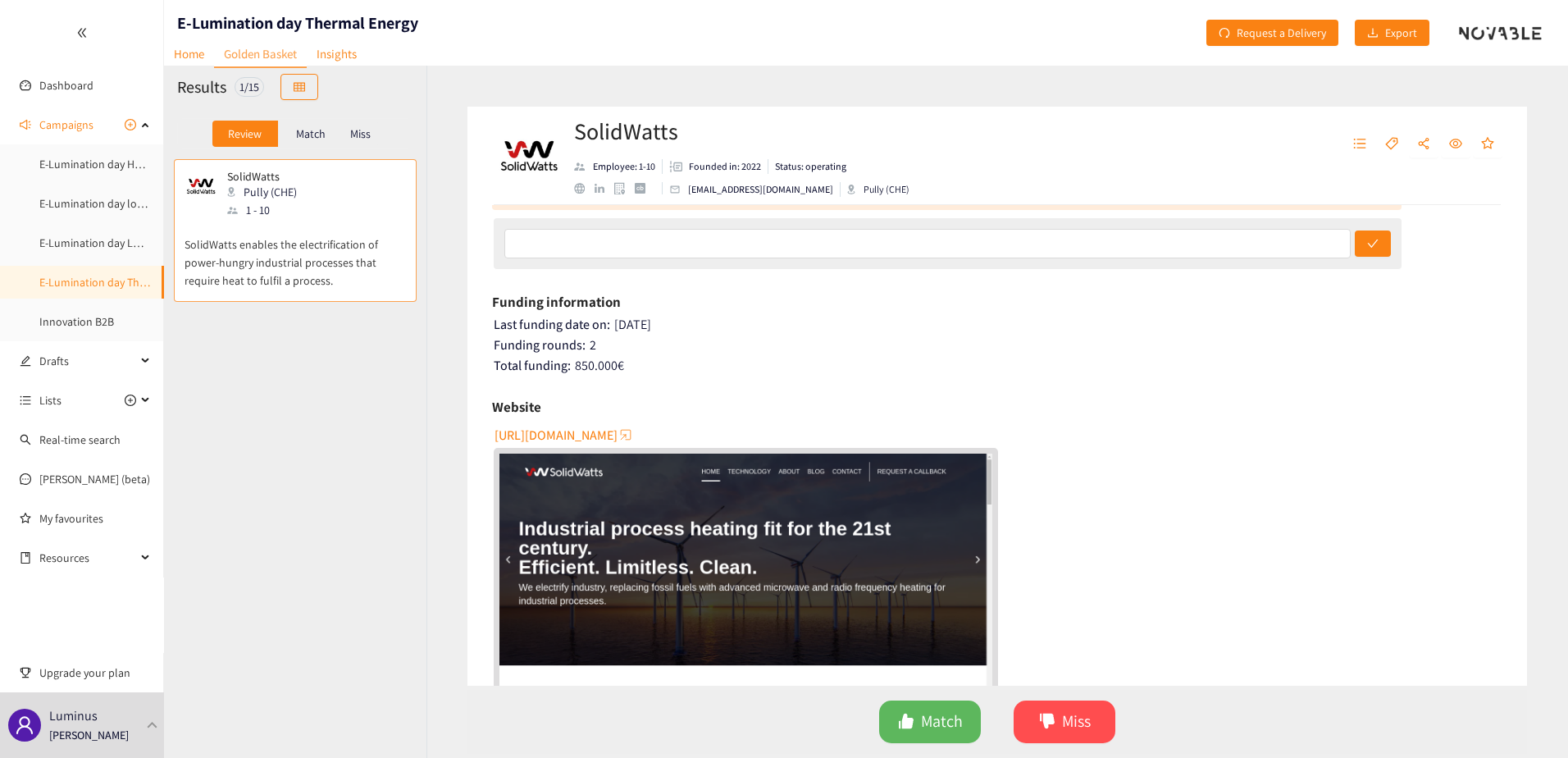
scroll to position [0, 0]
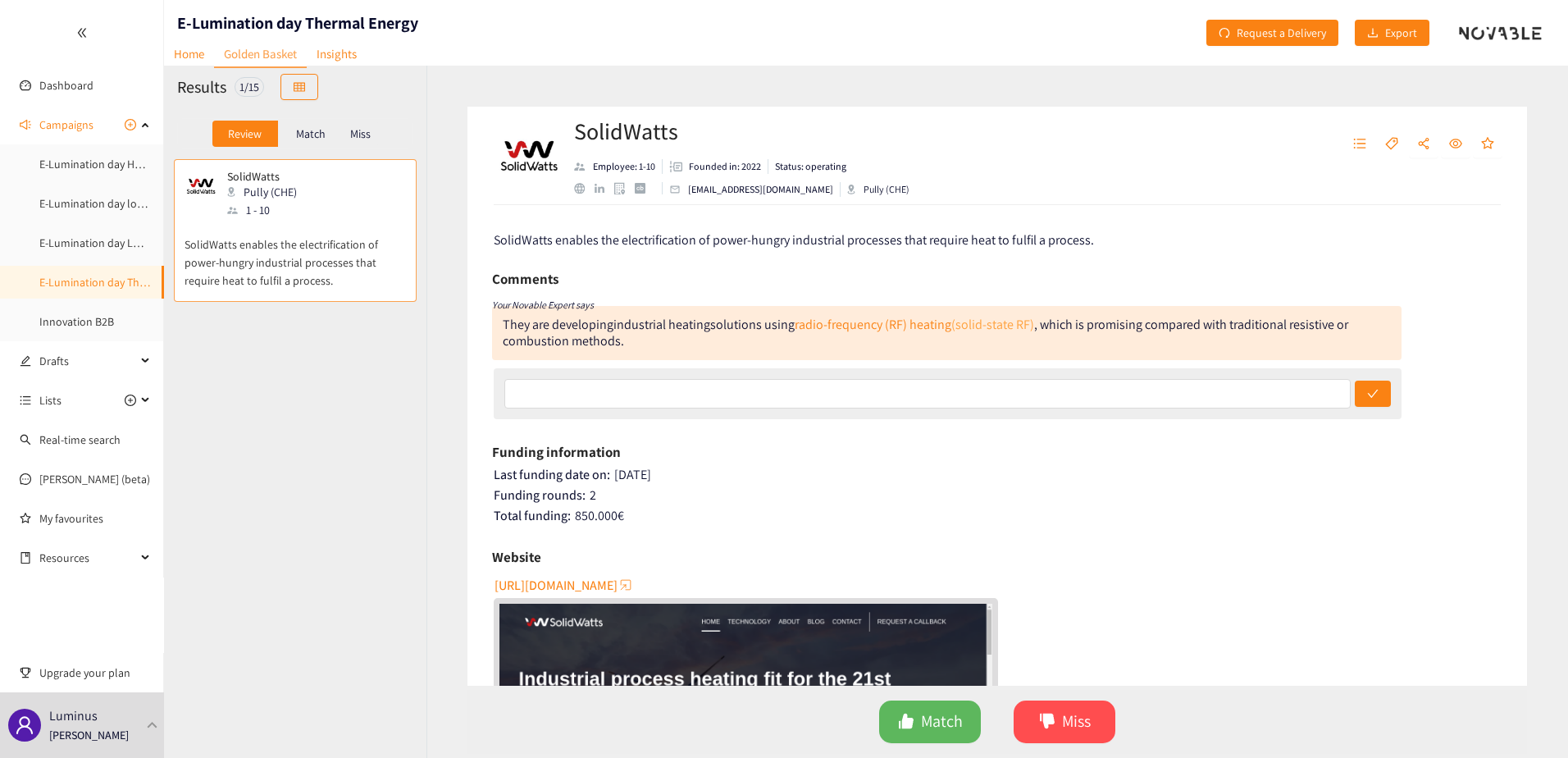
click at [962, 319] on link "(solid-state RF)" at bounding box center [992, 324] width 83 height 17
click at [870, 325] on link "radio-frequency (RF) heating" at bounding box center [873, 324] width 157 height 17
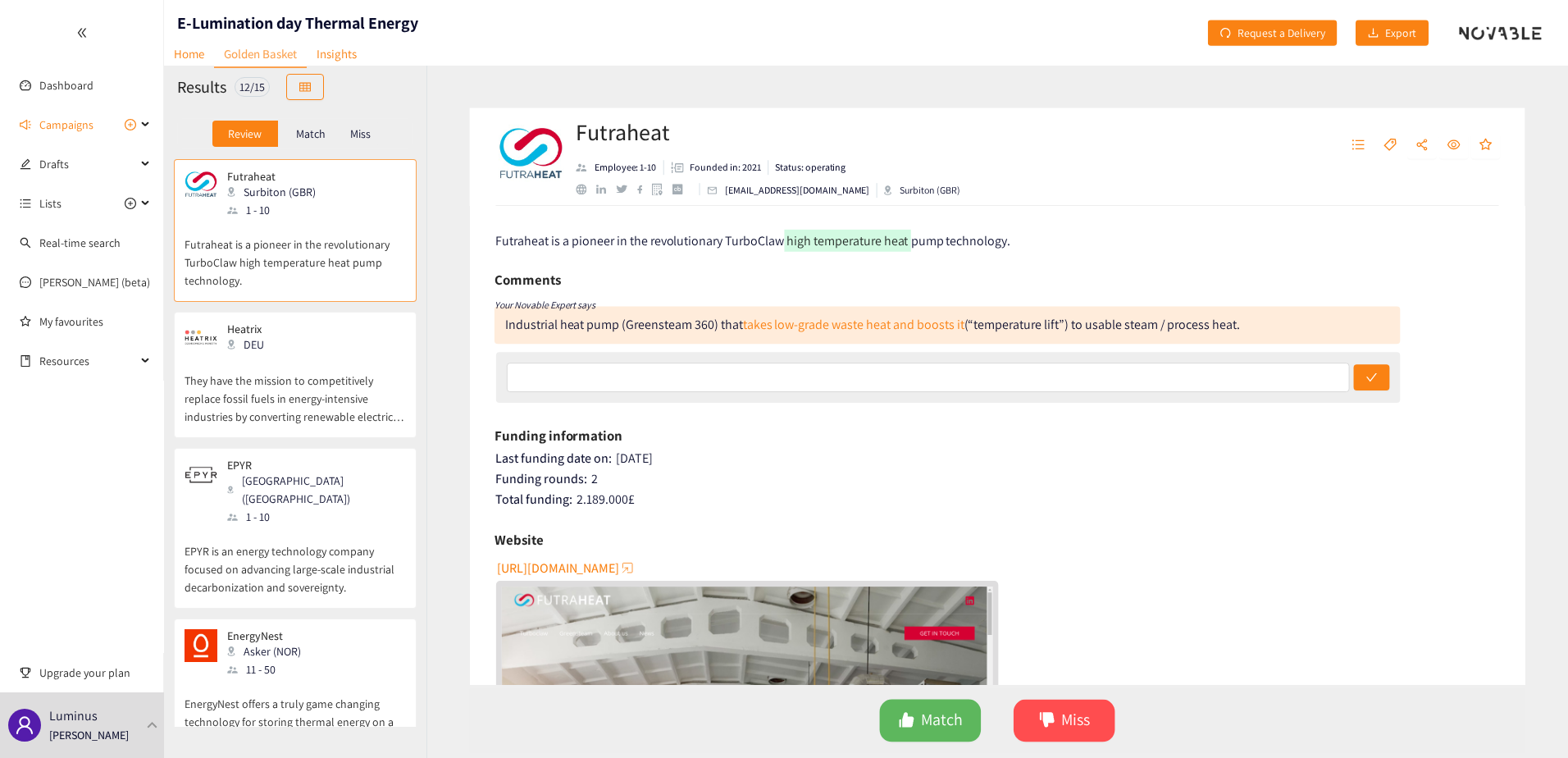
click at [315, 133] on p "Match" at bounding box center [310, 134] width 30 height 13
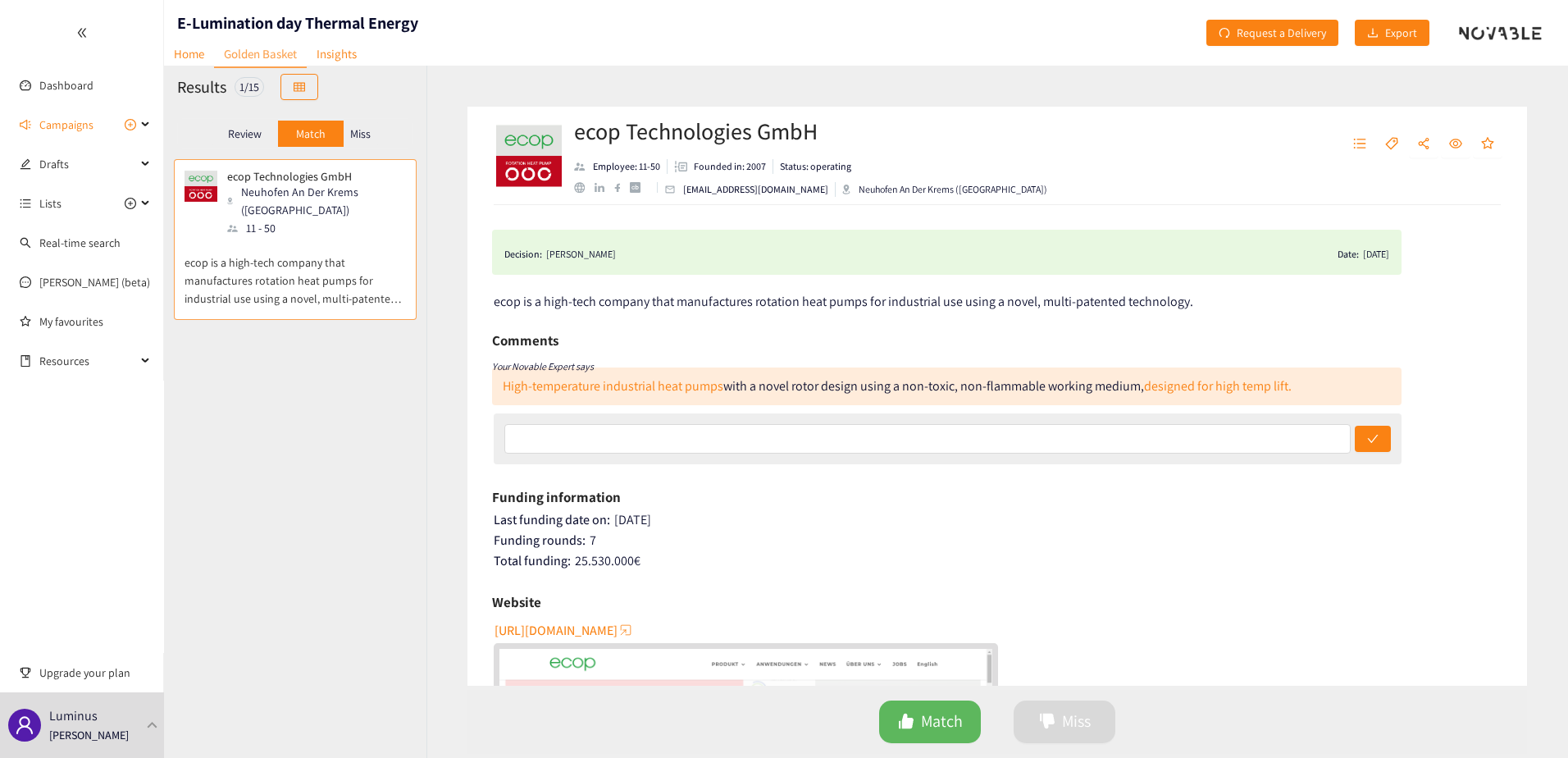
click at [258, 132] on p "Review" at bounding box center [244, 134] width 33 height 13
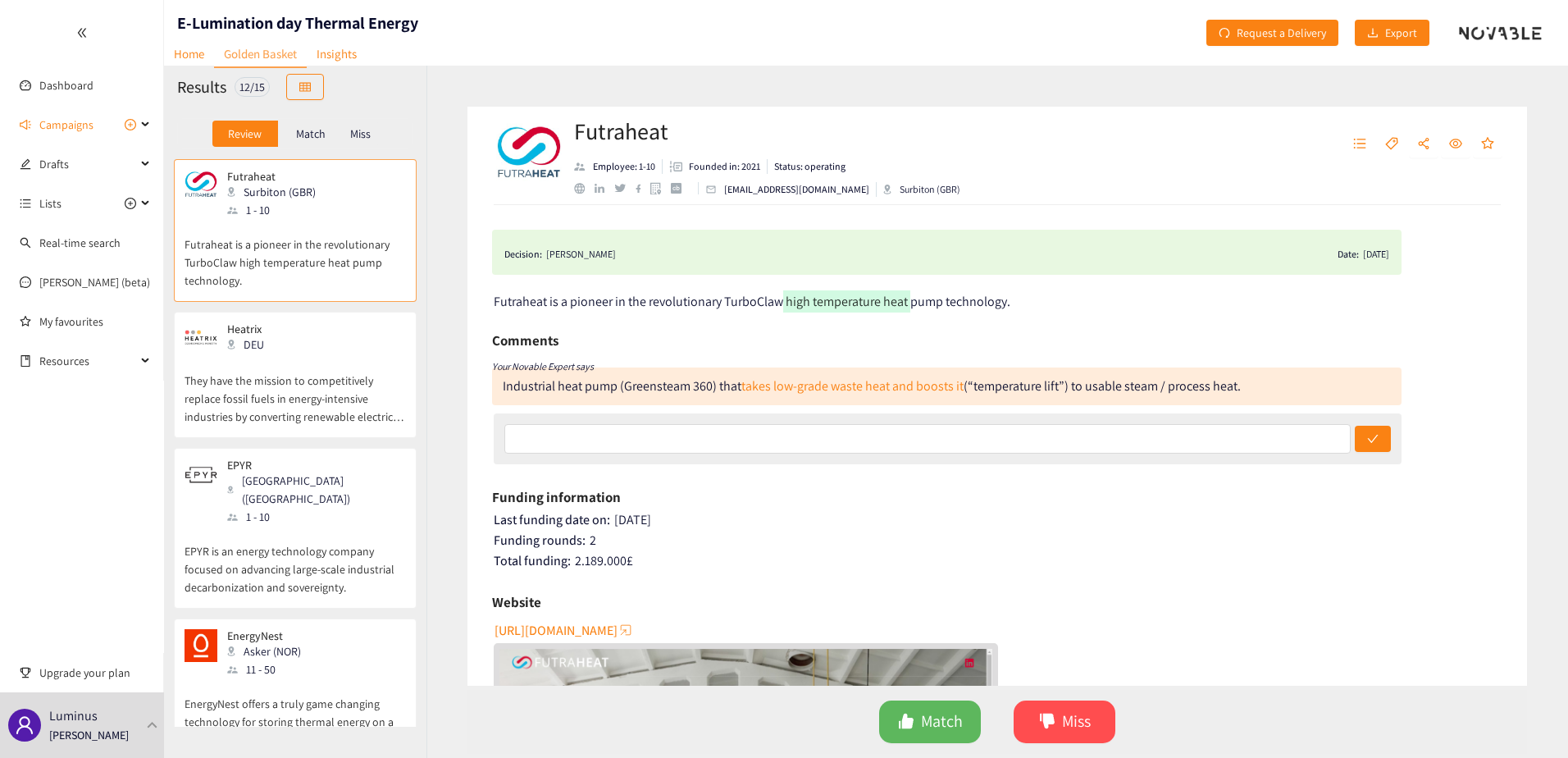
click at [368, 130] on p "Miss" at bounding box center [360, 134] width 20 height 13
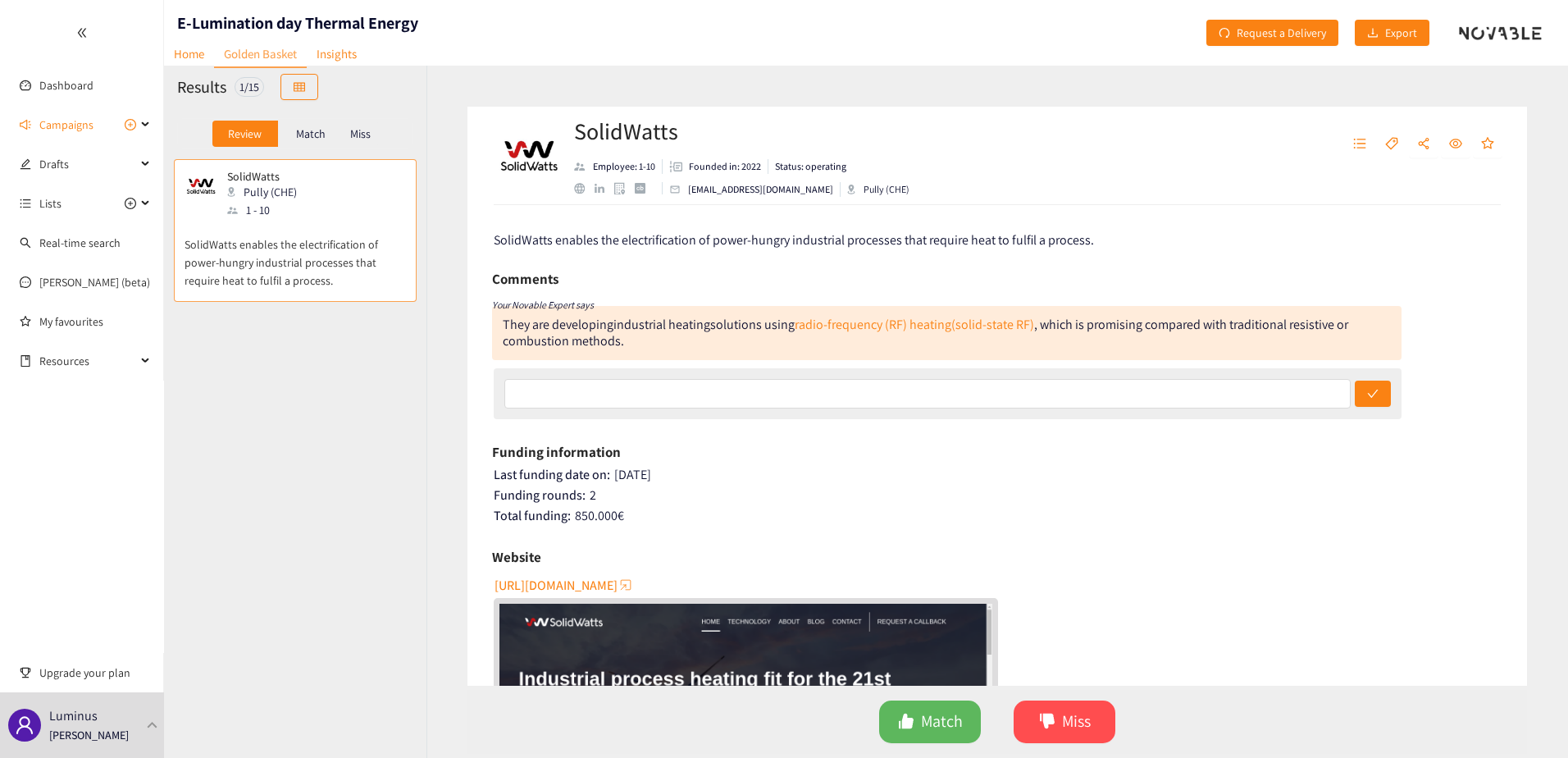
click at [571, 587] on span "https://solidwatts.ch" at bounding box center [556, 585] width 123 height 20
drag, startPoint x: 942, startPoint y: 705, endPoint x: 951, endPoint y: 693, distance: 15.0
click at [941, 706] on button "Match" at bounding box center [930, 722] width 101 height 43
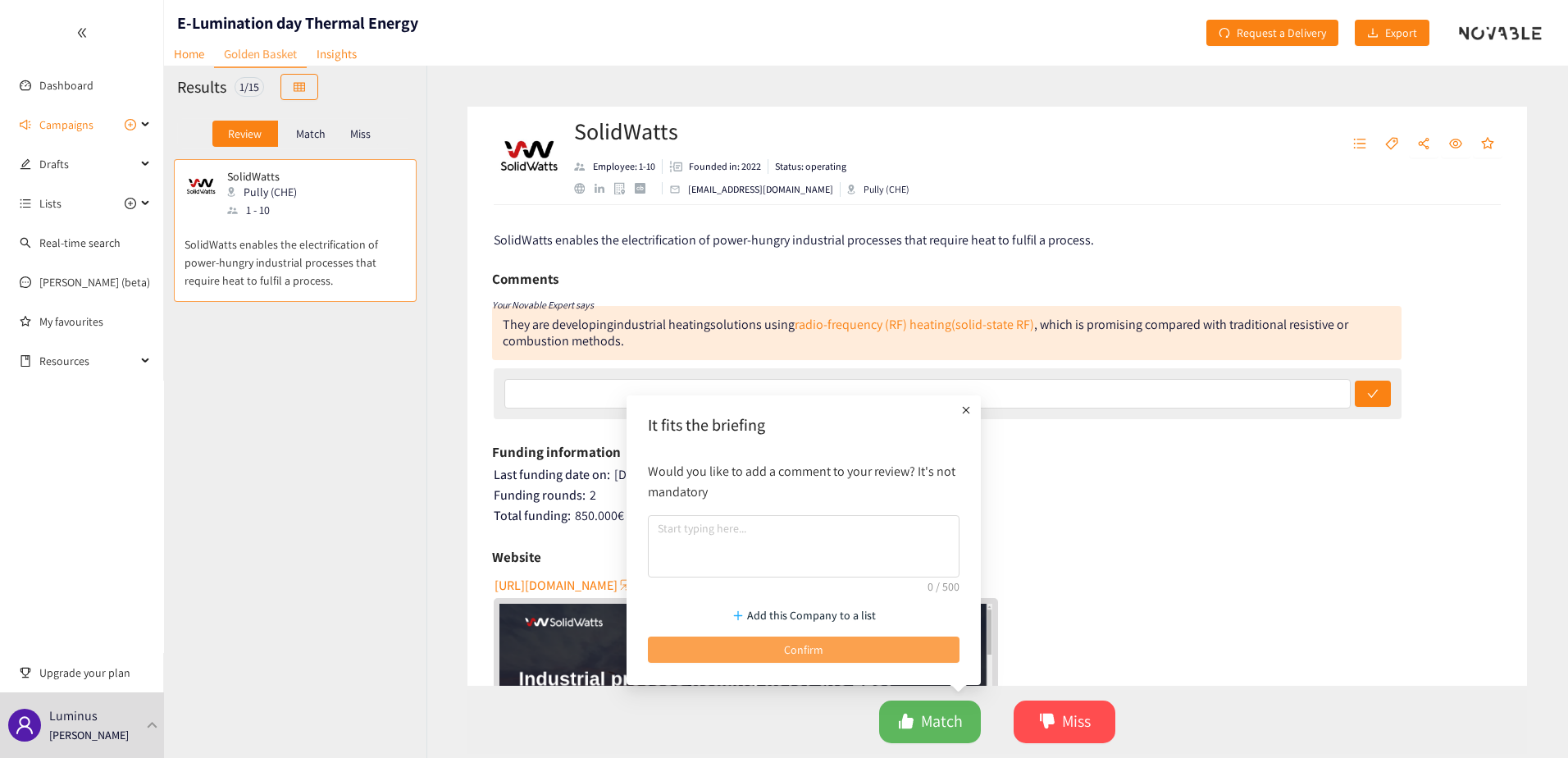
click at [814, 655] on span "Confirm" at bounding box center [803, 649] width 39 height 18
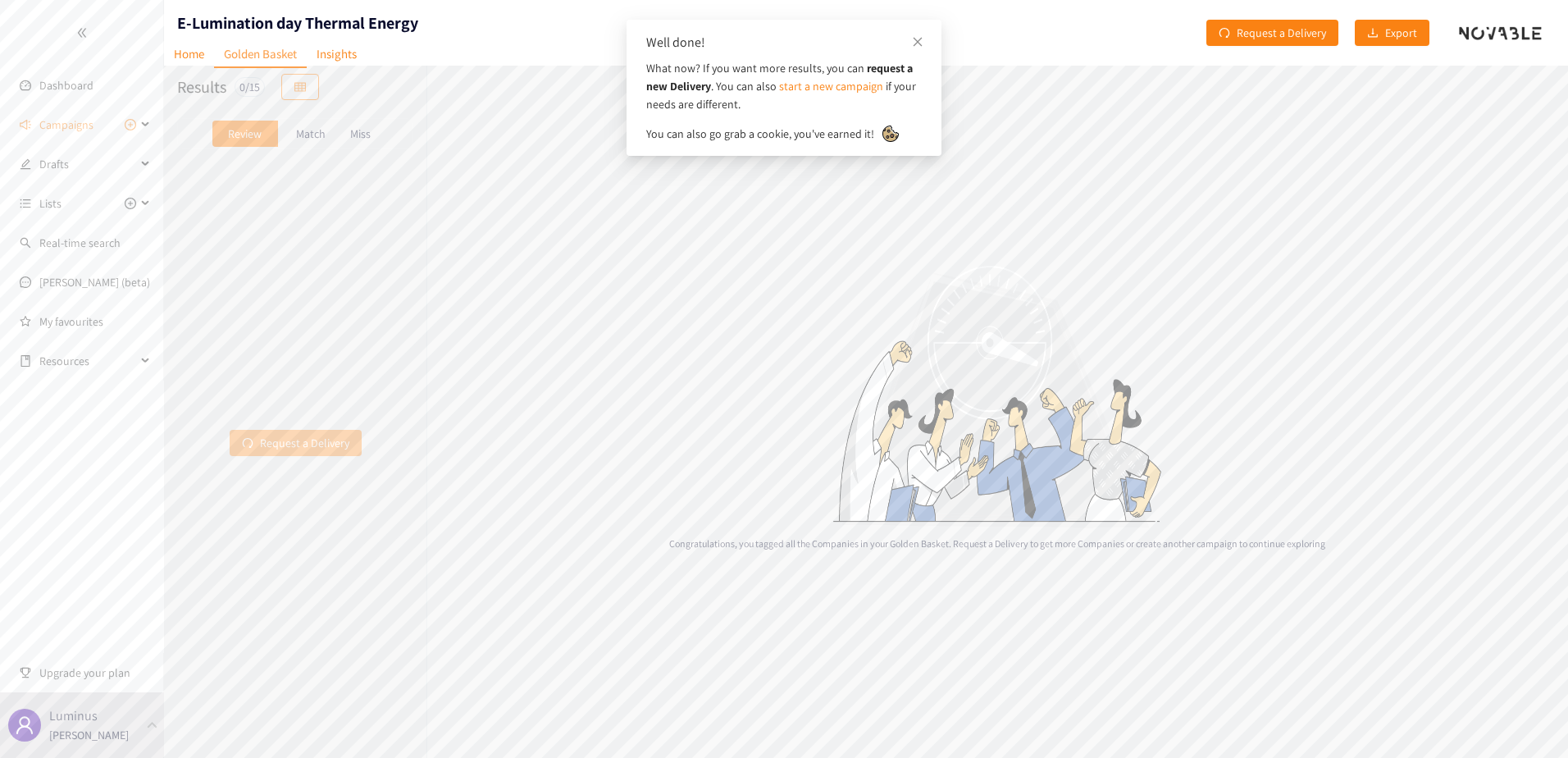
click at [308, 451] on span "Request a Delivery" at bounding box center [304, 442] width 89 height 18
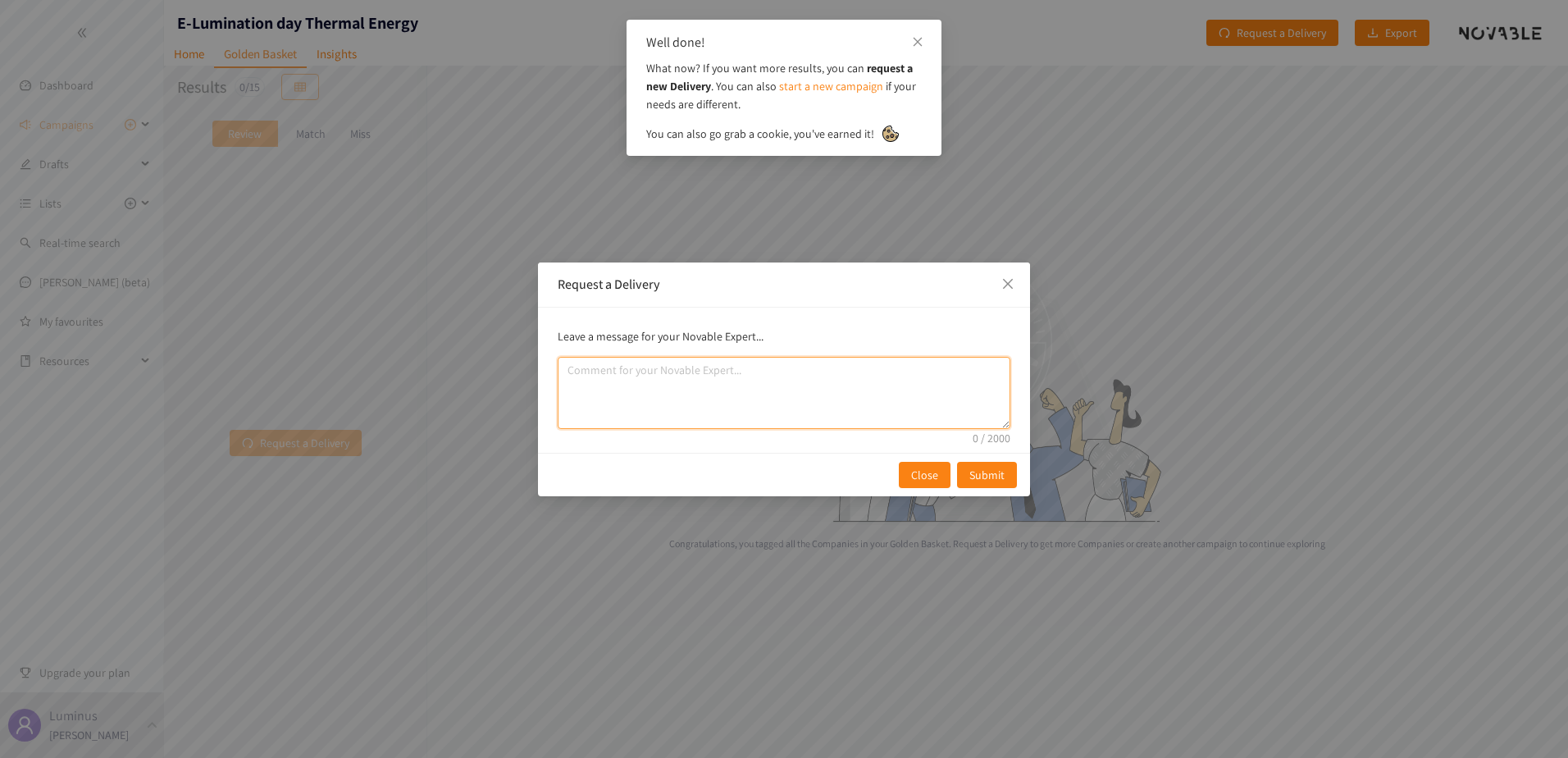
click at [831, 380] on textarea "comment" at bounding box center [784, 392] width 453 height 72
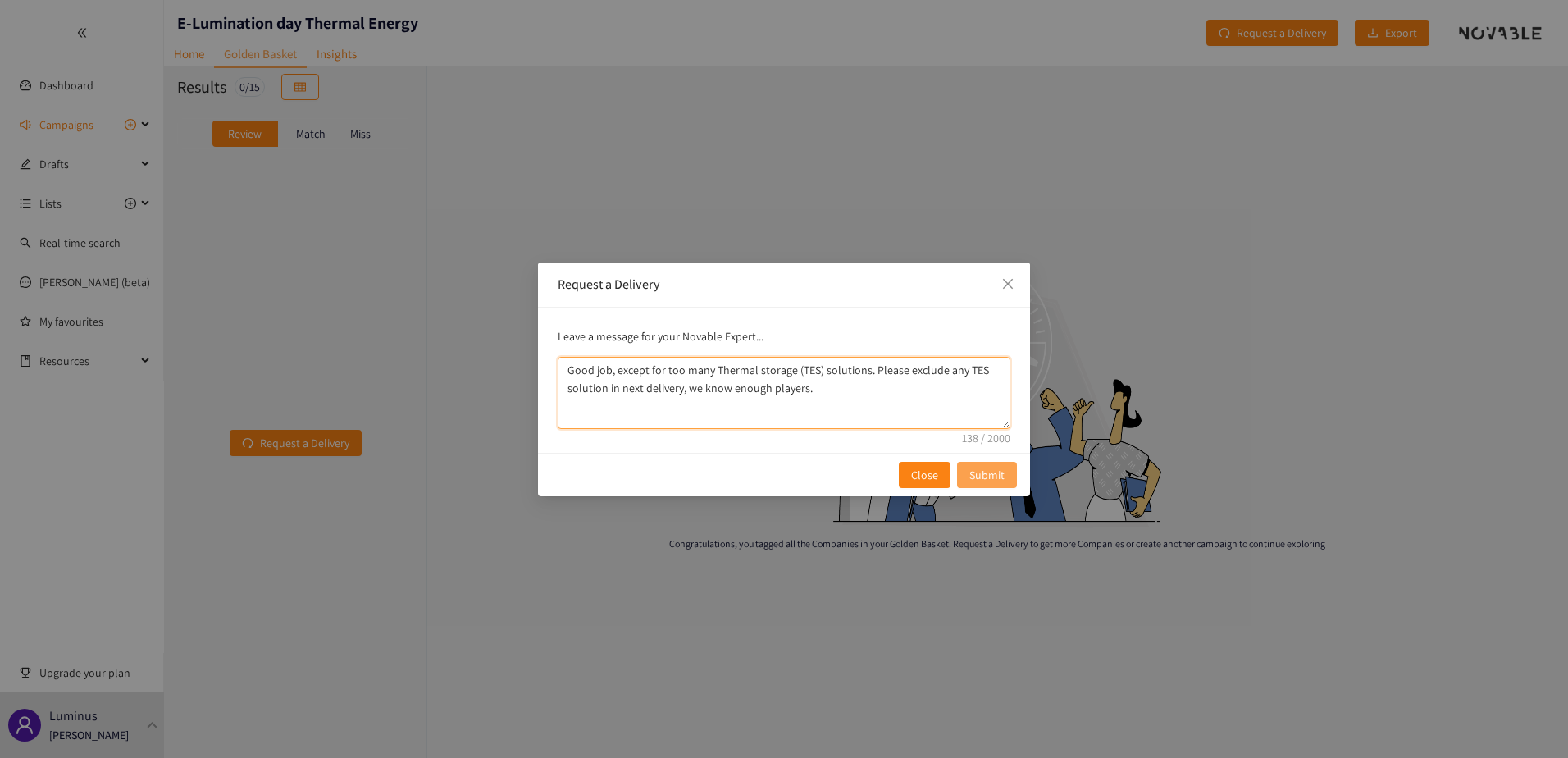
type textarea "Good job, except for too many Thermal storage (TES) solutions. Please exclude a…"
click at [983, 467] on span "Submit" at bounding box center [986, 475] width 35 height 18
